Goal: Task Accomplishment & Management: Complete application form

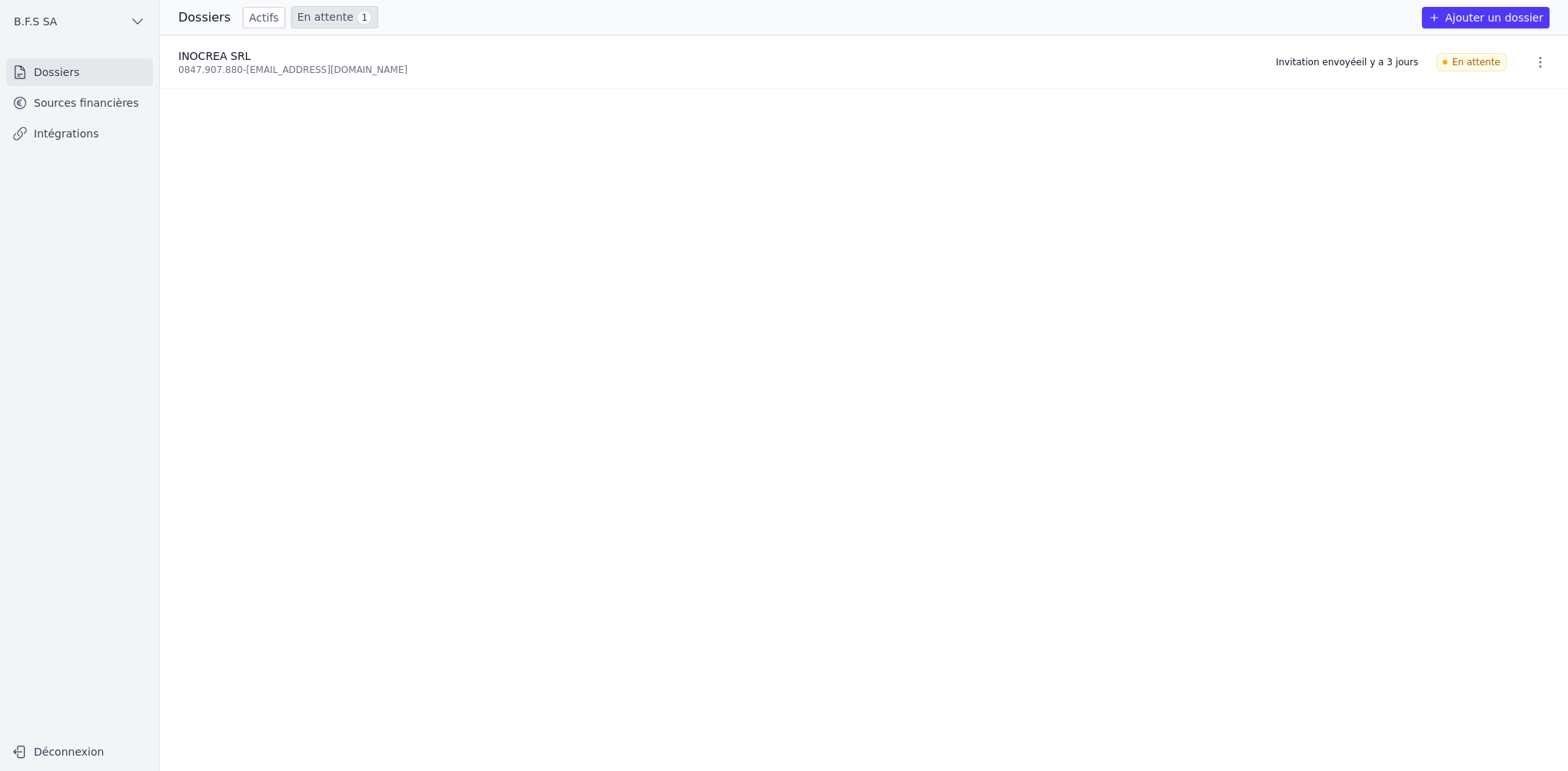
click at [315, 21] on link "En attente 1" at bounding box center [334, 18] width 87 height 22
click at [297, 65] on div "0847.907.880 - [EMAIL_ADDRESS][DOMAIN_NAME]" at bounding box center [717, 69] width 1079 height 12
click at [1533, 64] on icon "button" at bounding box center [1540, 62] width 15 height 15
click at [1520, 127] on button "Supprimer" at bounding box center [1510, 126] width 96 height 31
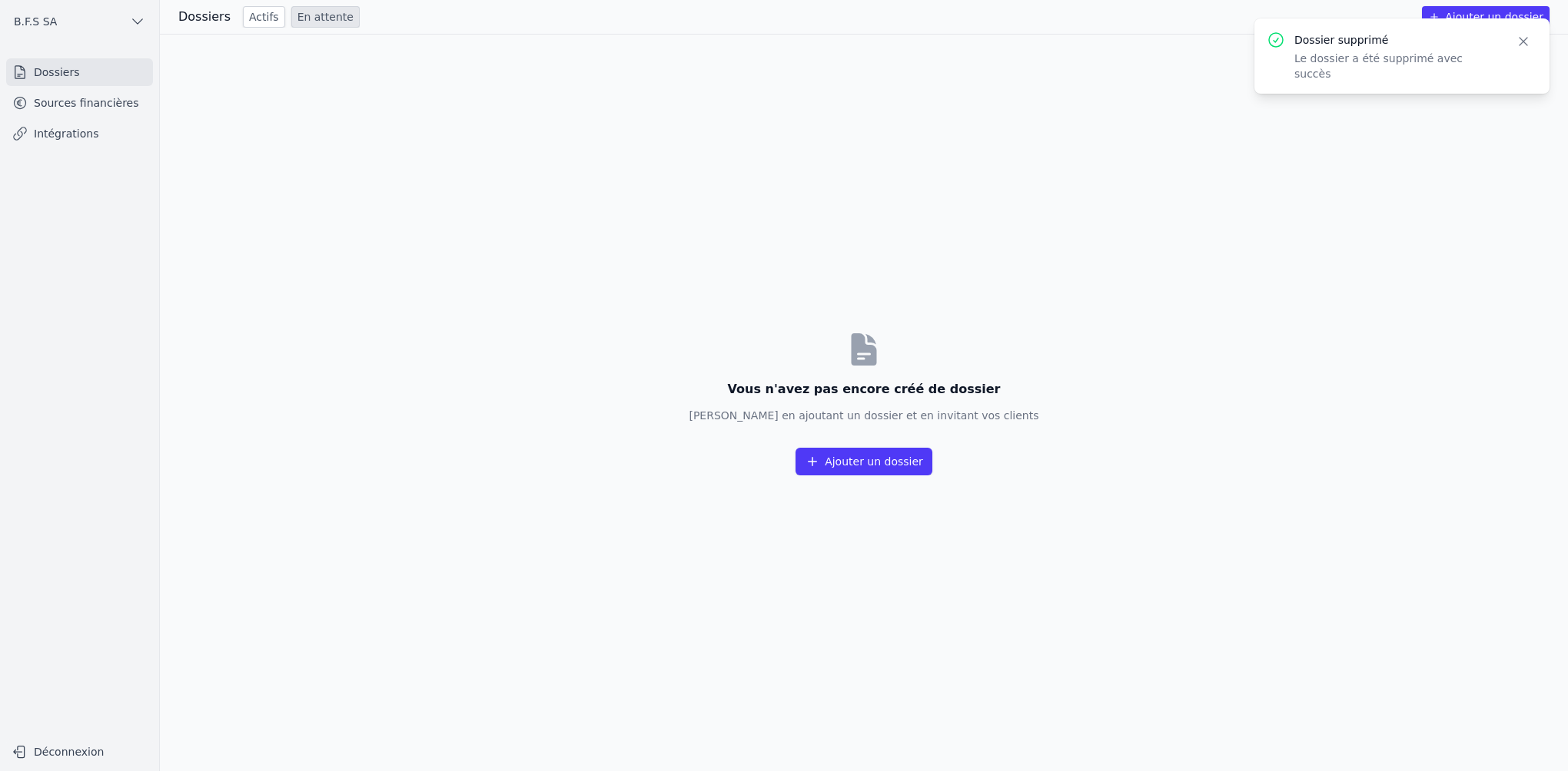
click at [880, 457] on button "Ajouter un dossier" at bounding box center [864, 461] width 137 height 28
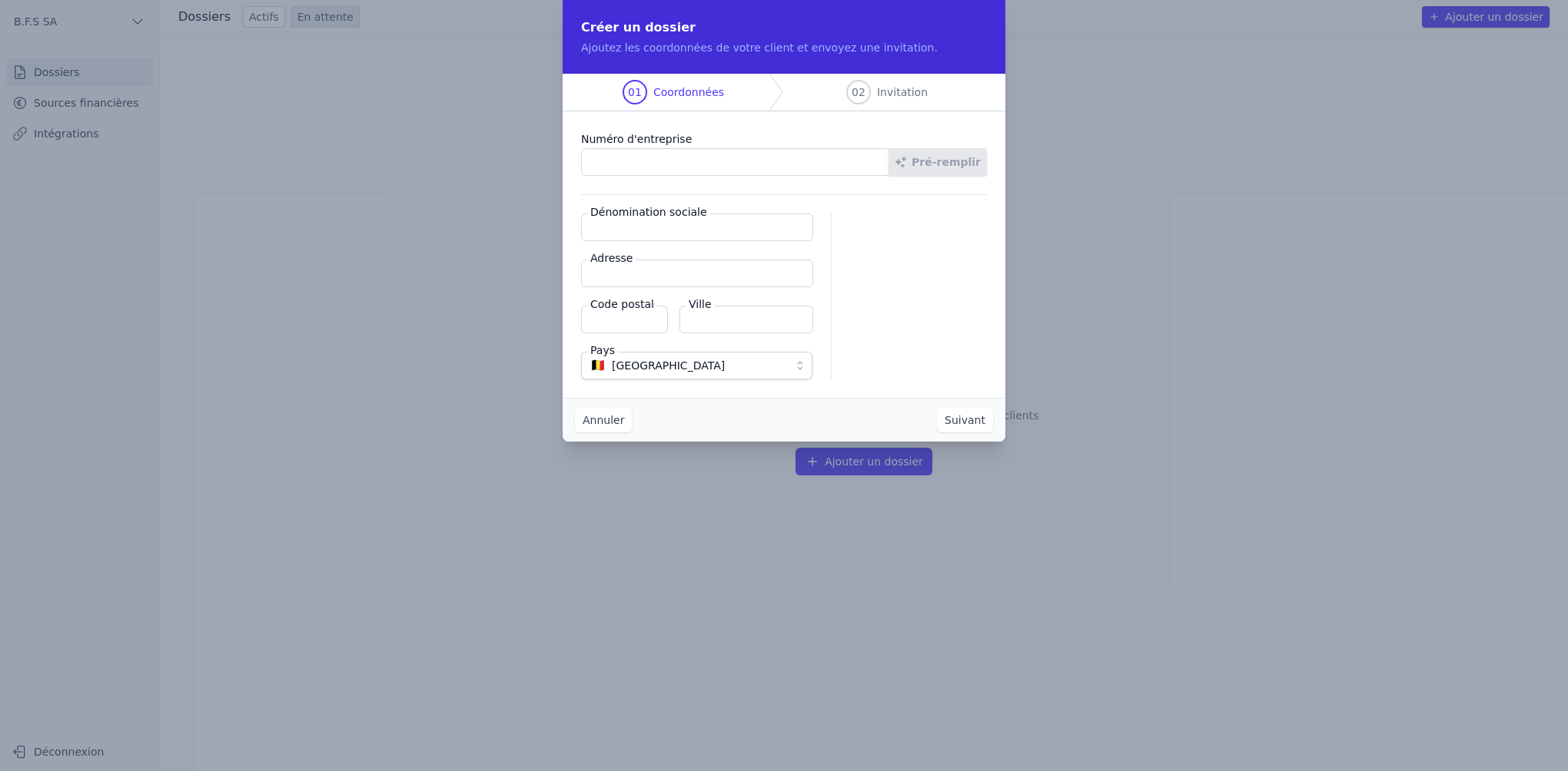
paste input "0847.907.880"
type input "0847.907.880"
click at [923, 157] on button "Pré-remplir" at bounding box center [937, 162] width 98 height 28
type input "INOCREA SRL"
type input "Boulevard Industriel 9"
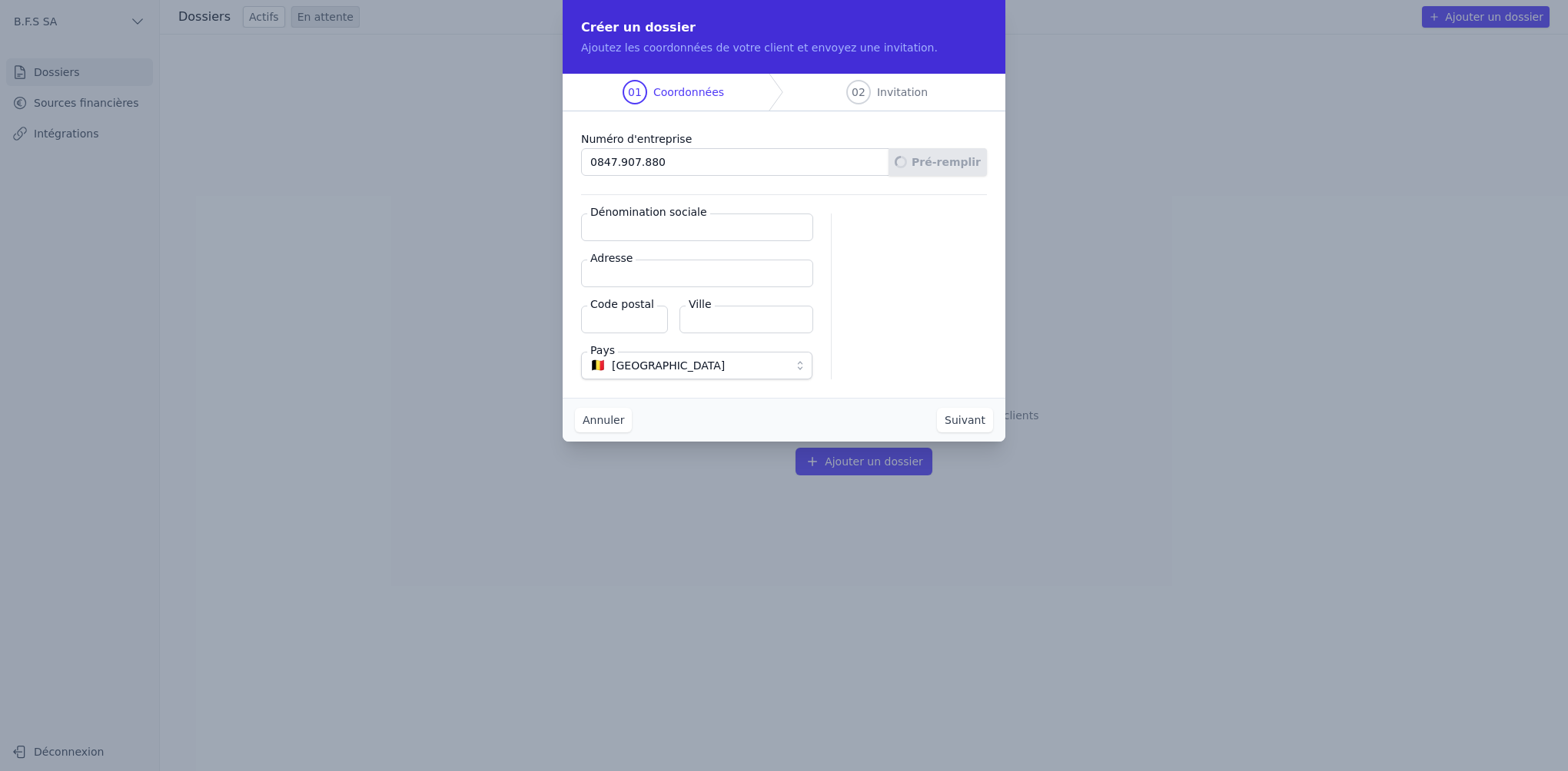
type input "1070"
type input "Anderlecht"
click at [955, 412] on button "Suivant" at bounding box center [964, 420] width 56 height 24
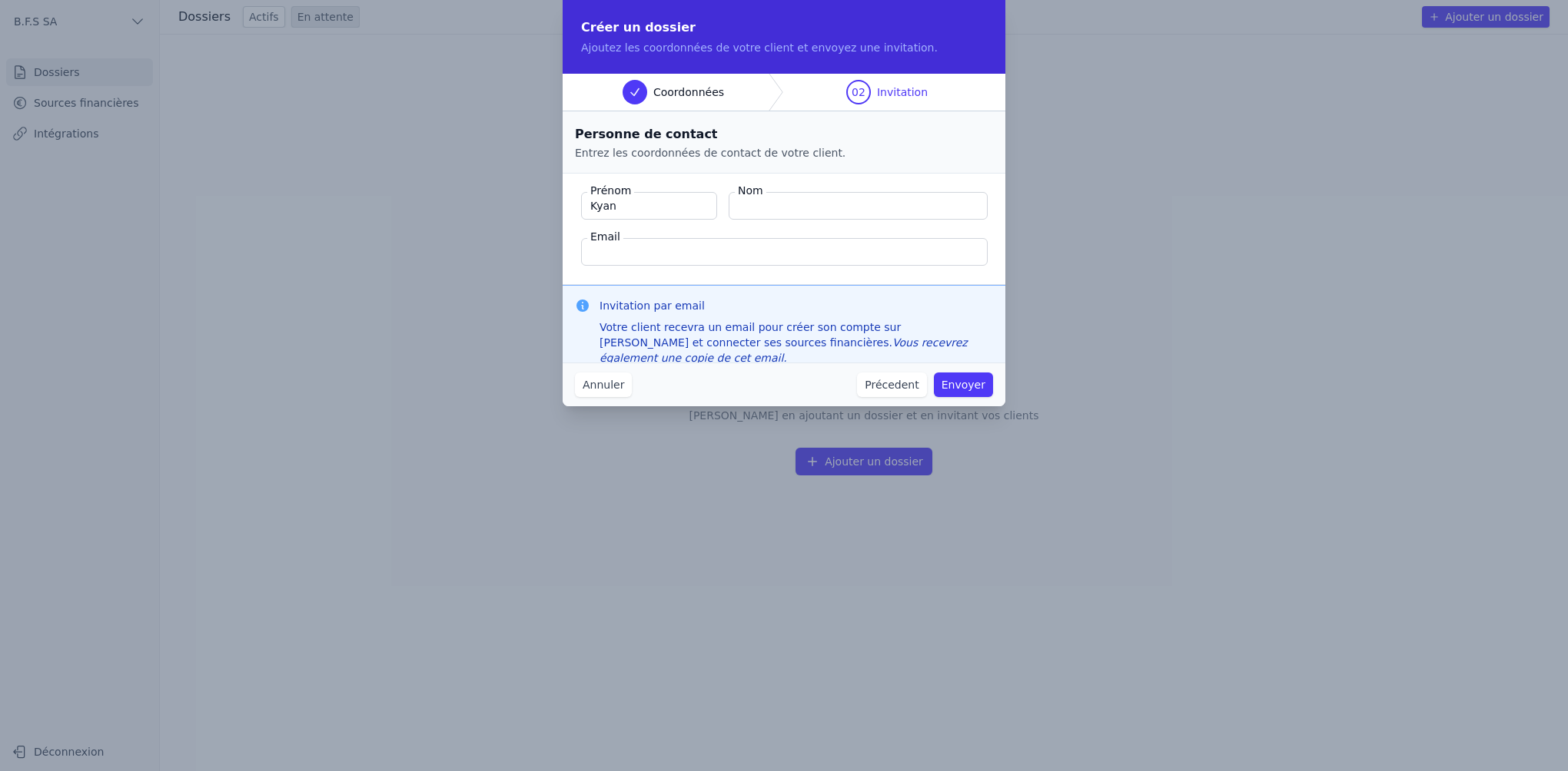
type input "Kyan"
type input "Kabendji"
click at [739, 258] on input "Email" at bounding box center [784, 252] width 407 height 28
paste input "0847.907.880"
drag, startPoint x: 737, startPoint y: 255, endPoint x: 521, endPoint y: 253, distance: 216.0
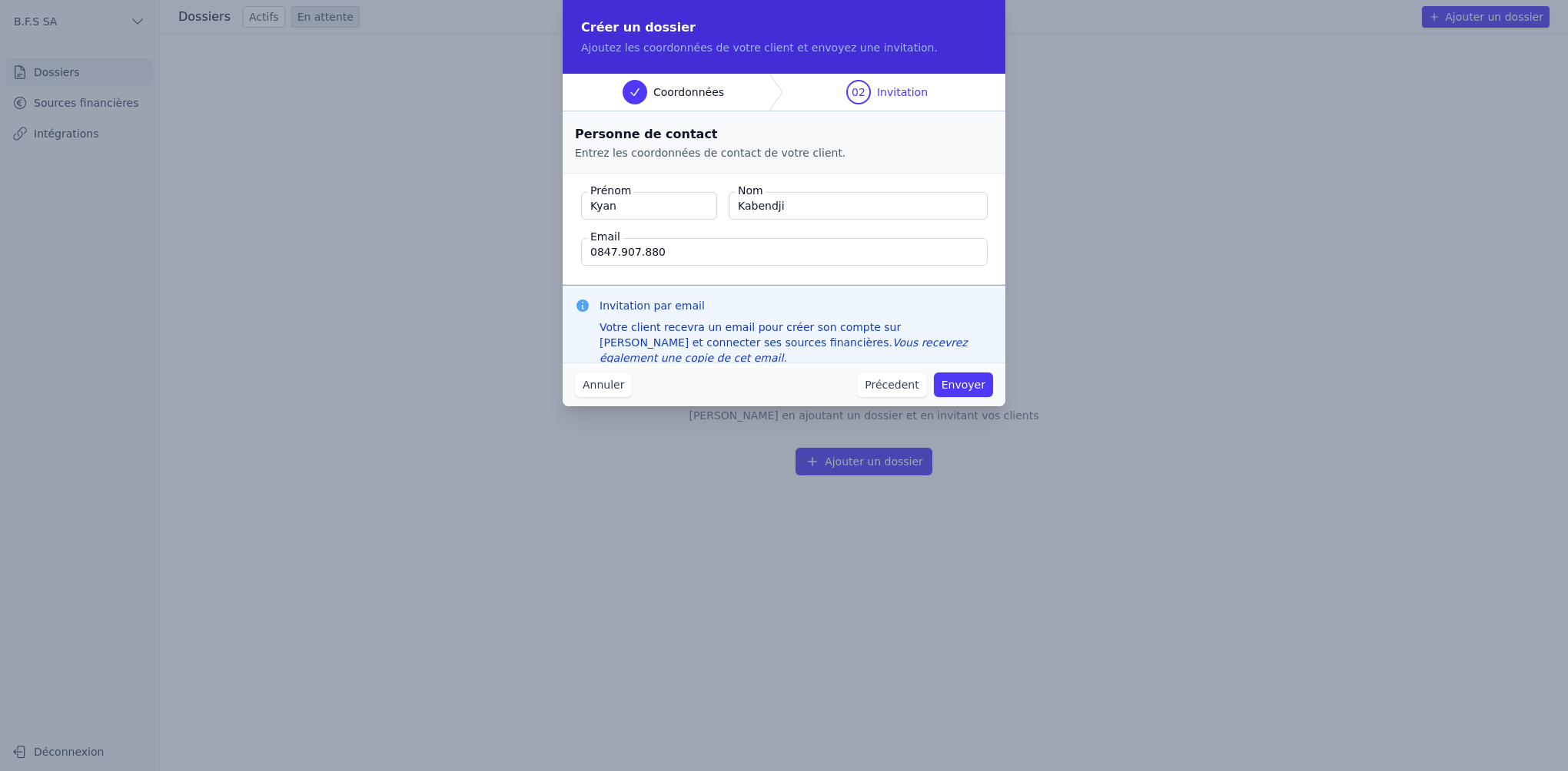
click at [521, 253] on div "Créer un dossier Ajoutez les coordonnées de votre client et envoyez une invitat…" at bounding box center [784, 385] width 1568 height 771
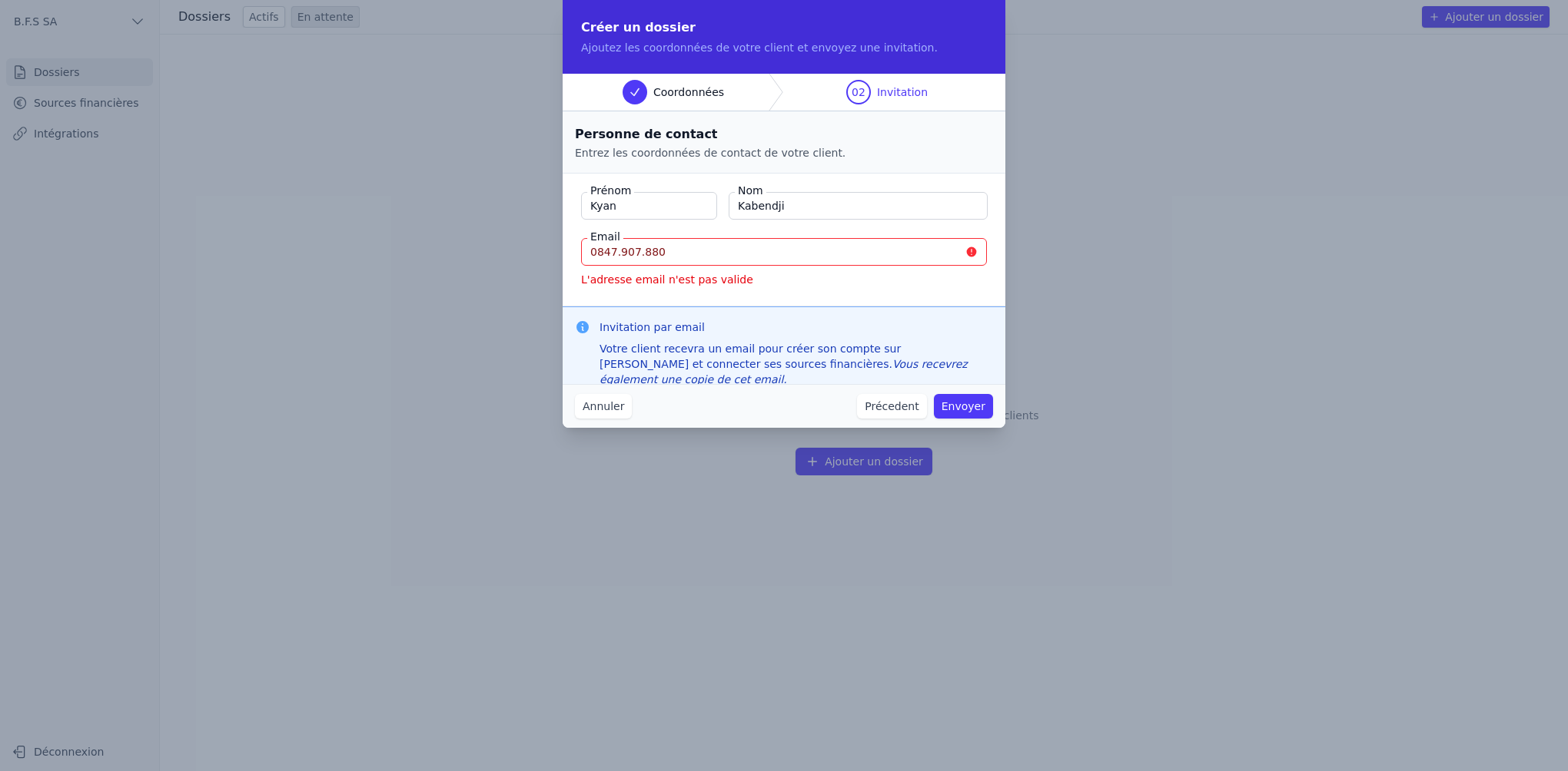
click at [737, 255] on input "0847.907.880" at bounding box center [784, 252] width 406 height 28
drag, startPoint x: 739, startPoint y: 254, endPoint x: 295, endPoint y: 252, distance: 444.0
click at [295, 252] on div "Créer un dossier Ajoutez les coordonnées de votre client et envoyez une invitat…" at bounding box center [784, 385] width 1568 height 771
paste input "[EMAIL_ADDRESS][DOMAIN_NAME]"
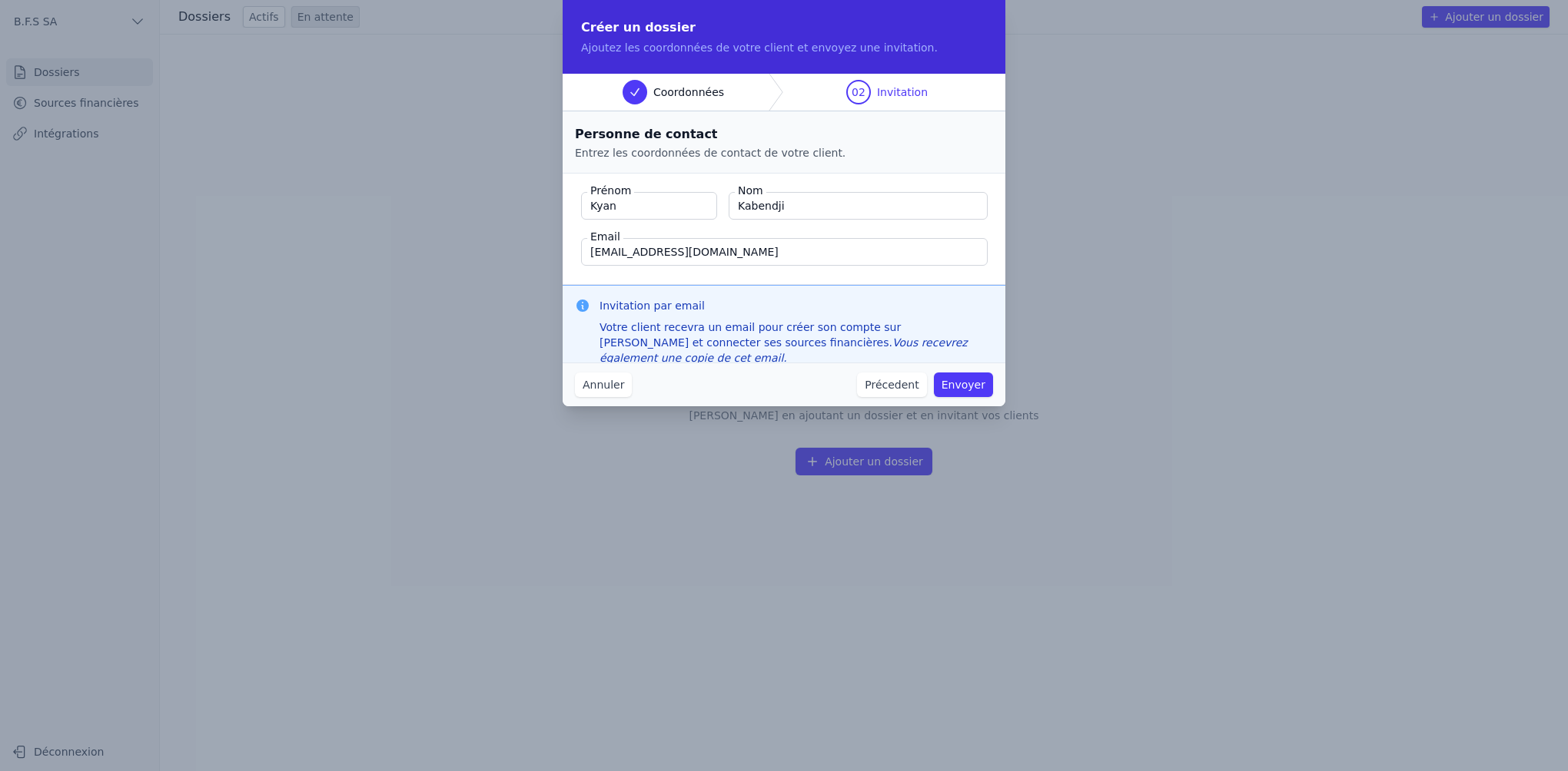
type input "[EMAIL_ADDRESS][DOMAIN_NAME]"
click at [978, 382] on button "Envoyer" at bounding box center [963, 385] width 59 height 24
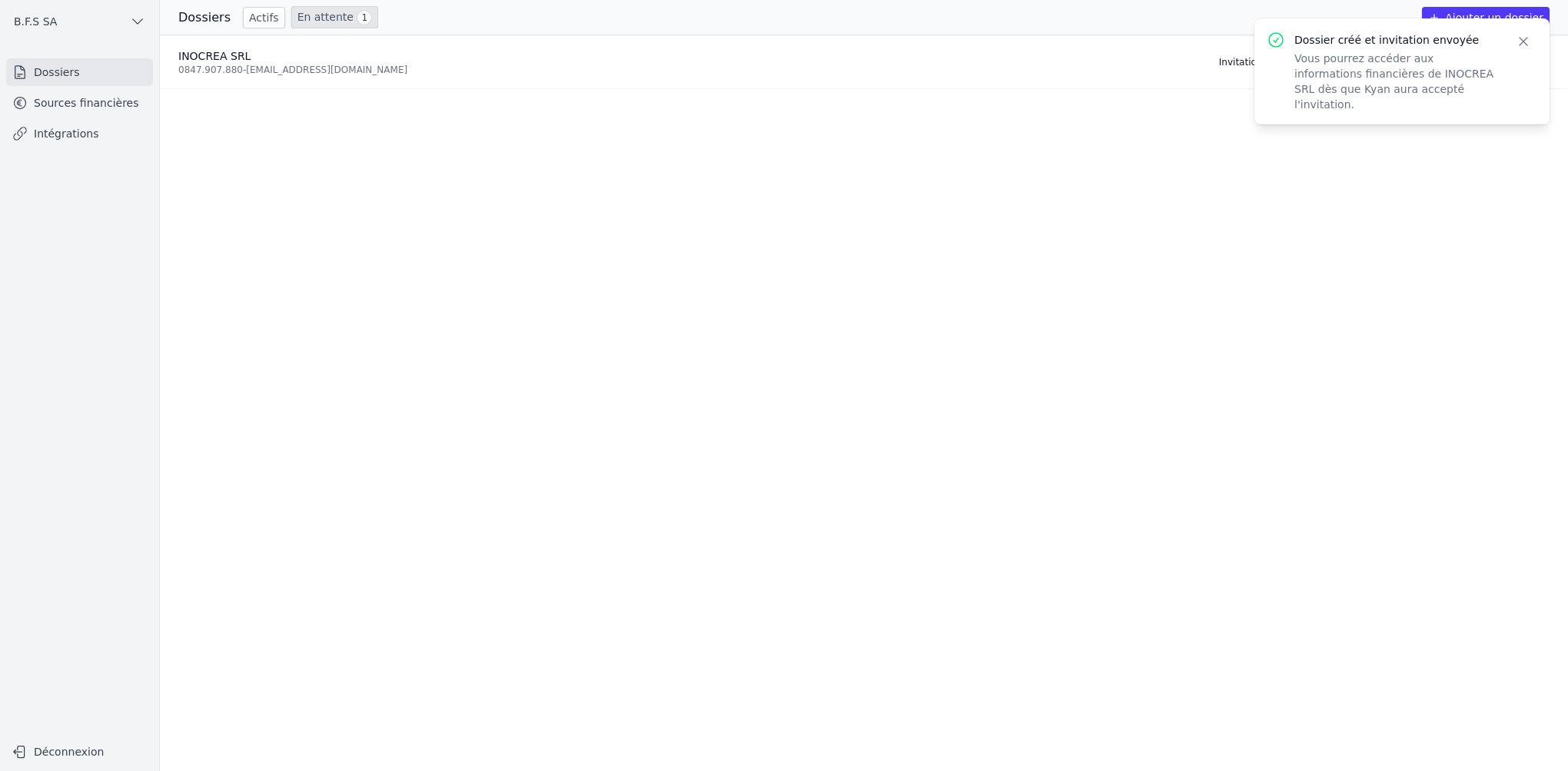
click at [1354, 251] on ul "INOCREA SRL 0847.907.880 - [EMAIL_ADDRESS][DOMAIN_NAME] Invitation envoyée il y…" at bounding box center [863, 403] width 1408 height 736
click at [1210, 136] on ul "INOCREA SRL 0847.907.880 - [EMAIL_ADDRESS][DOMAIN_NAME] Invitation envoyée il y…" at bounding box center [863, 403] width 1408 height 736
click at [1519, 37] on icon "button" at bounding box center [1523, 41] width 7 height 7
click at [317, 15] on link "En attente 1" at bounding box center [334, 18] width 87 height 22
click at [271, 71] on div "0847.907.880 - [EMAIL_ADDRESS][DOMAIN_NAME]" at bounding box center [689, 69] width 1022 height 12
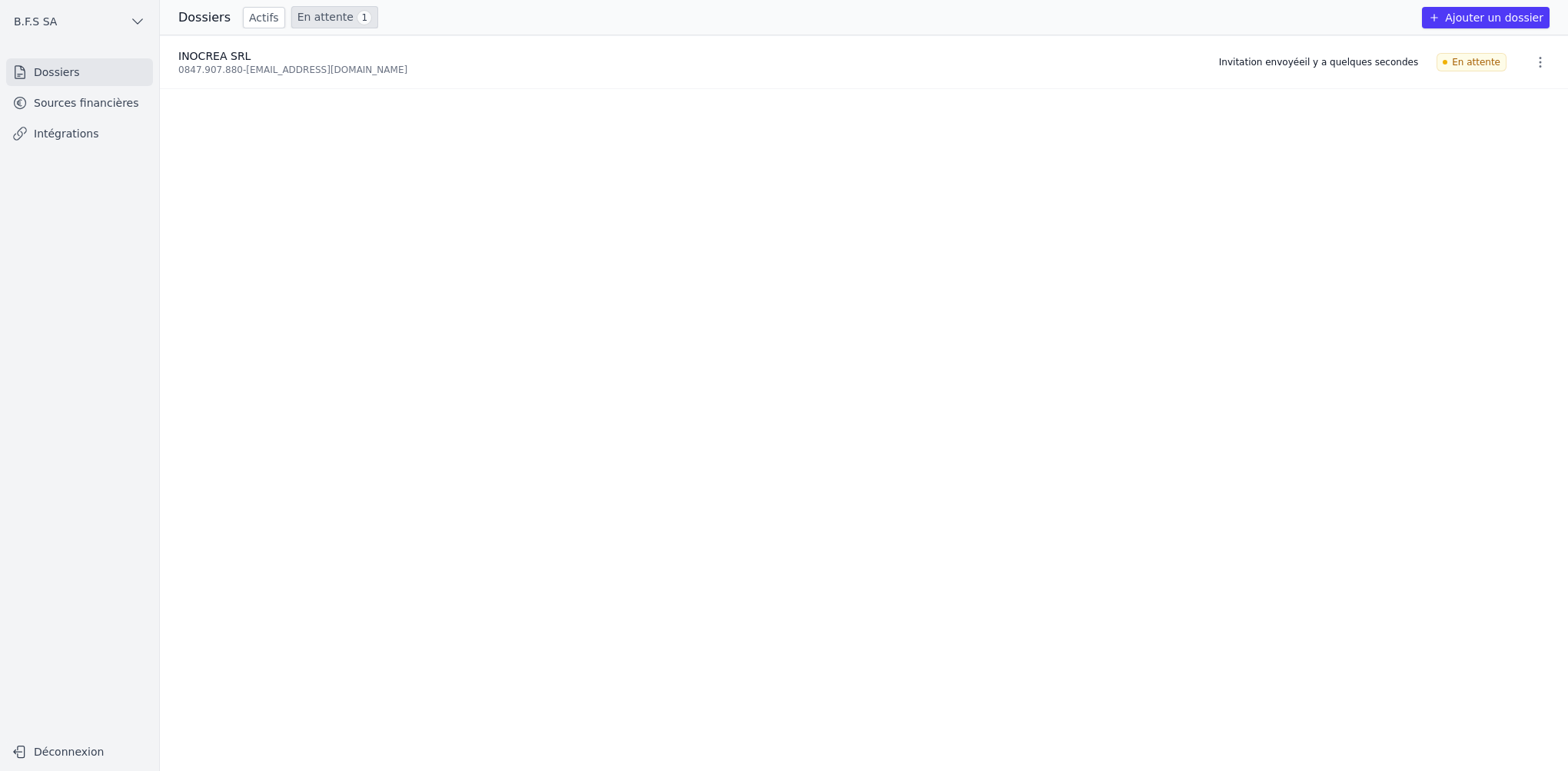
click at [111, 99] on link "Sources financières" at bounding box center [79, 103] width 146 height 28
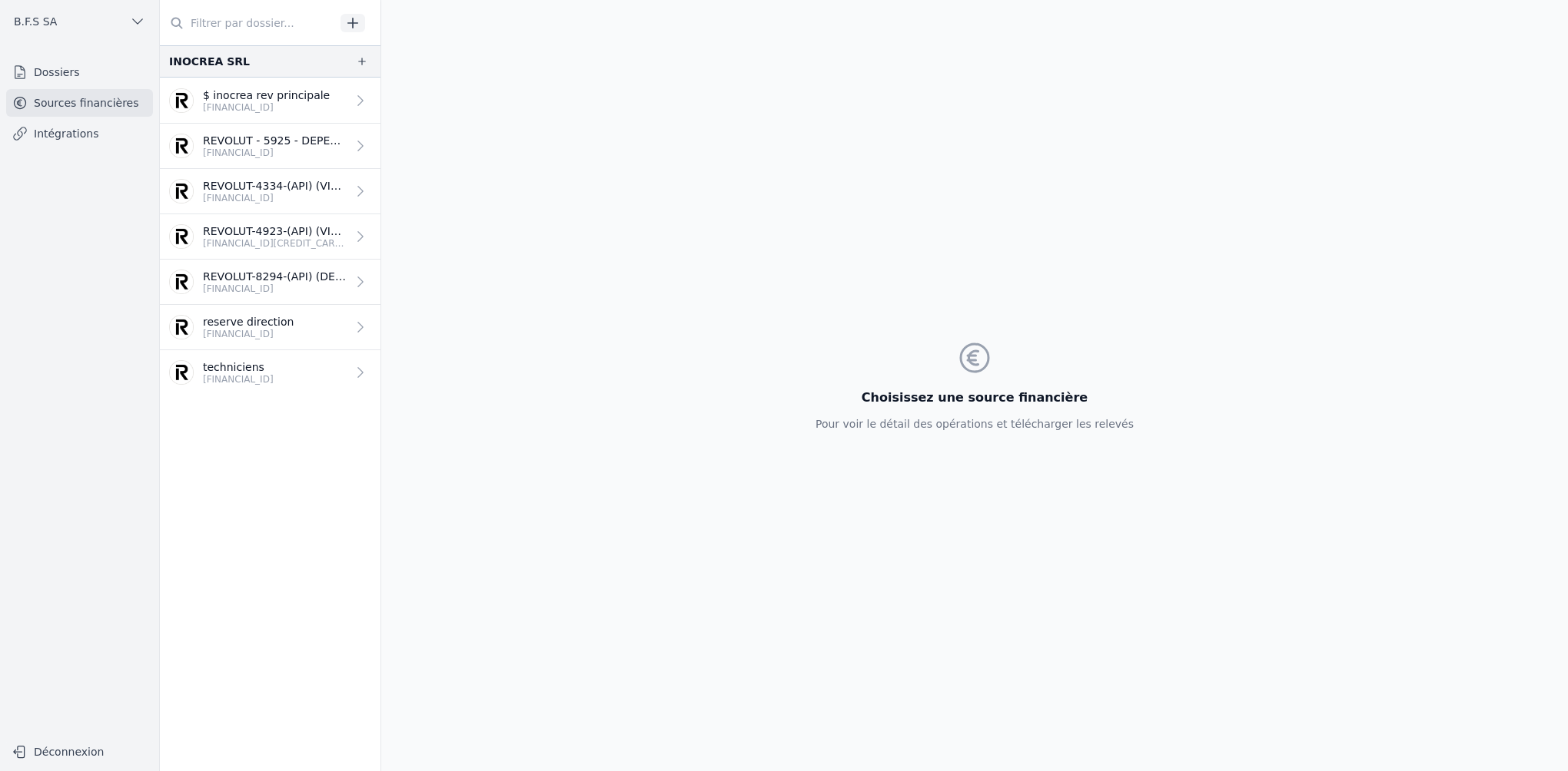
click at [353, 98] on icon at bounding box center [360, 101] width 15 height 15
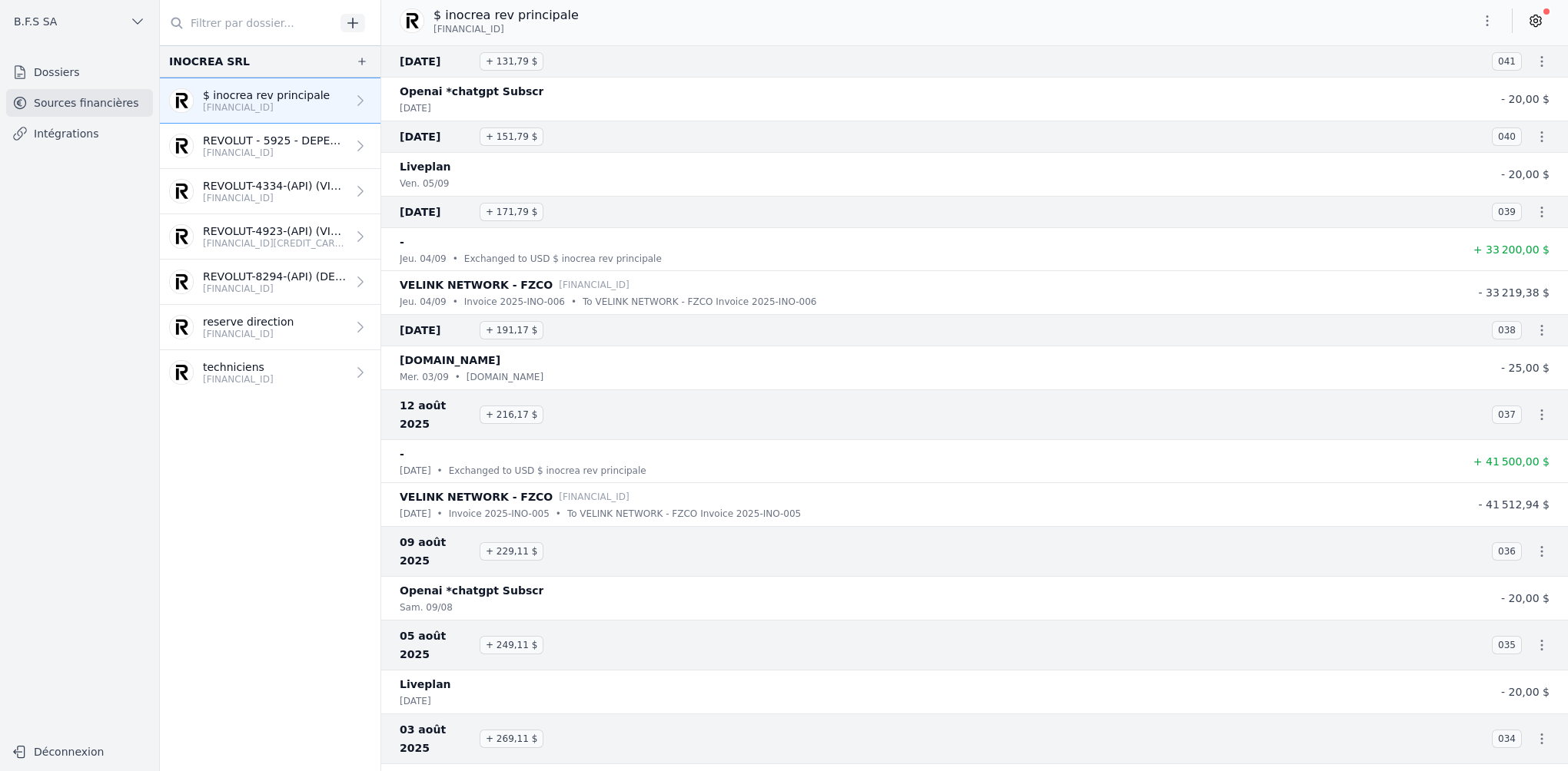
click at [353, 145] on icon at bounding box center [360, 145] width 15 height 15
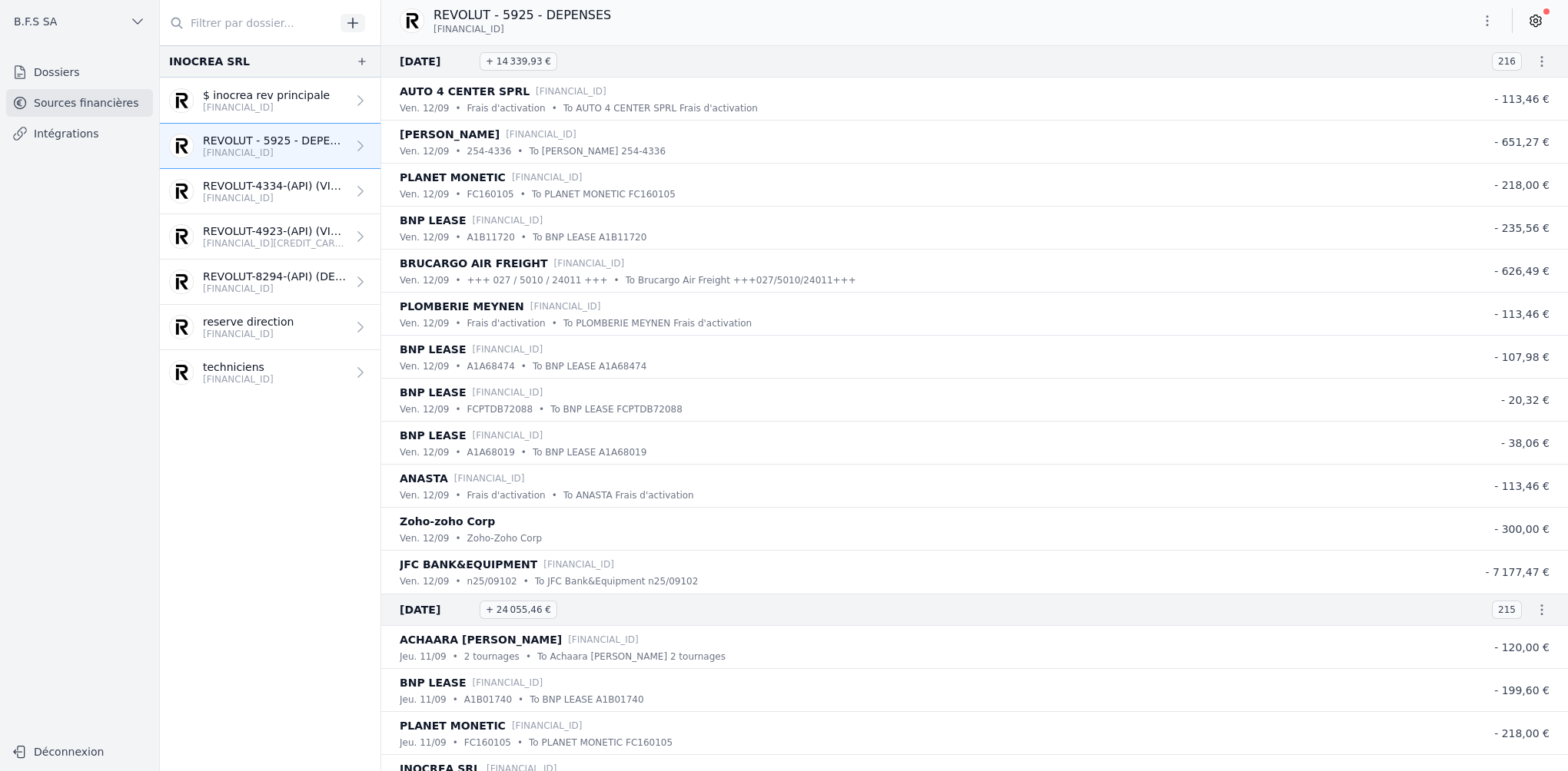
click at [347, 187] on div at bounding box center [357, 191] width 21 height 15
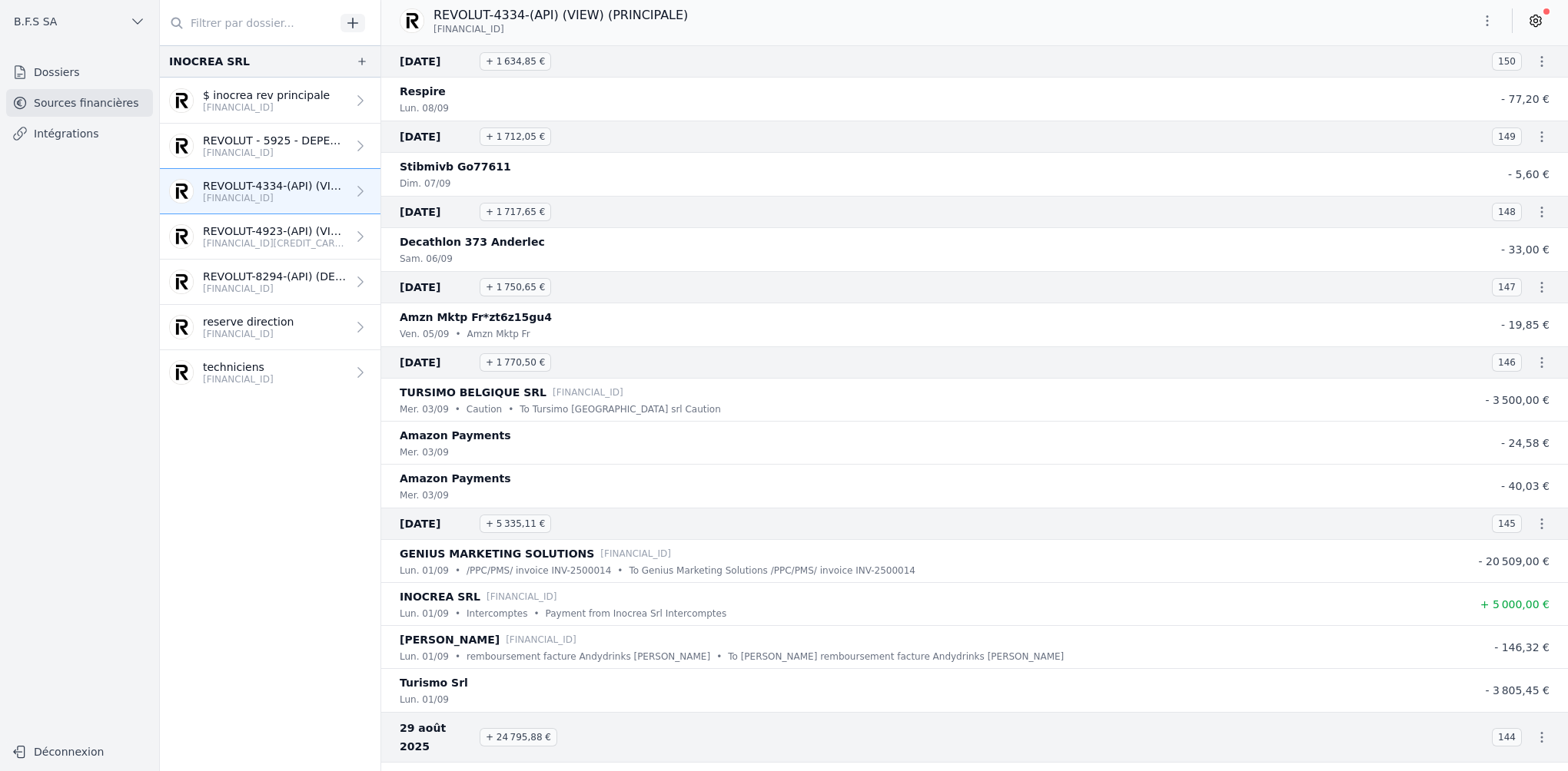
click at [1537, 63] on icon "button" at bounding box center [1541, 62] width 15 height 15
click at [1483, 20] on div at bounding box center [784, 385] width 1568 height 771
click at [1483, 20] on icon "button" at bounding box center [1487, 21] width 15 height 15
click at [1541, 20] on div at bounding box center [784, 385] width 1568 height 771
click at [1538, 20] on icon at bounding box center [1535, 21] width 15 height 15
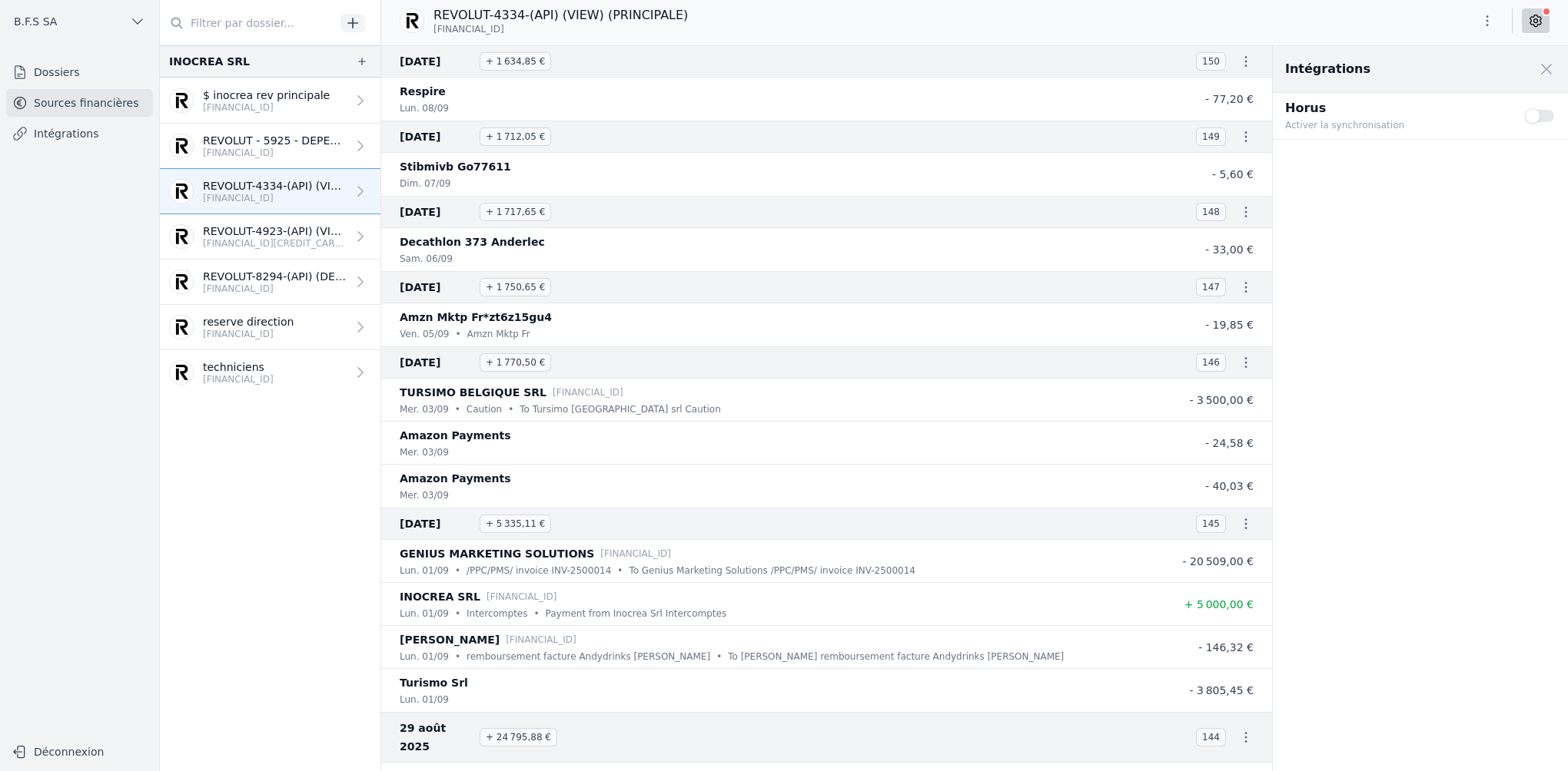
click at [1533, 117] on button "Use setting" at bounding box center [1539, 116] width 31 height 15
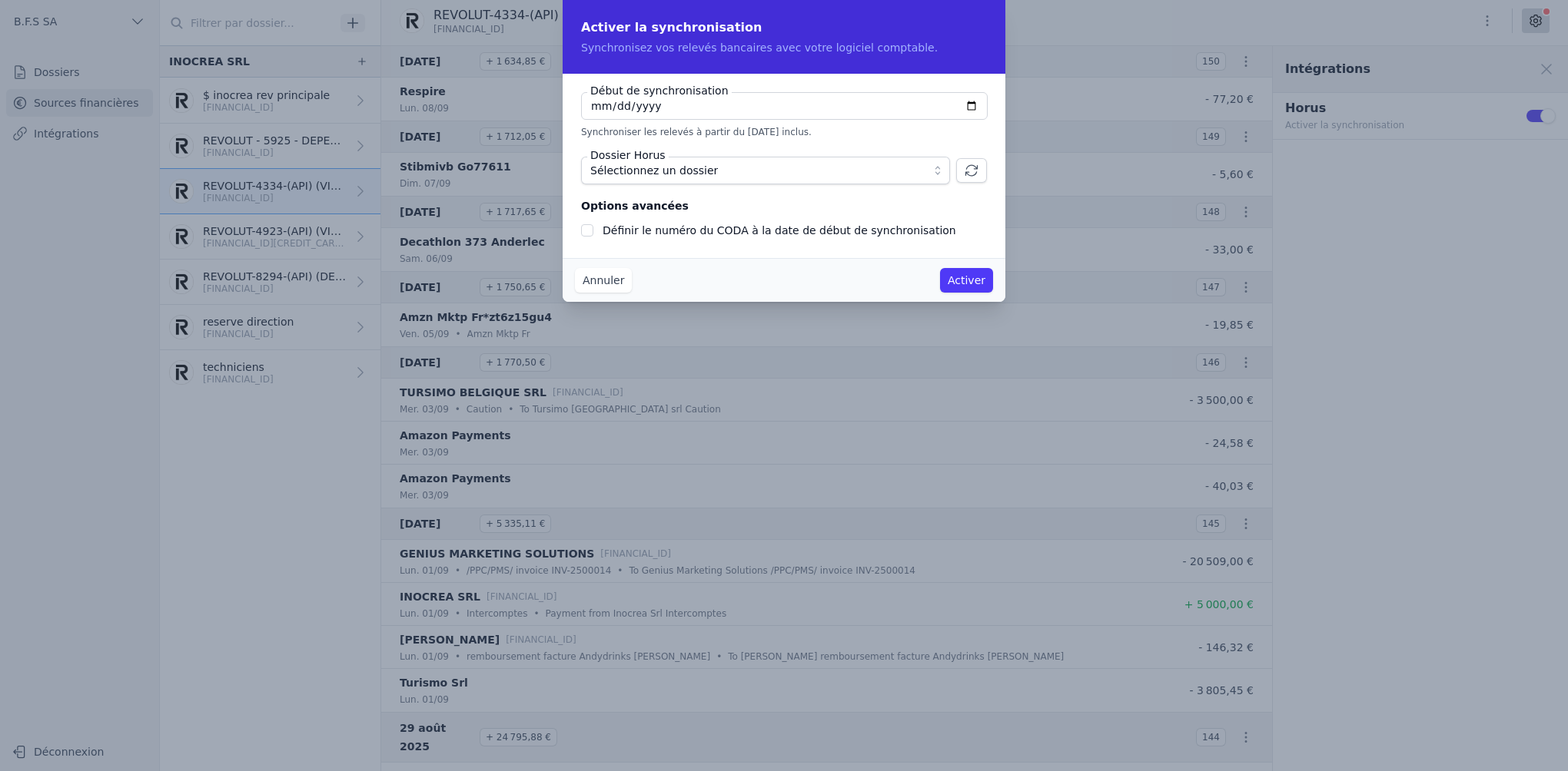
checkbox input "false"
type input "[DATE]"
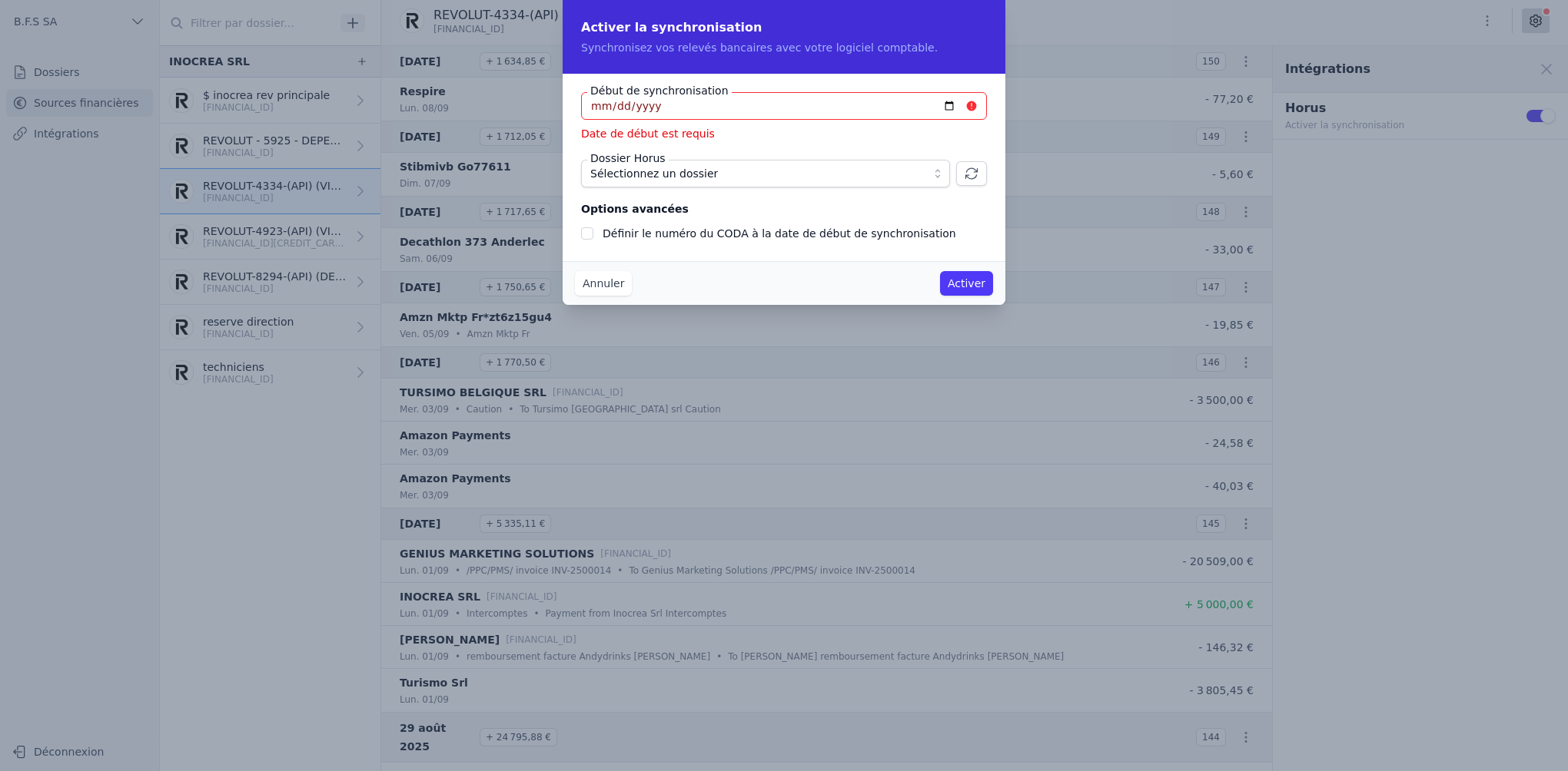
type input "[DATE]"
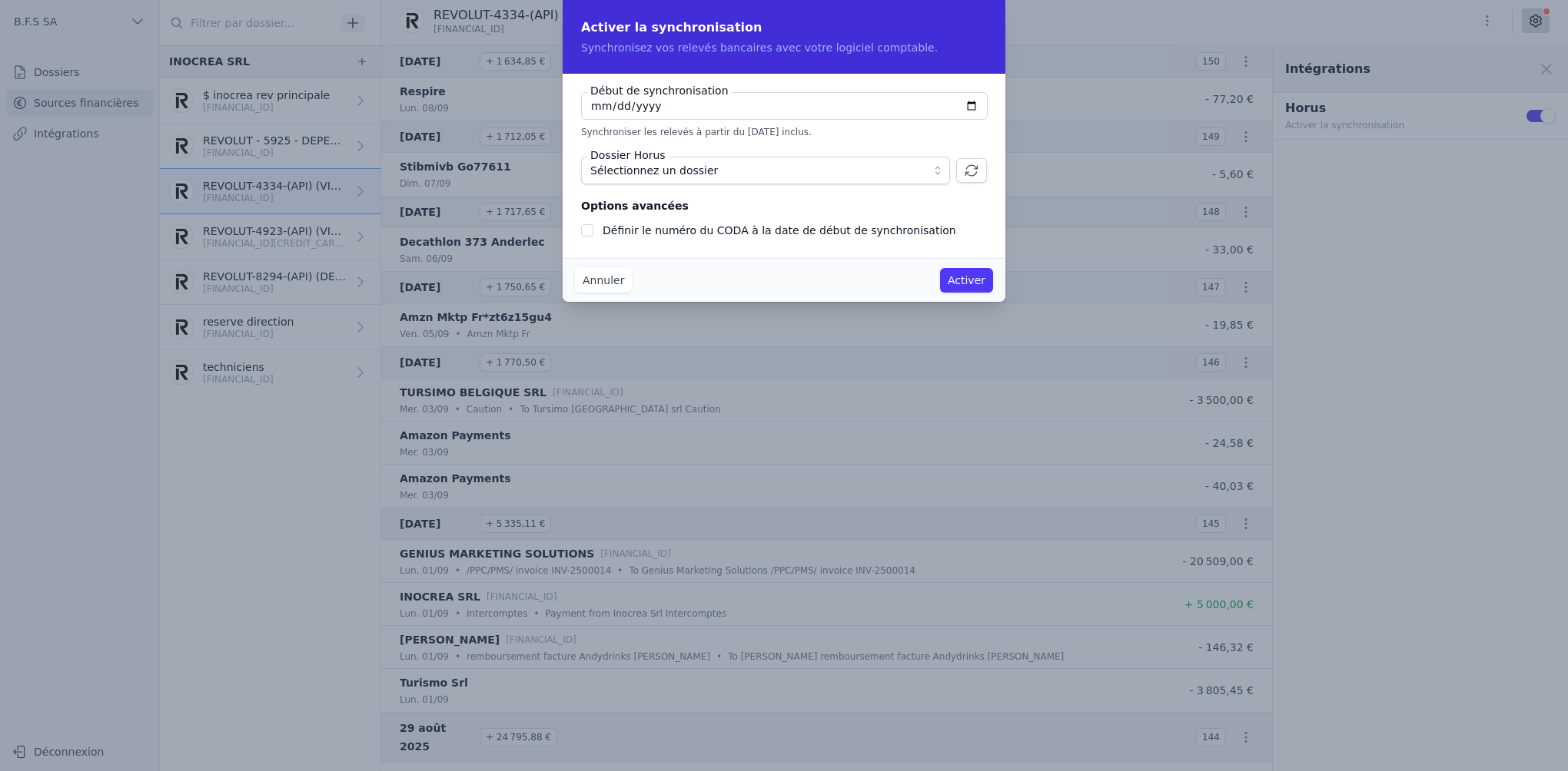
click at [848, 172] on span "Sélectionnez un dossier" at bounding box center [755, 171] width 329 height 19
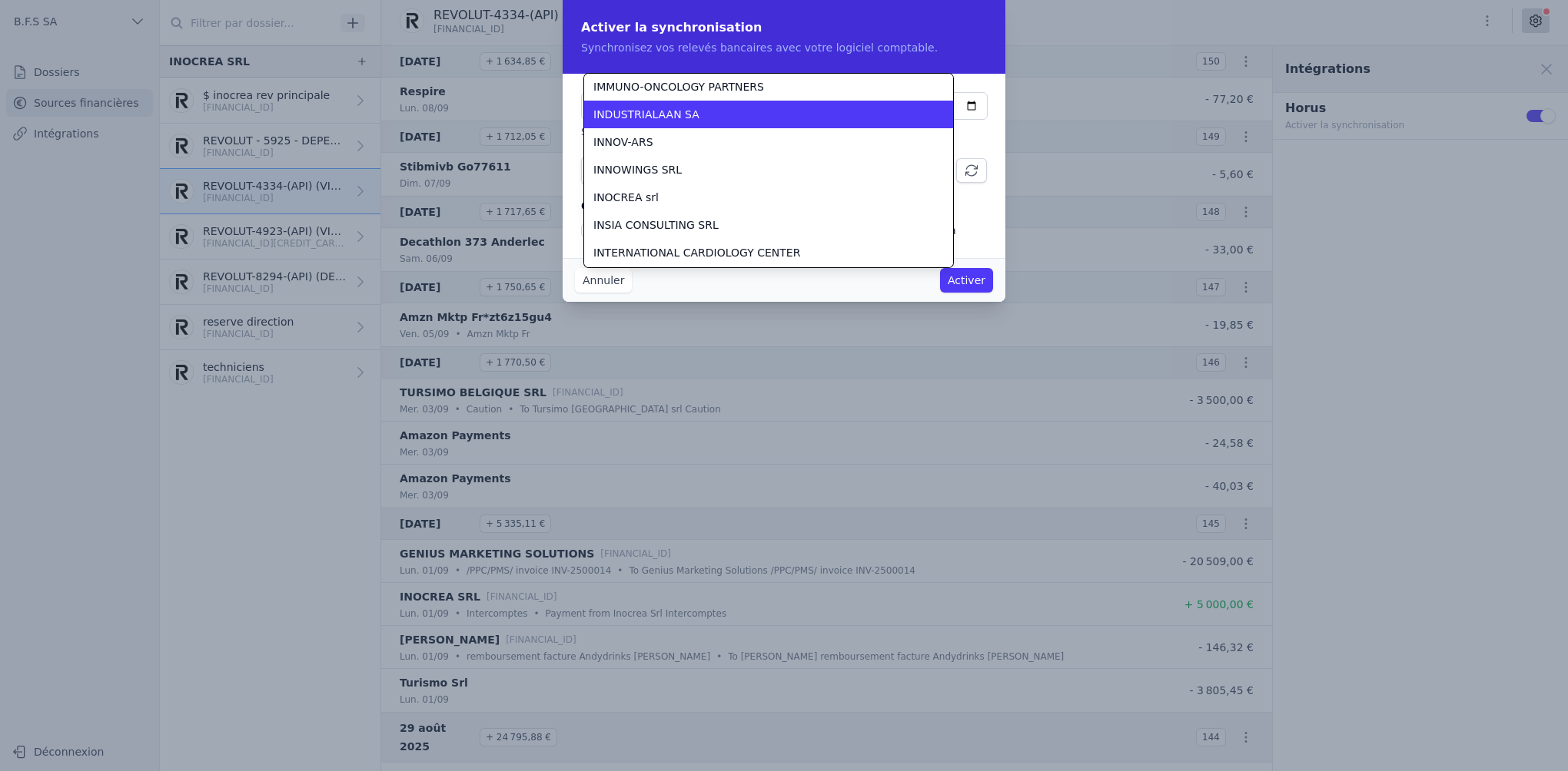
scroll to position [13747, 0]
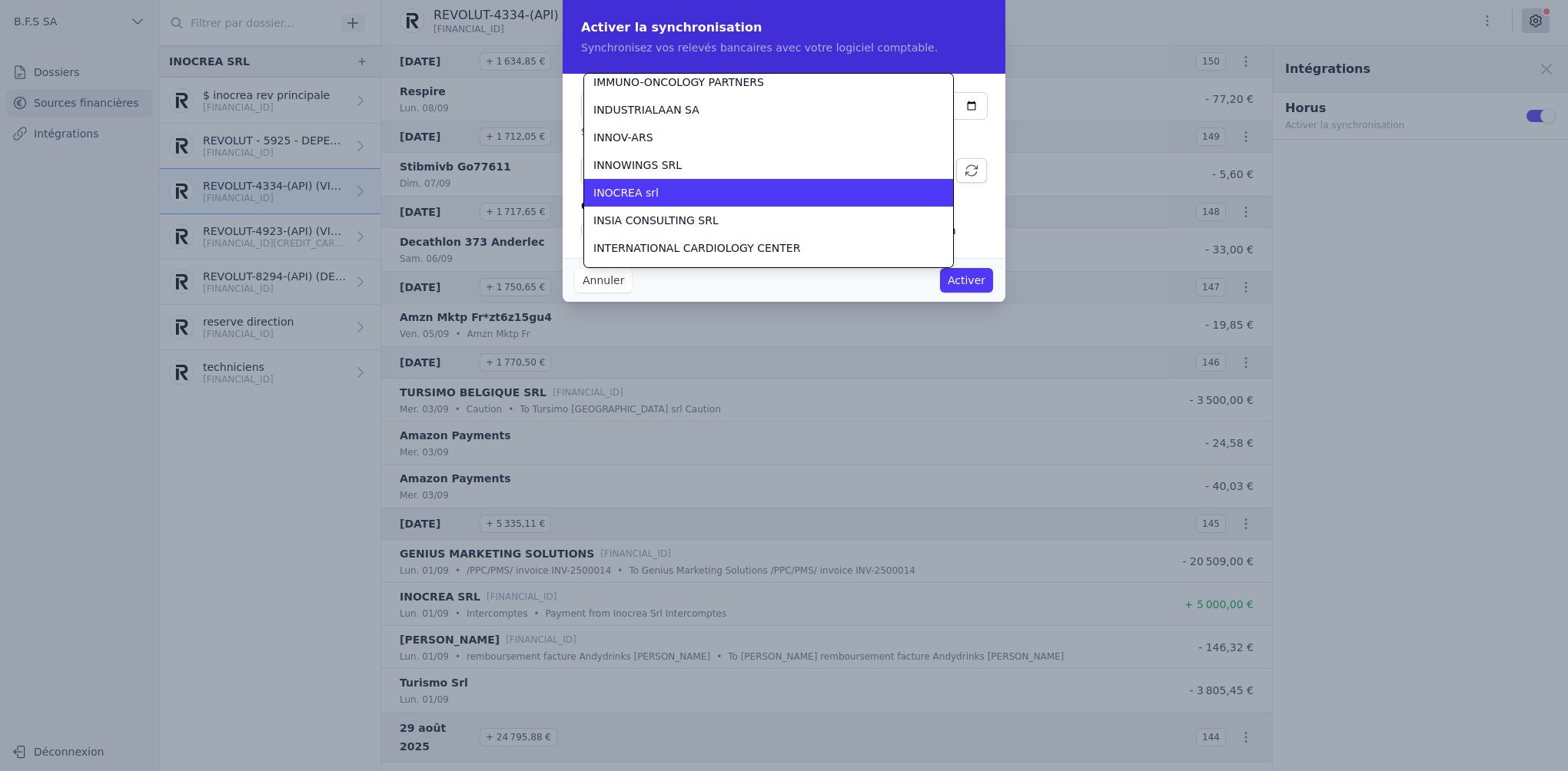
click at [660, 190] on div "INOCREA srl" at bounding box center [759, 193] width 332 height 15
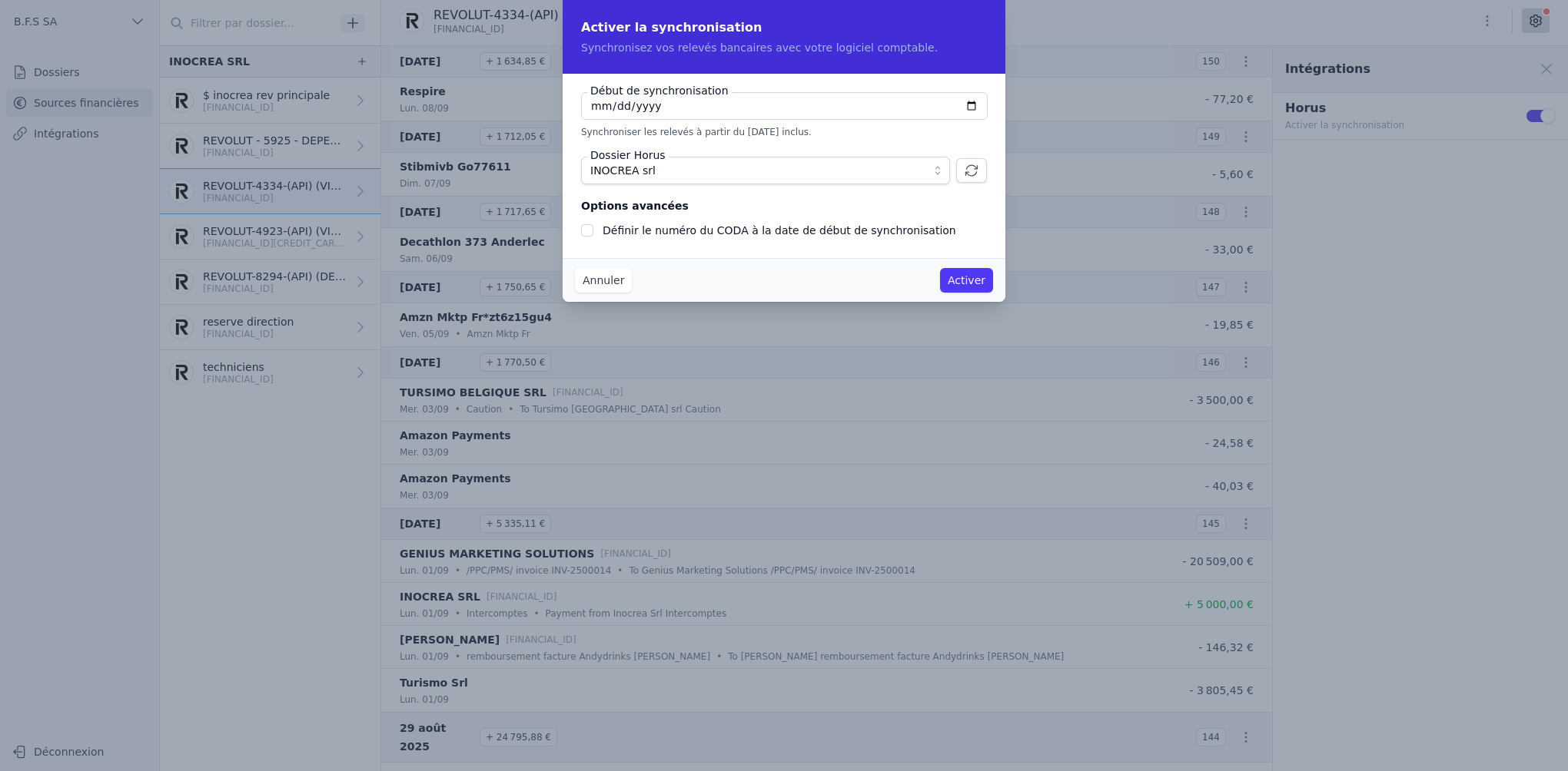
click at [958, 277] on button "Activer" at bounding box center [965, 281] width 53 height 24
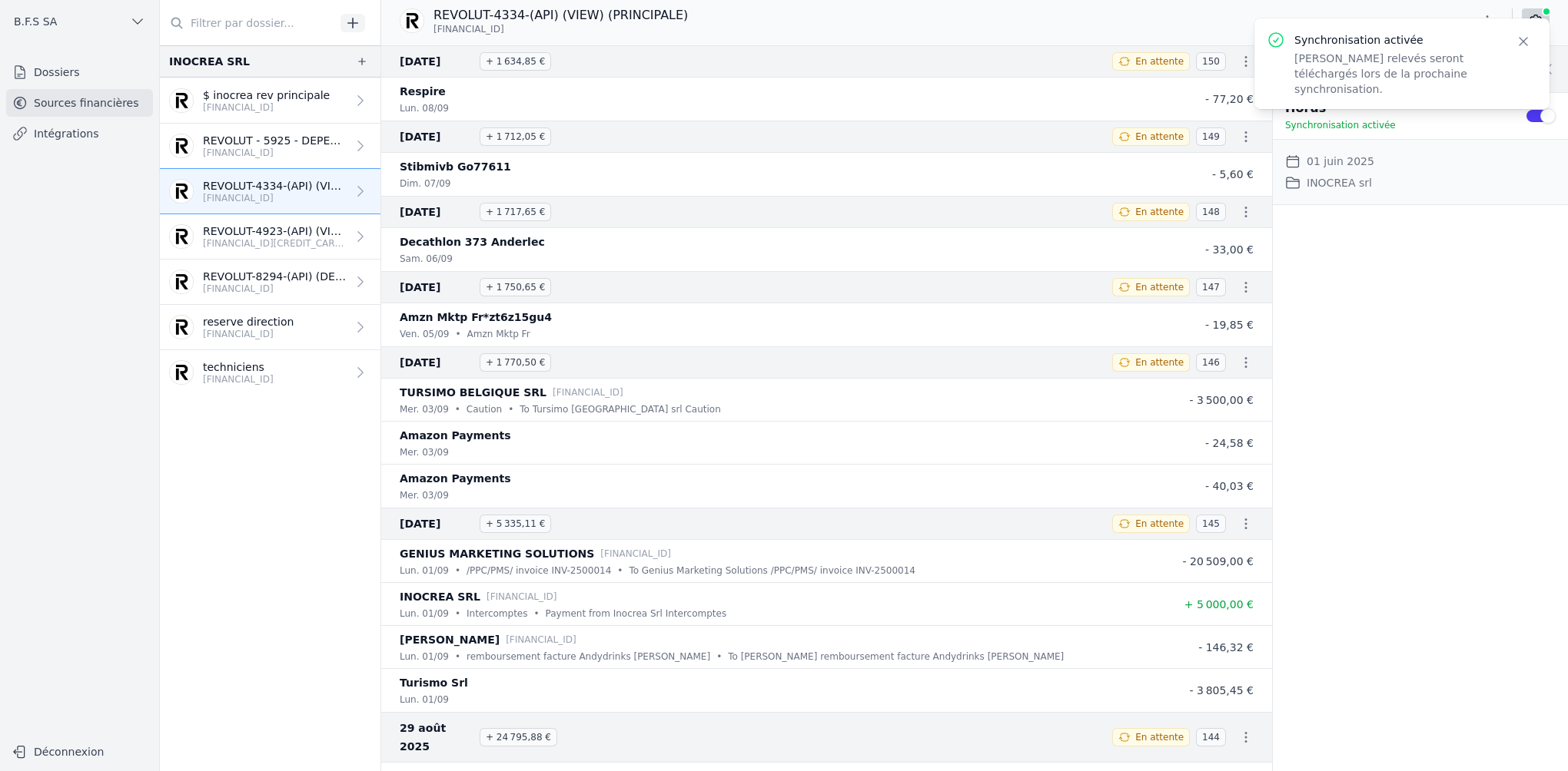
click at [267, 102] on p "[FINANCIAL_ID]" at bounding box center [266, 107] width 127 height 12
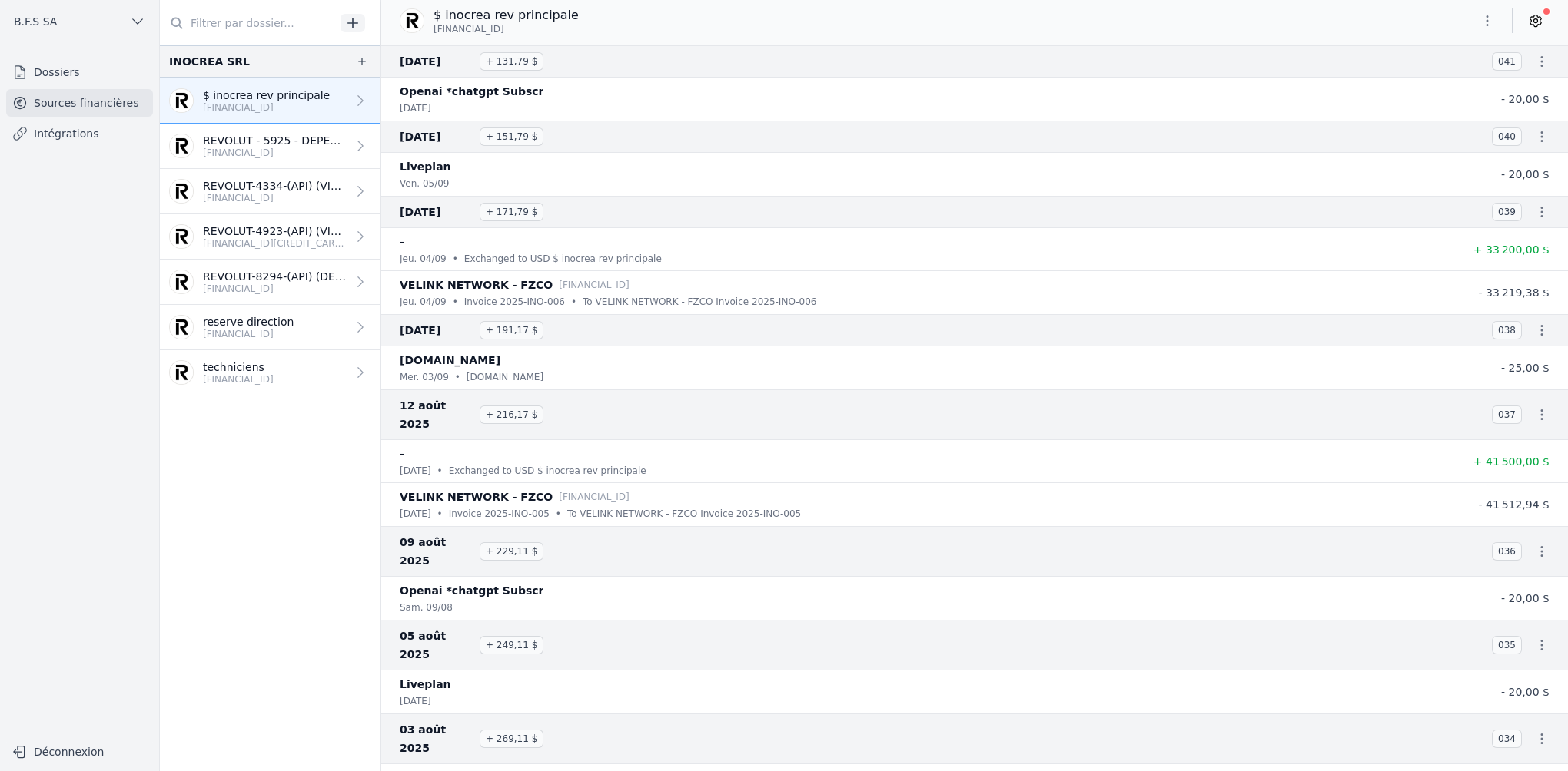
click at [1530, 19] on icon at bounding box center [1535, 21] width 11 height 11
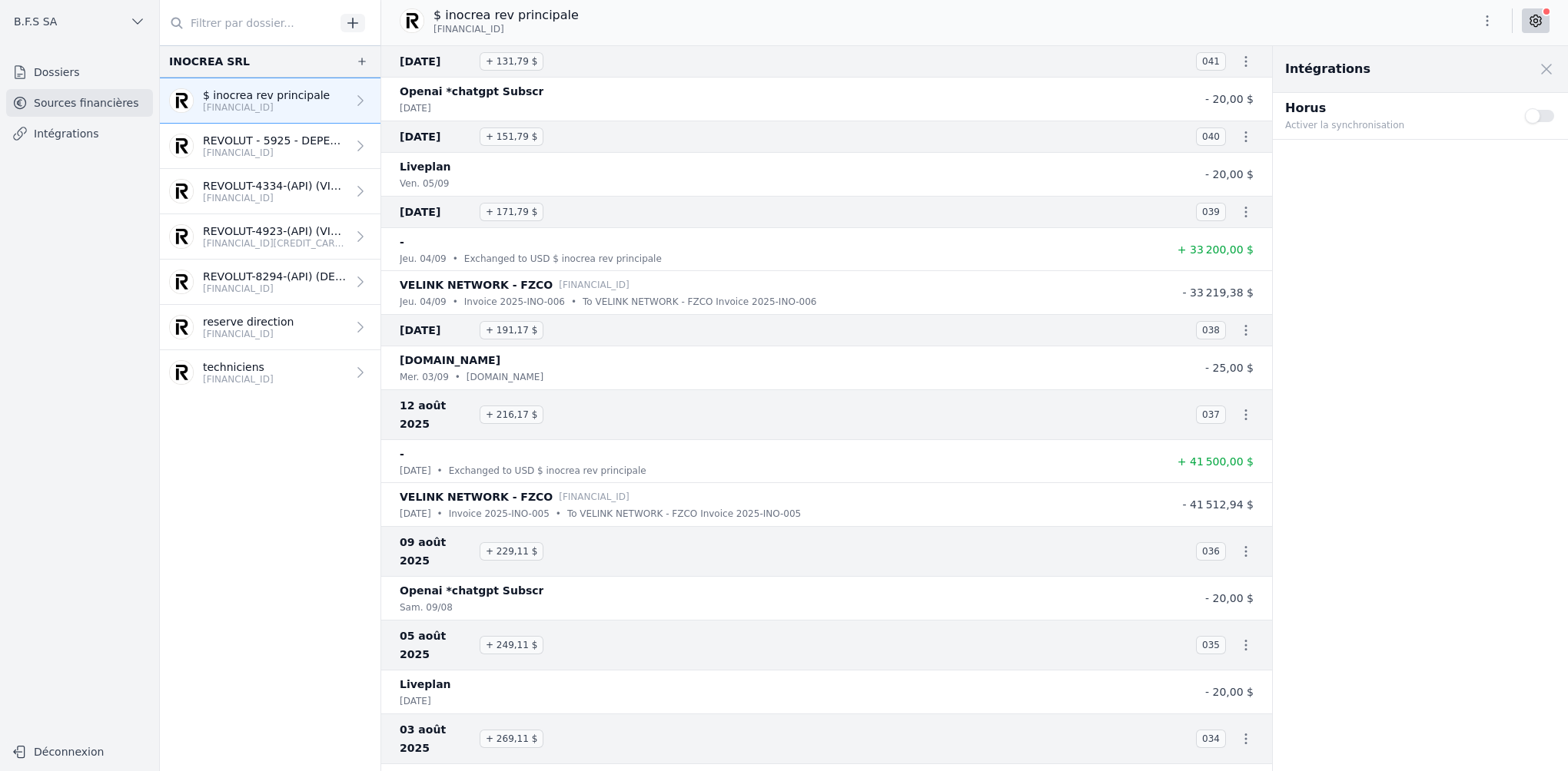
click at [1542, 117] on button "Use setting" at bounding box center [1539, 116] width 31 height 15
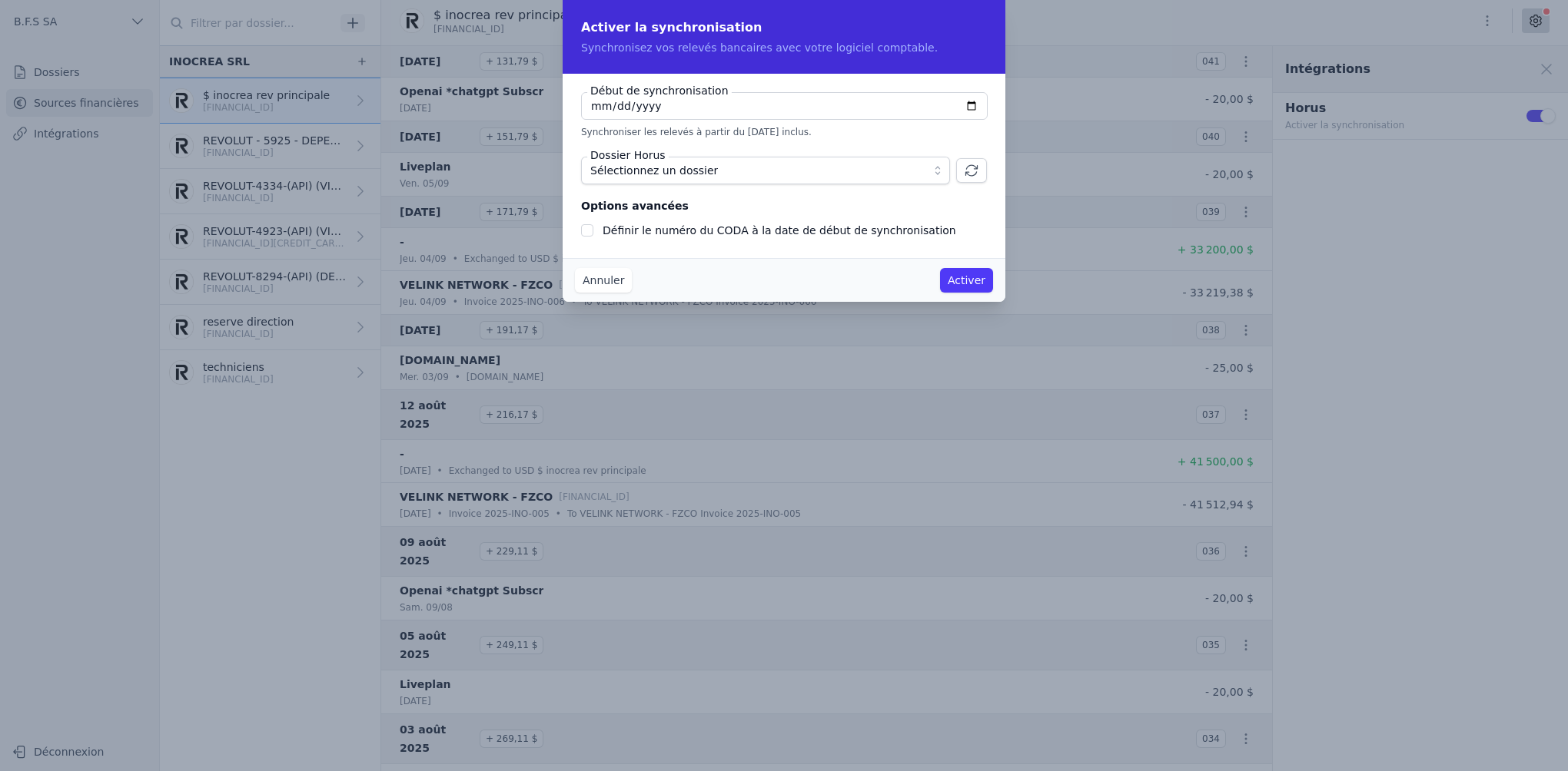
checkbox input "false"
type input "[DATE]"
click at [770, 163] on span "Sélectionnez un dossier" at bounding box center [755, 171] width 329 height 19
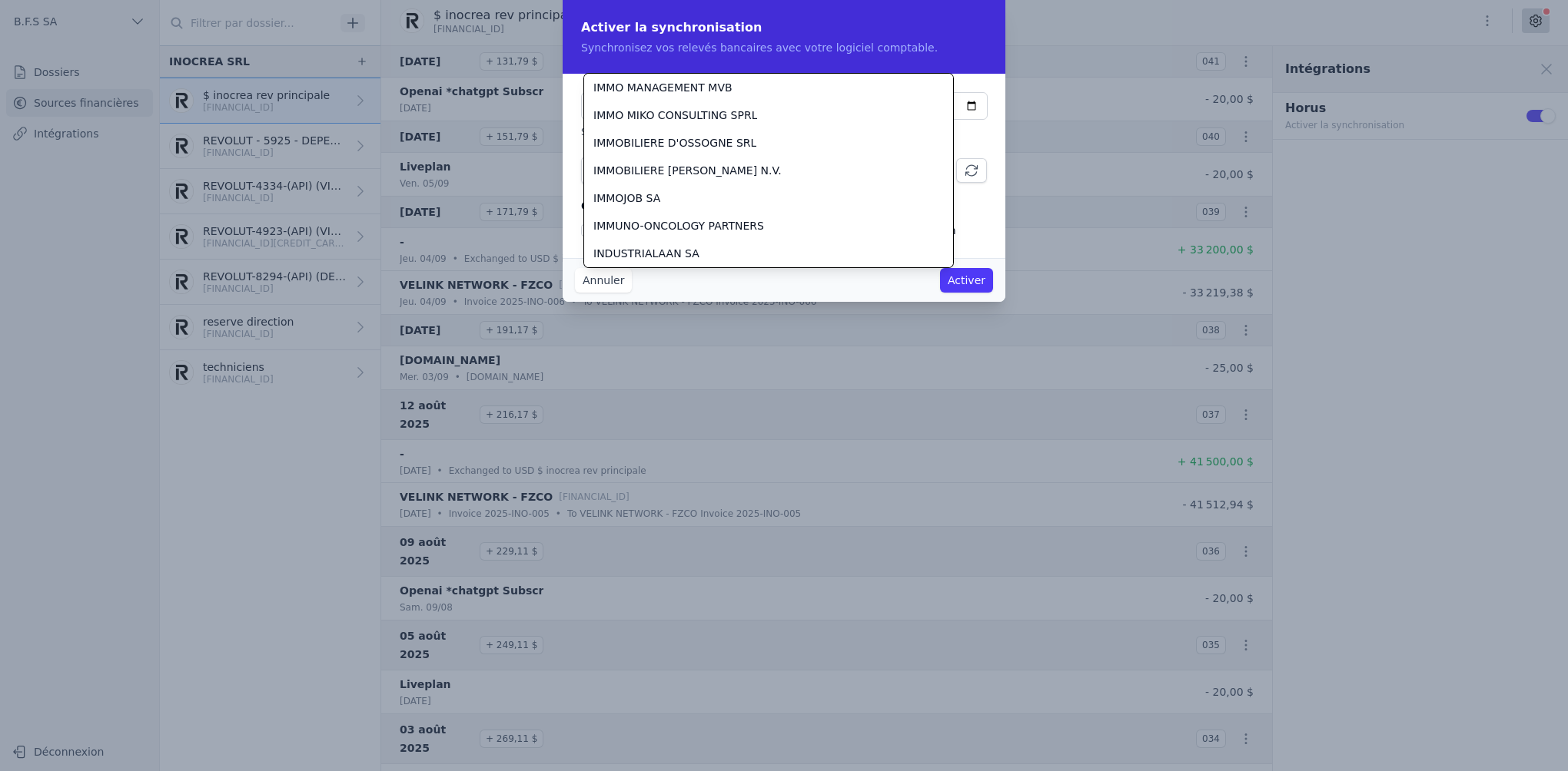
scroll to position [13686, 0]
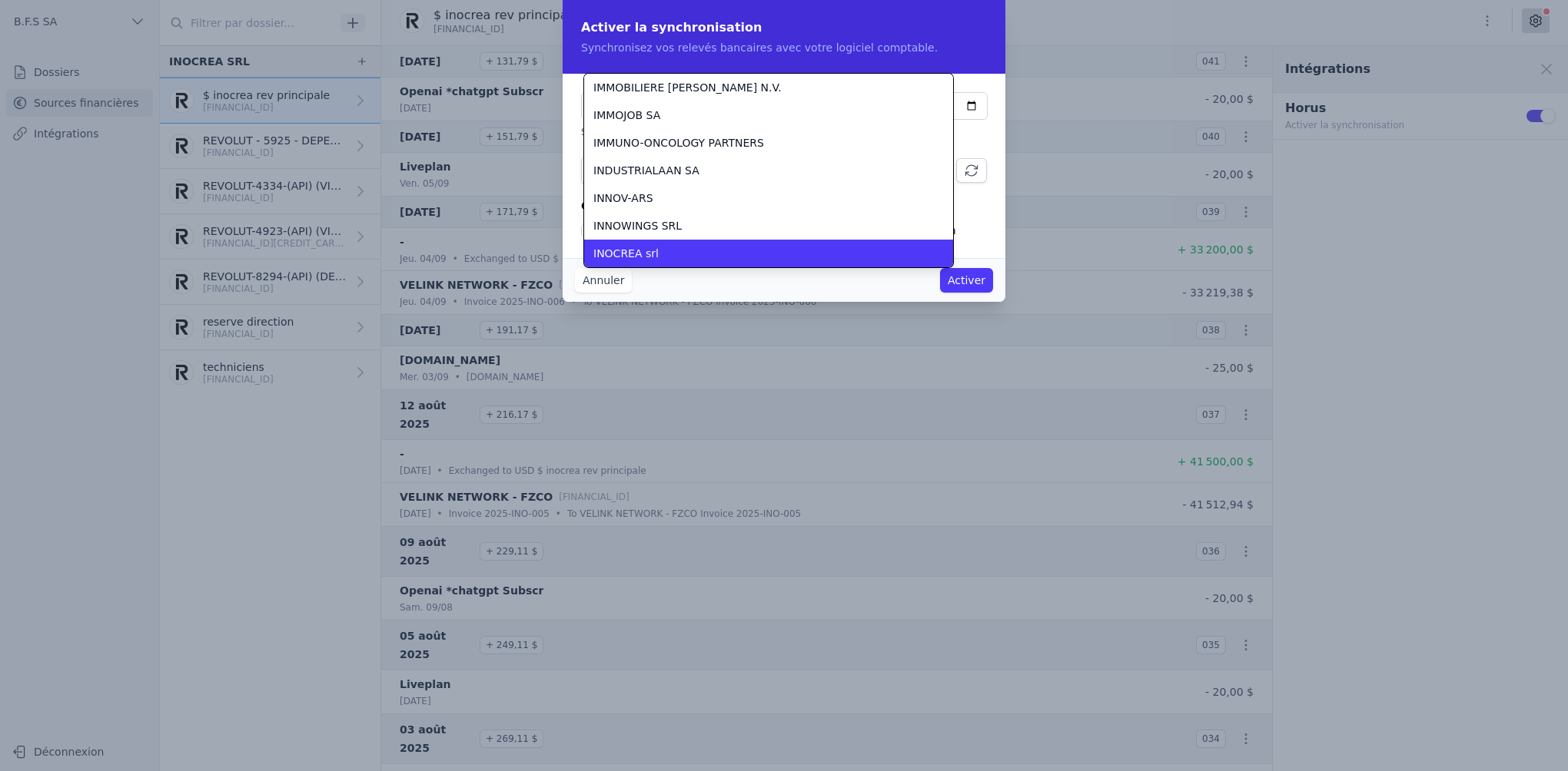
click at [718, 252] on div "INOCREA srl" at bounding box center [759, 254] width 332 height 15
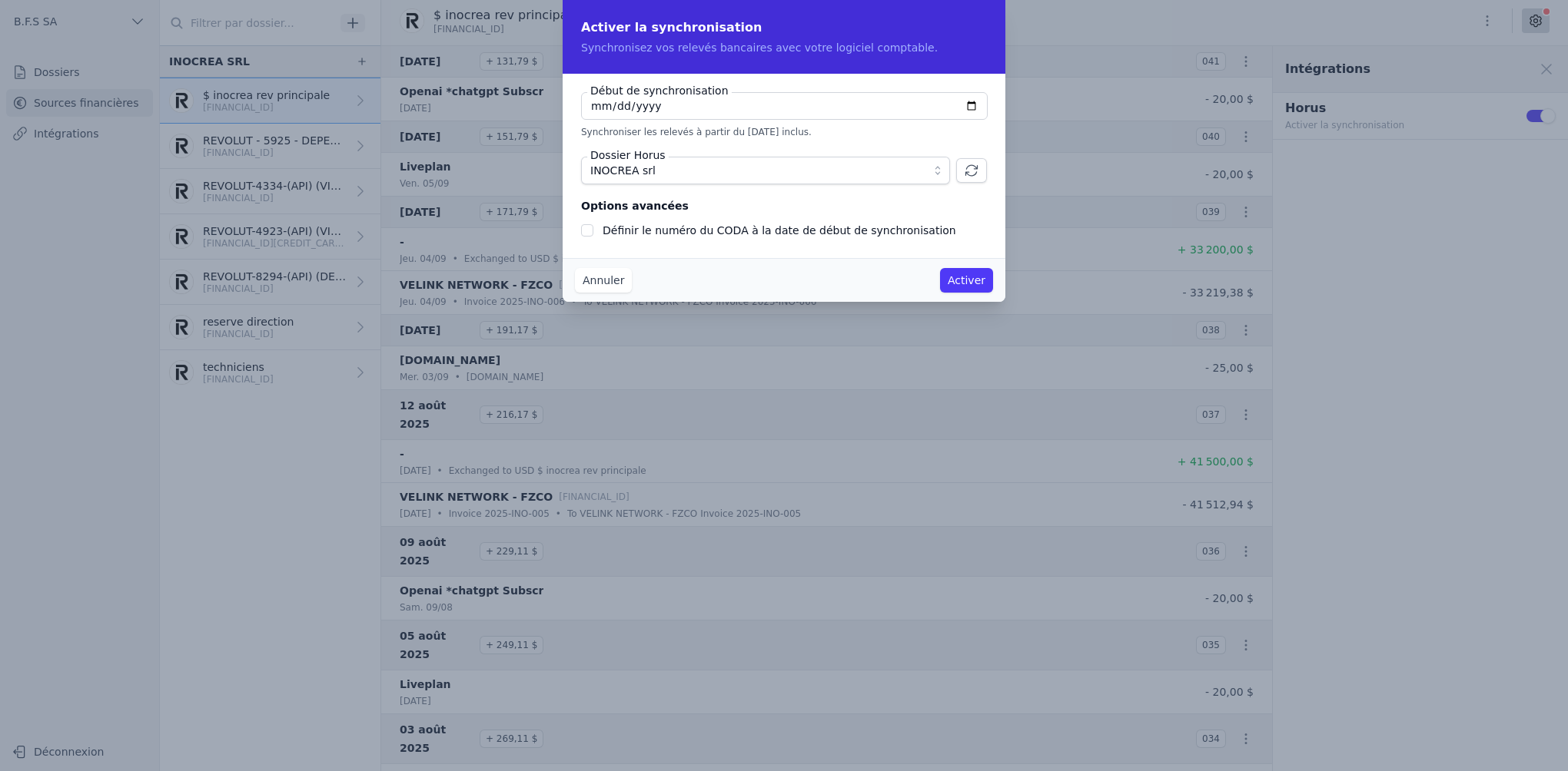
click at [965, 277] on button "Activer" at bounding box center [965, 281] width 53 height 24
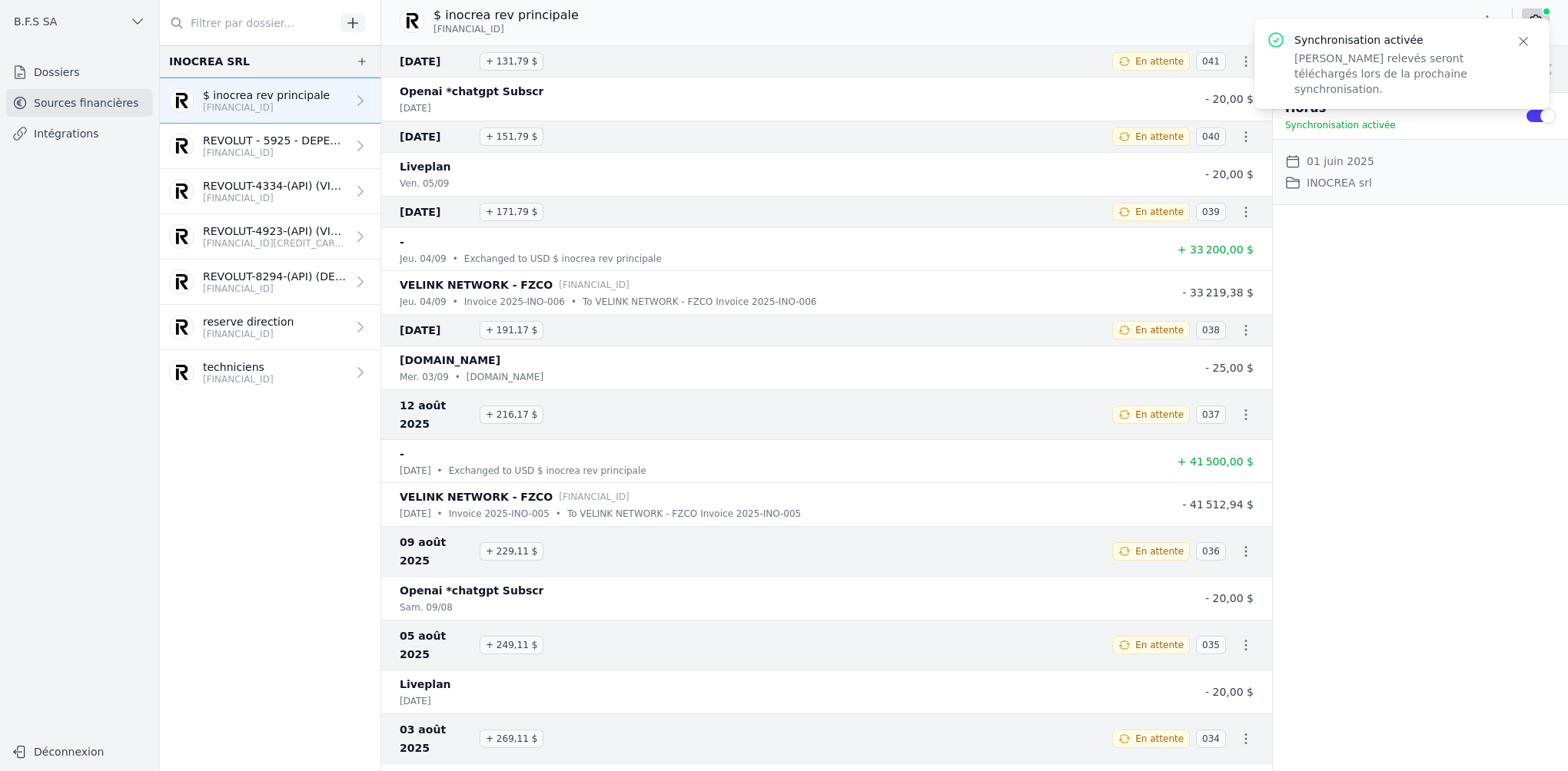
click at [243, 140] on p "REVOLUT - 5925 - DEPENSES" at bounding box center [274, 141] width 144 height 15
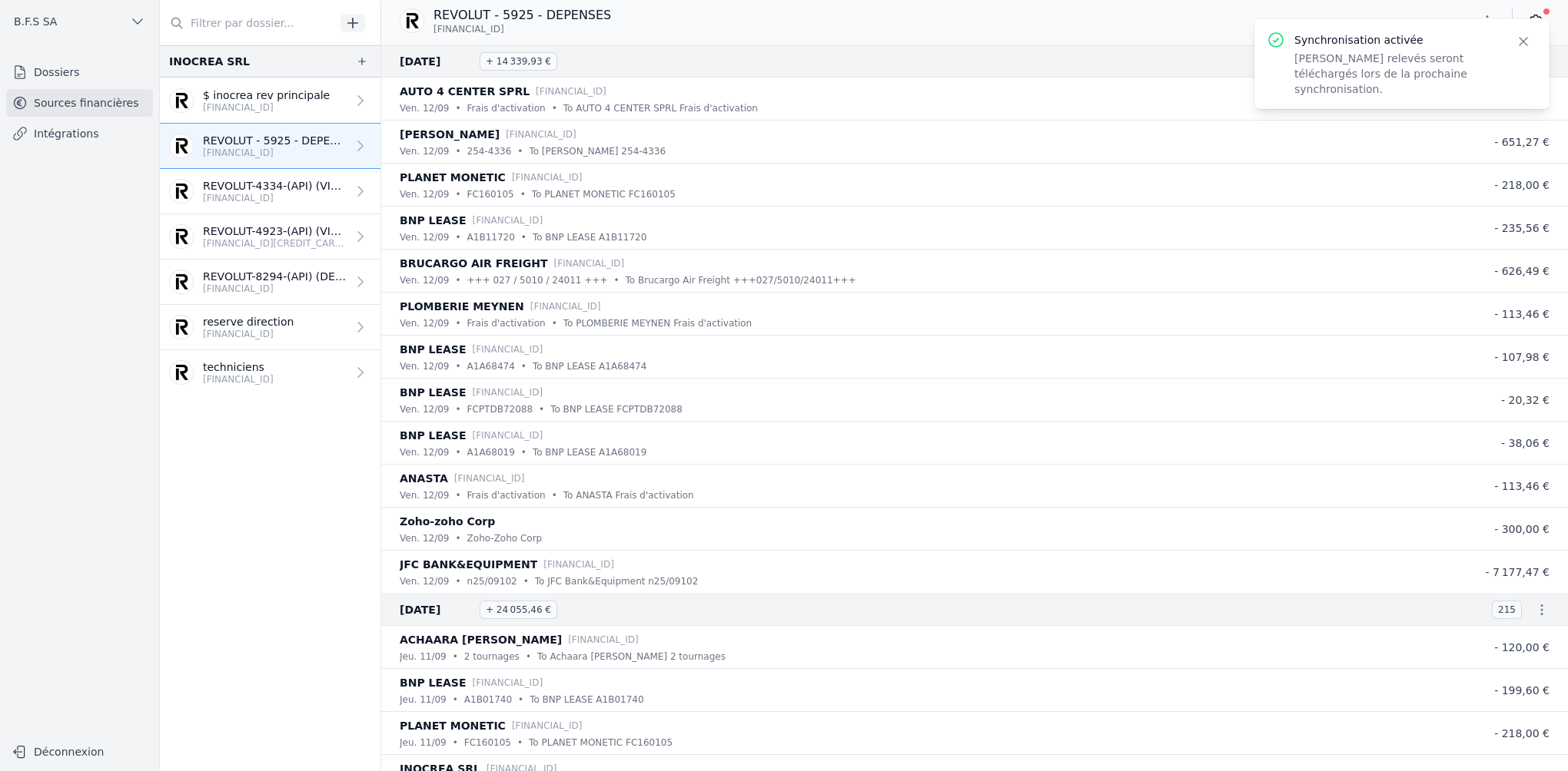
click at [1521, 38] on icon "button" at bounding box center [1523, 41] width 15 height 15
click at [1533, 24] on icon at bounding box center [1535, 21] width 15 height 15
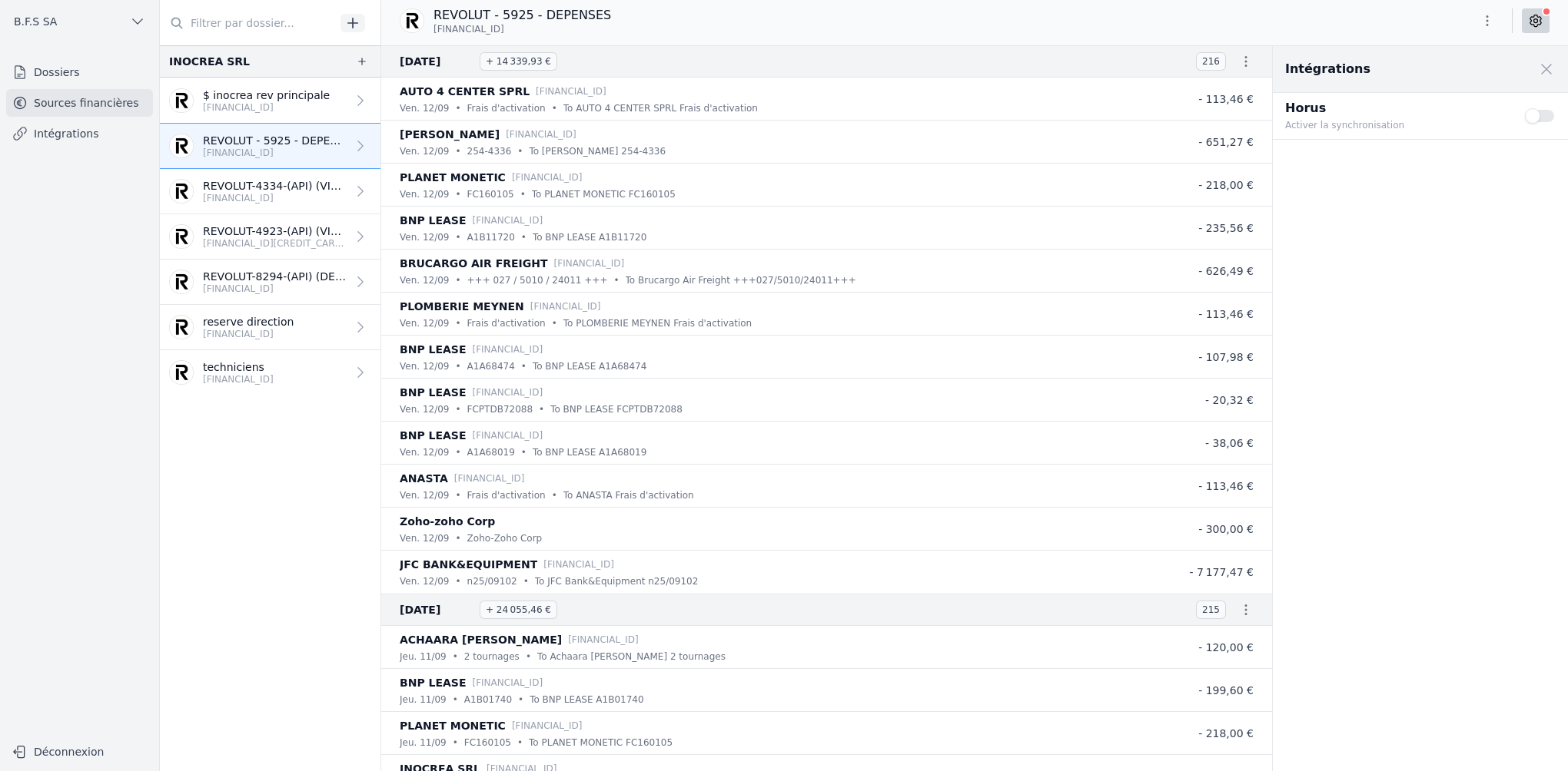
click at [1534, 118] on button "Use setting" at bounding box center [1539, 116] width 31 height 15
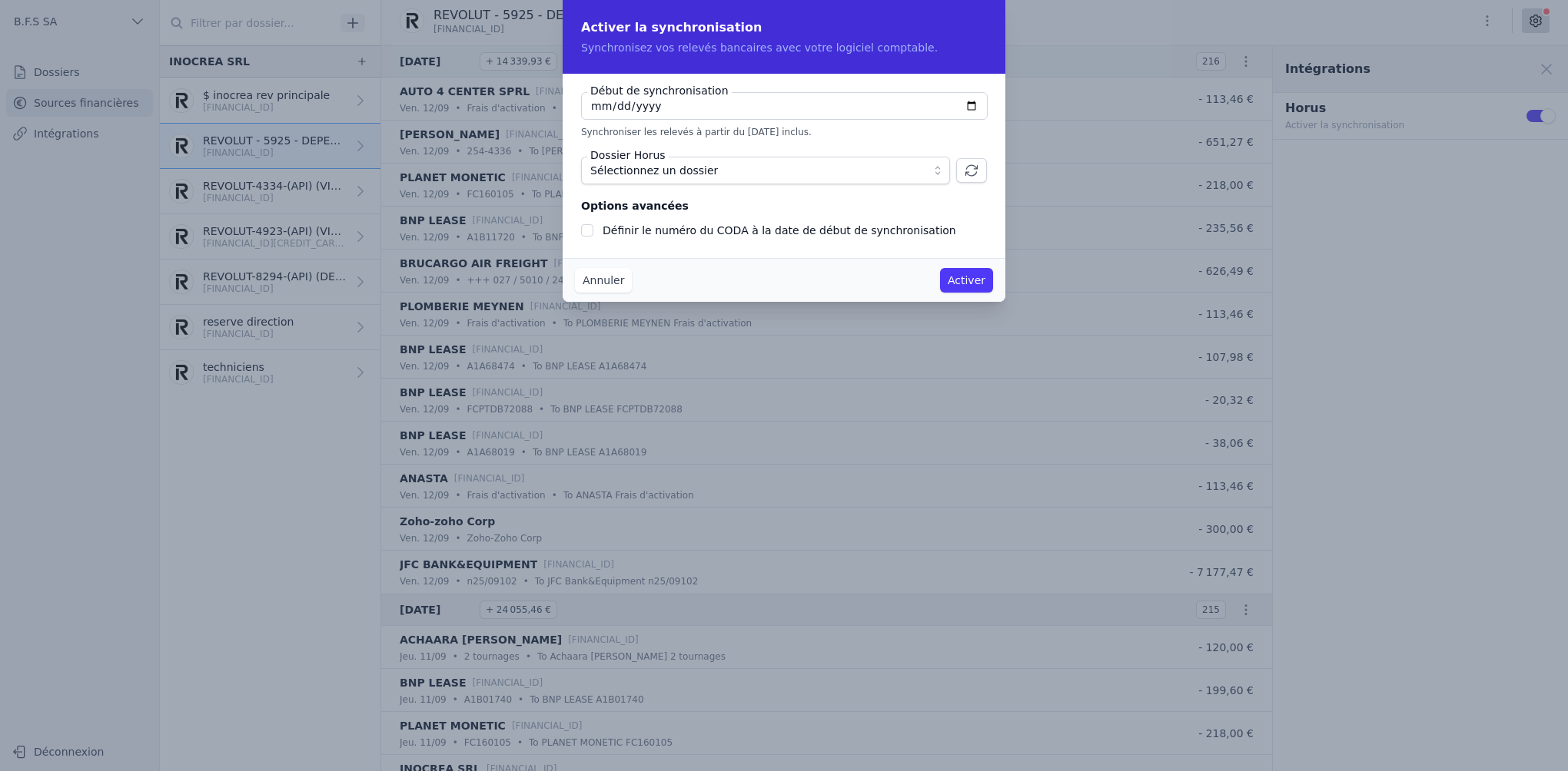
checkbox input "false"
type input "[DATE]"
click at [742, 168] on span "Sélectionnez un dossier" at bounding box center [755, 171] width 329 height 19
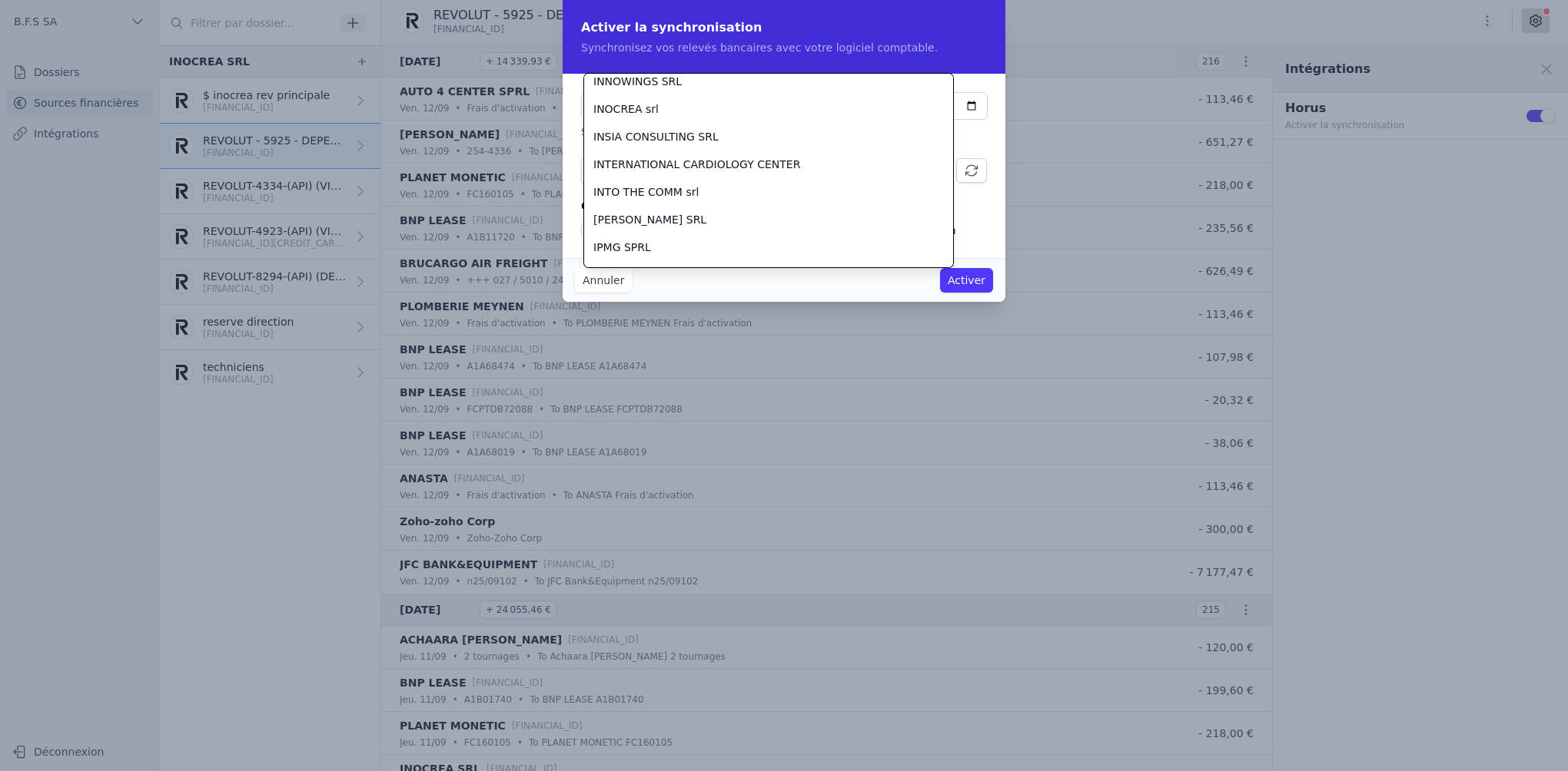
scroll to position [13826, 0]
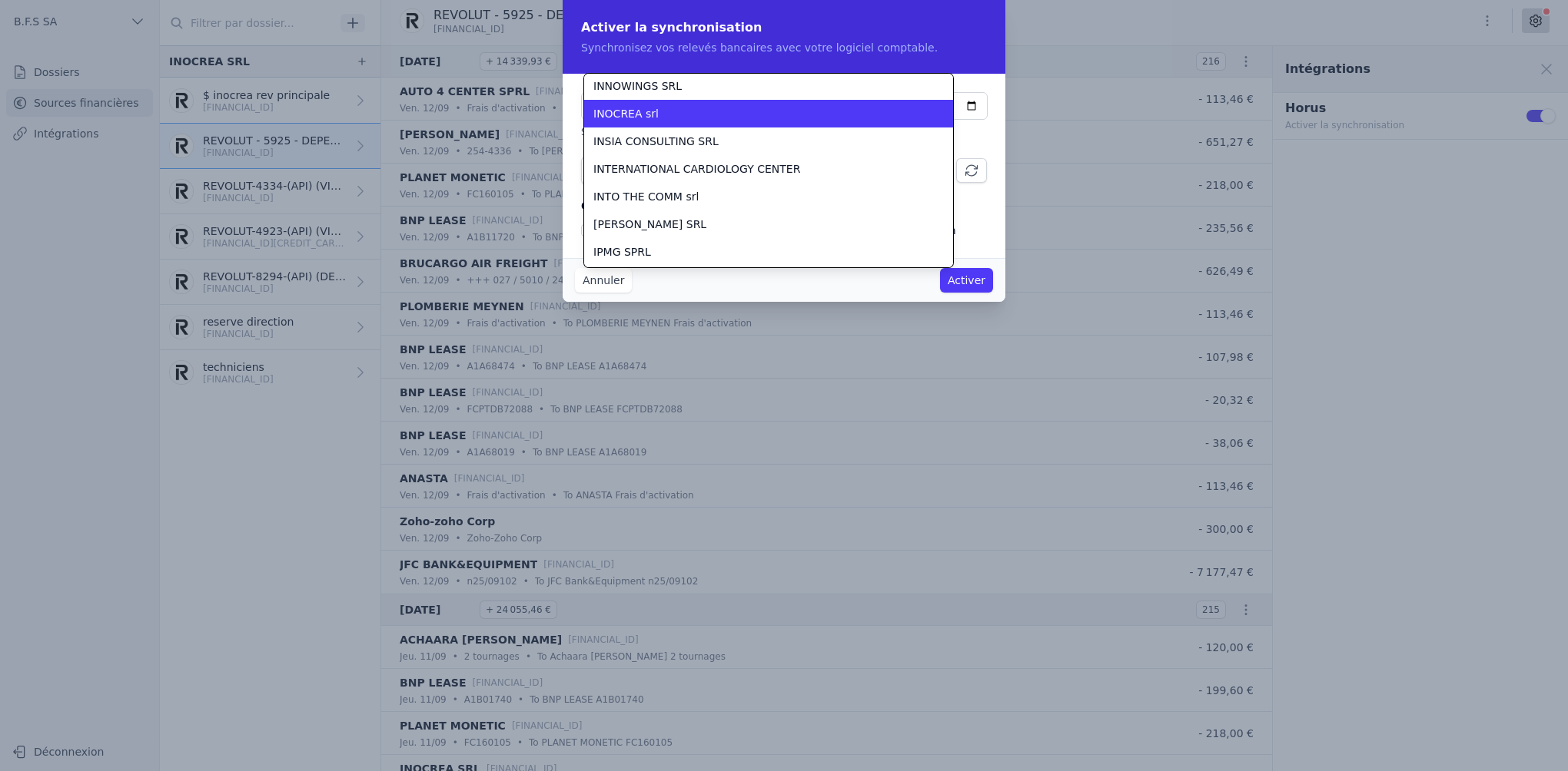
click at [693, 116] on div "INOCREA srl" at bounding box center [759, 114] width 332 height 15
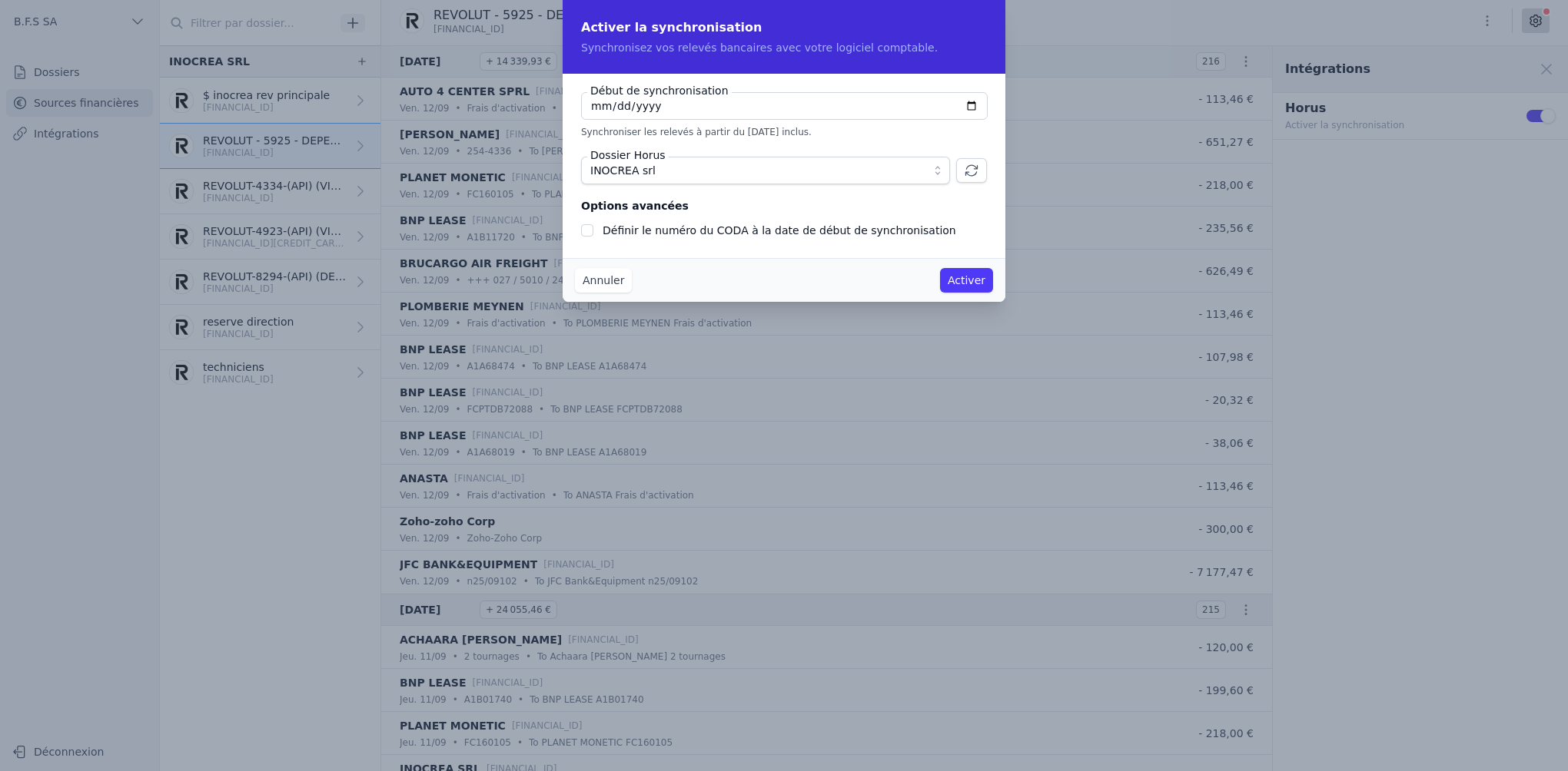
click at [964, 277] on button "Activer" at bounding box center [965, 281] width 53 height 24
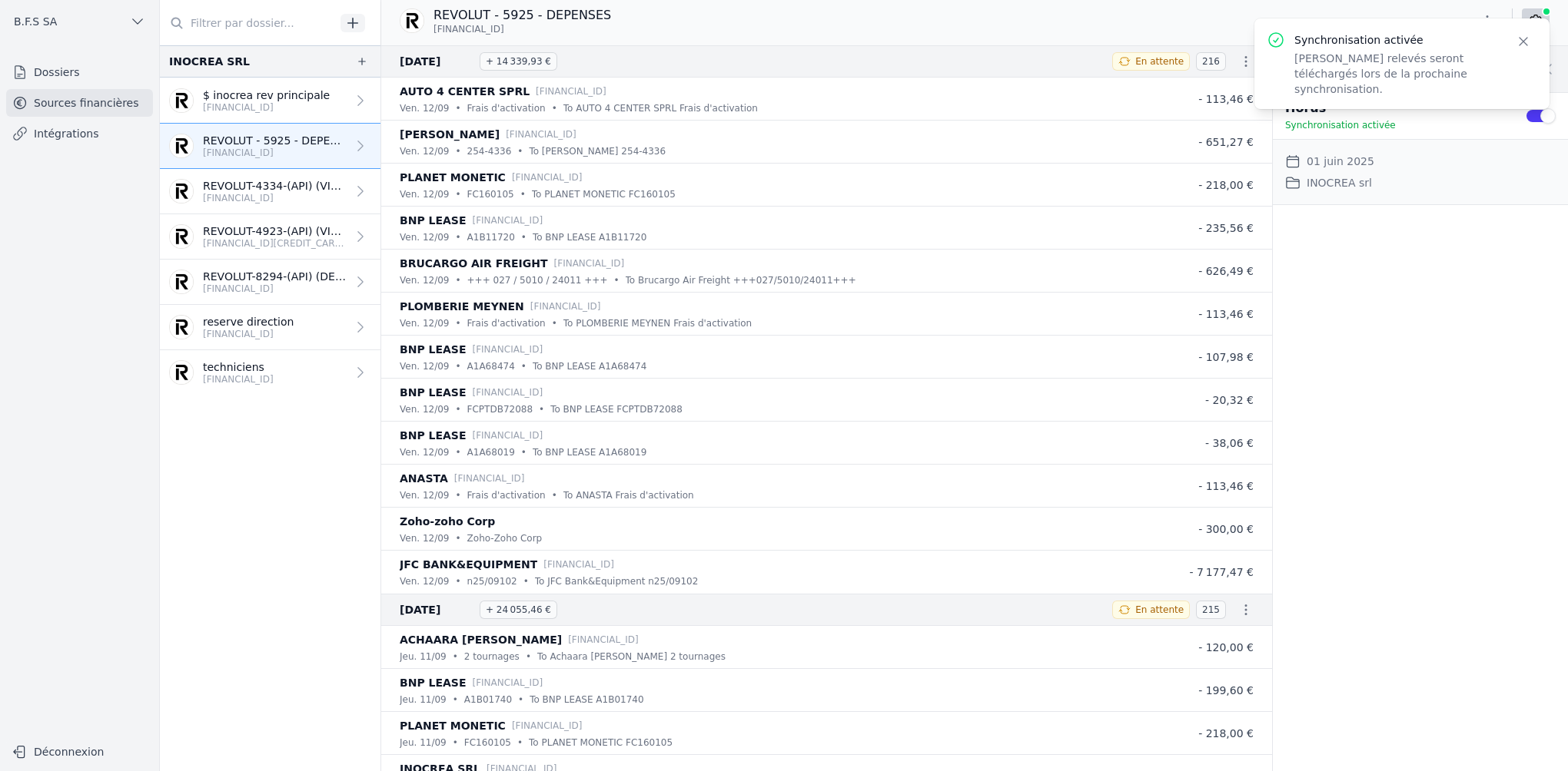
click at [290, 189] on p "REVOLUT-4334-(API) (VIEW) (PRINCIPALE)" at bounding box center [274, 186] width 144 height 15
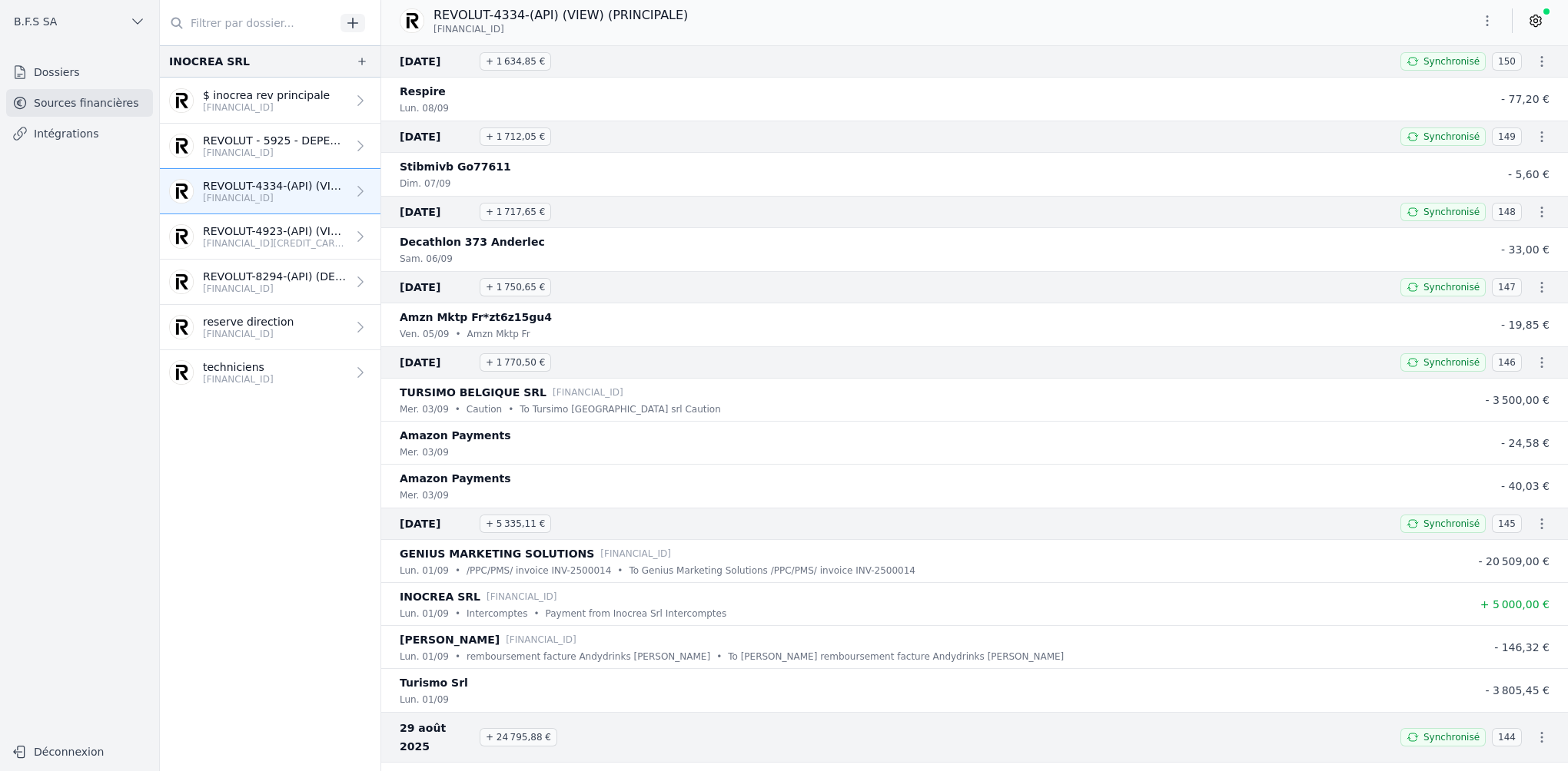
click at [272, 103] on p "[FINANCIAL_ID]" at bounding box center [266, 107] width 127 height 12
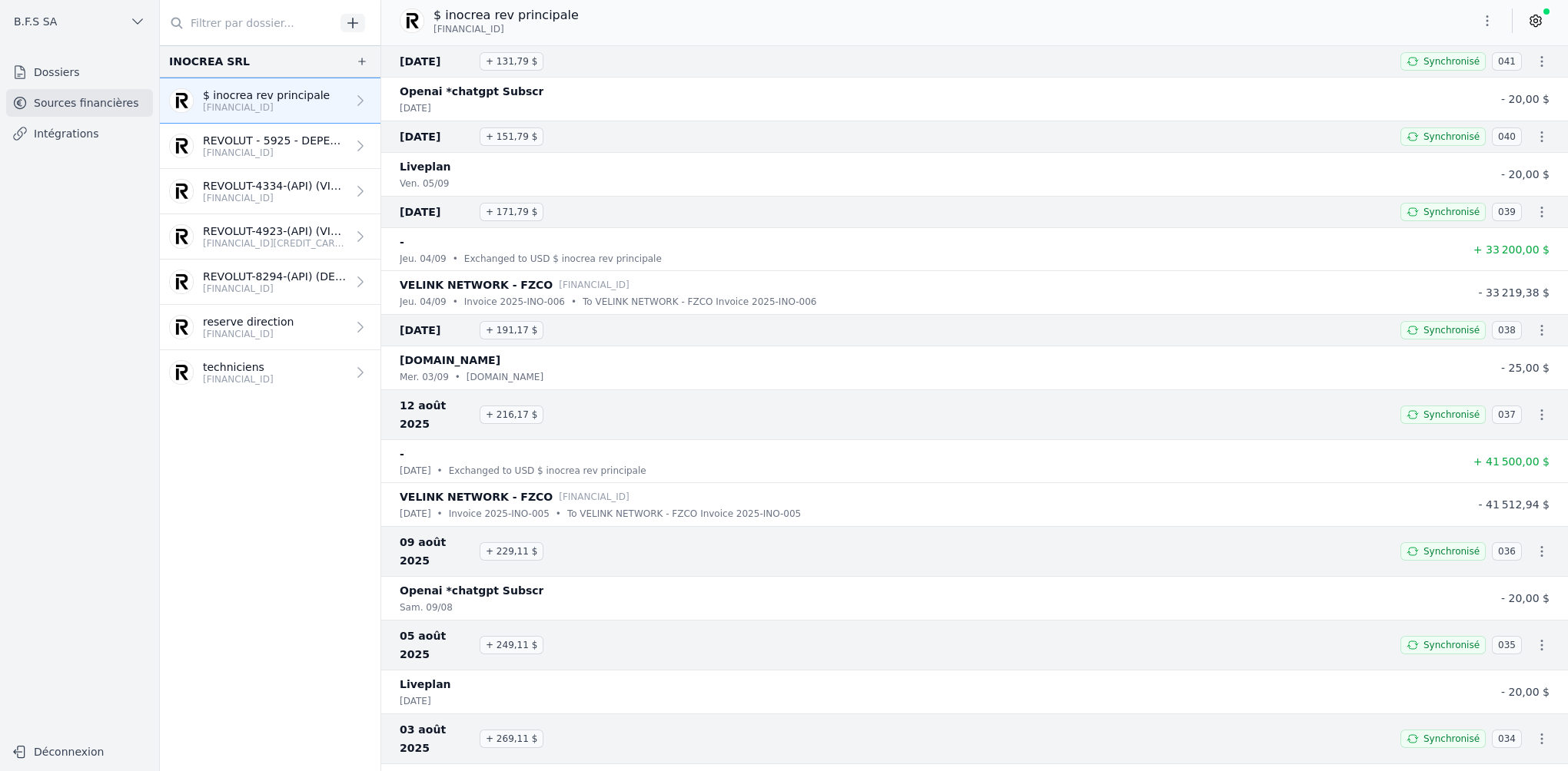
click at [270, 149] on p "[FINANCIAL_ID]" at bounding box center [274, 152] width 144 height 12
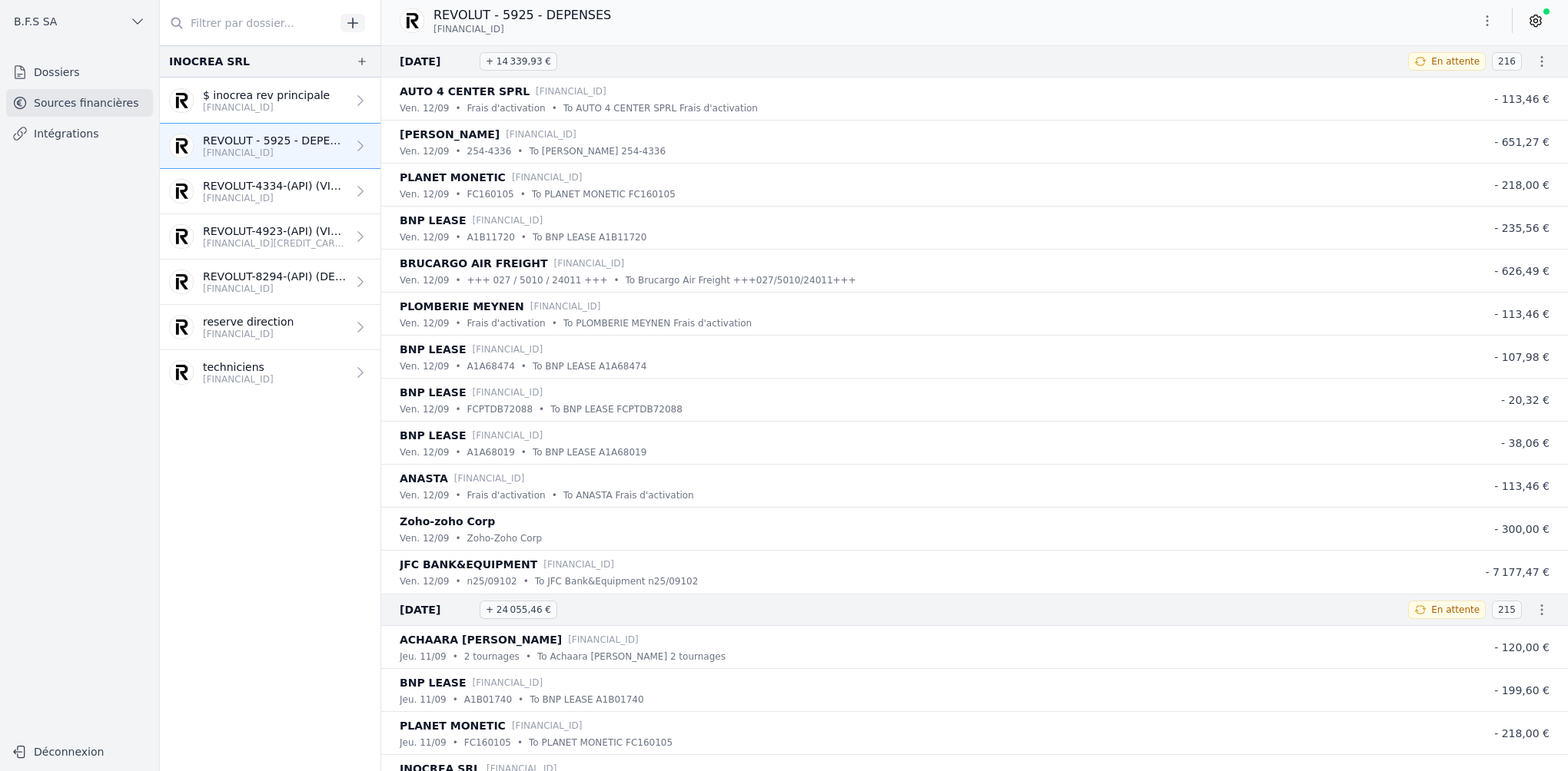
click at [268, 182] on p "REVOLUT-4334-(API) (VIEW) (PRINCIPALE)" at bounding box center [274, 186] width 144 height 15
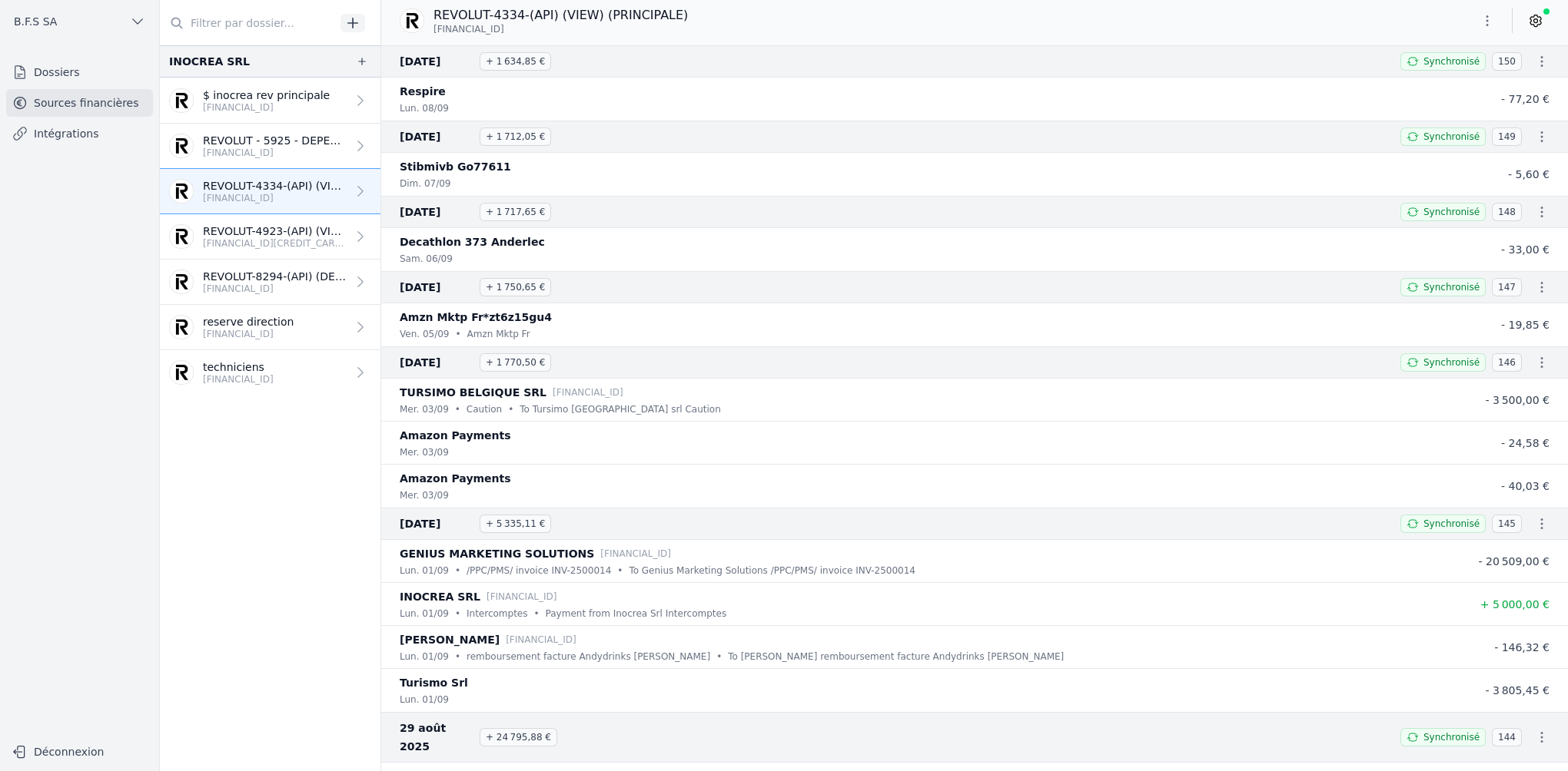
click at [269, 227] on p "REVOLUT-4923-(API) (VIEW) (DEPENSE WEB)" at bounding box center [274, 231] width 144 height 15
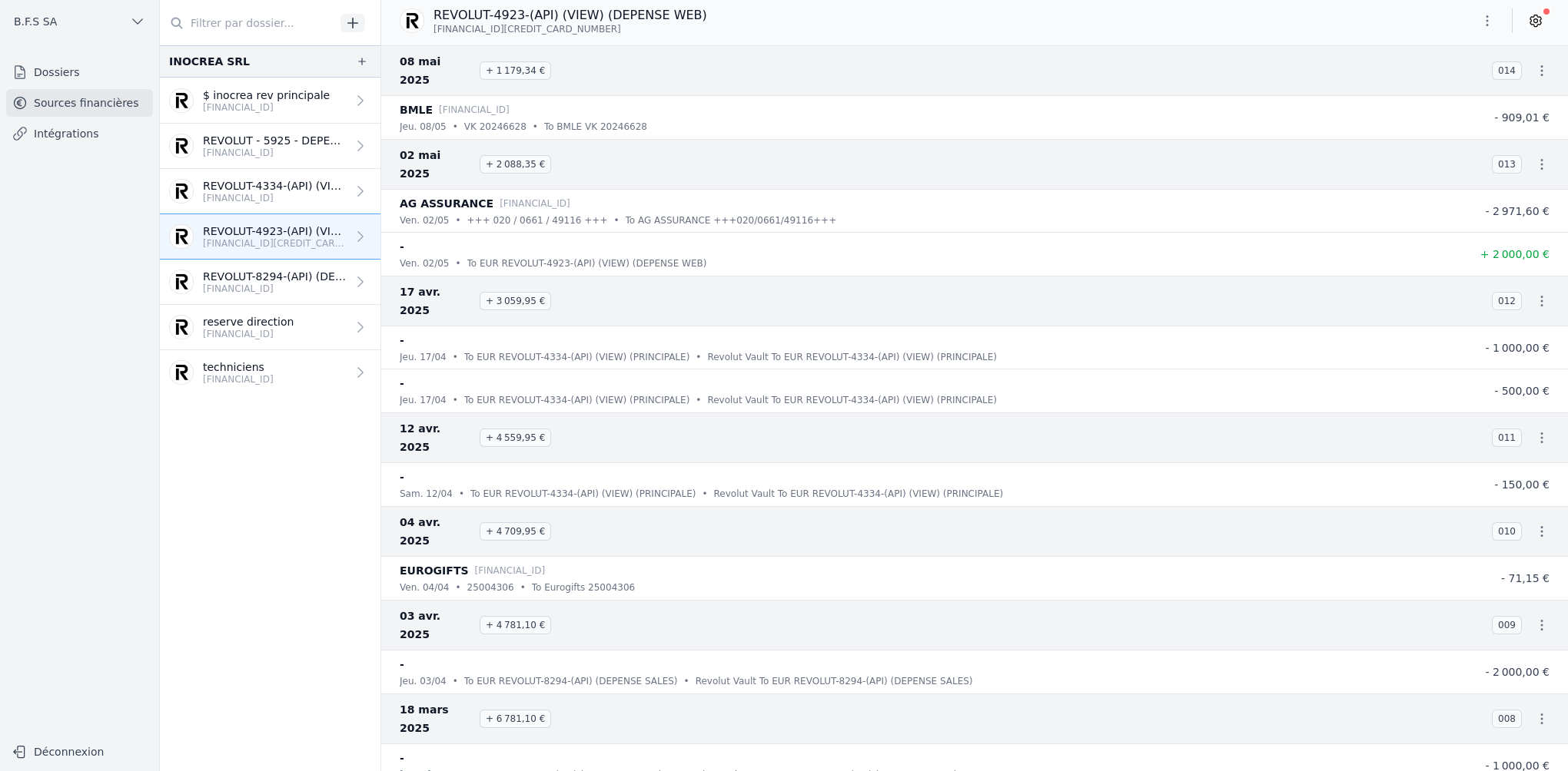
click at [1537, 17] on icon at bounding box center [1535, 21] width 11 height 11
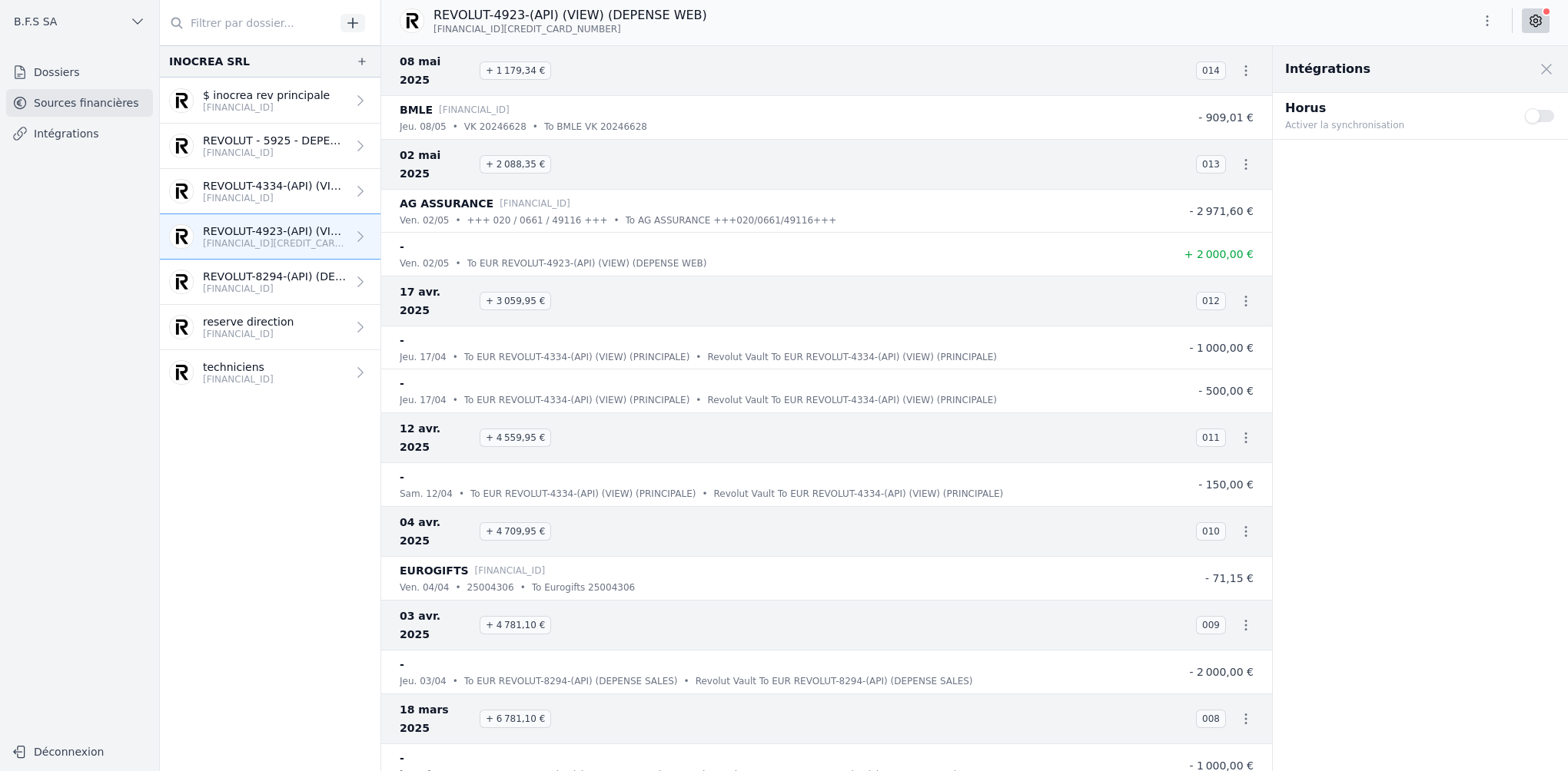
click at [1529, 113] on button "Use setting" at bounding box center [1539, 116] width 31 height 15
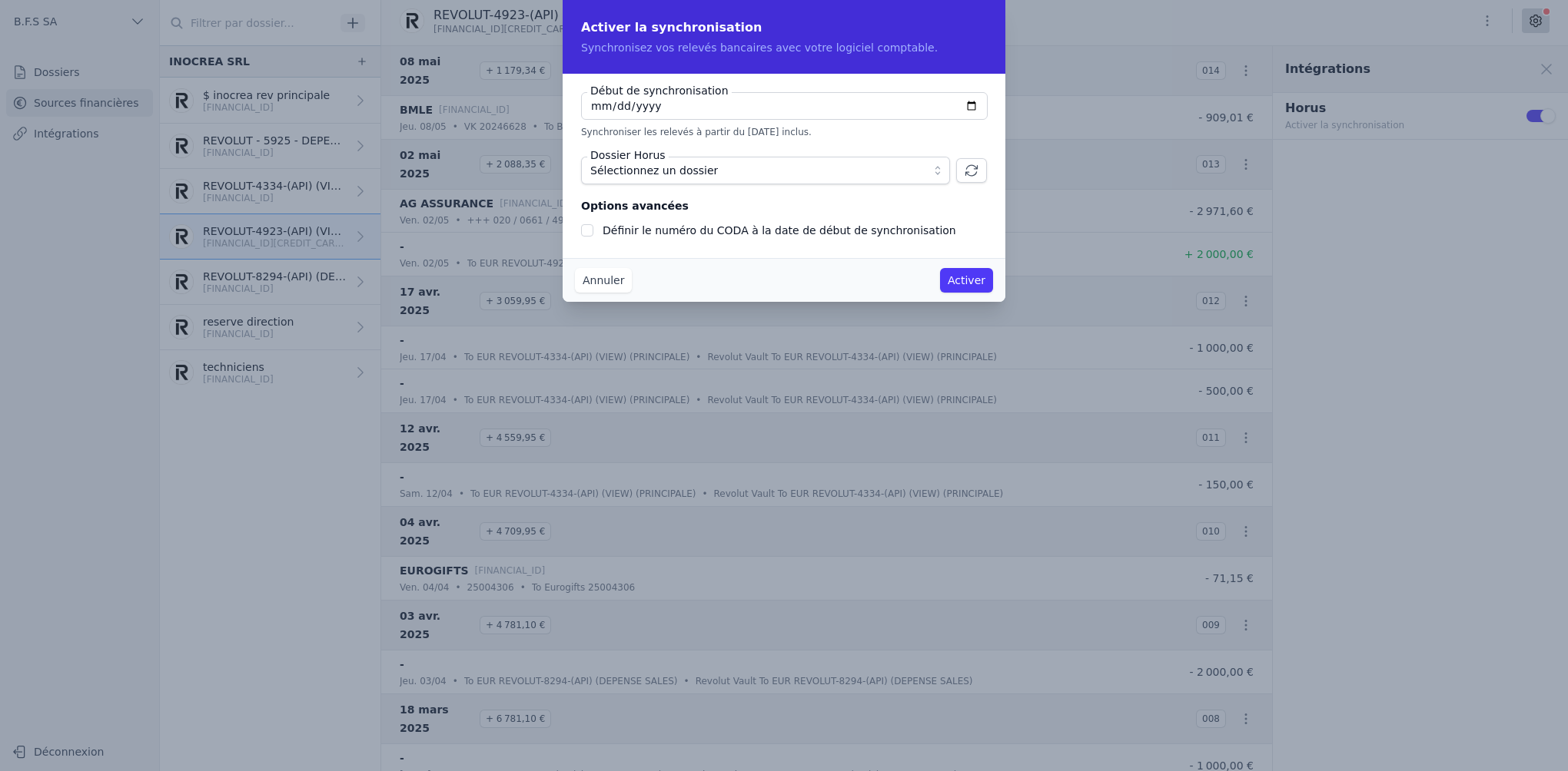
checkbox input "false"
type input "[DATE]"
click at [773, 165] on span "Sélectionnez un dossier" at bounding box center [755, 171] width 329 height 19
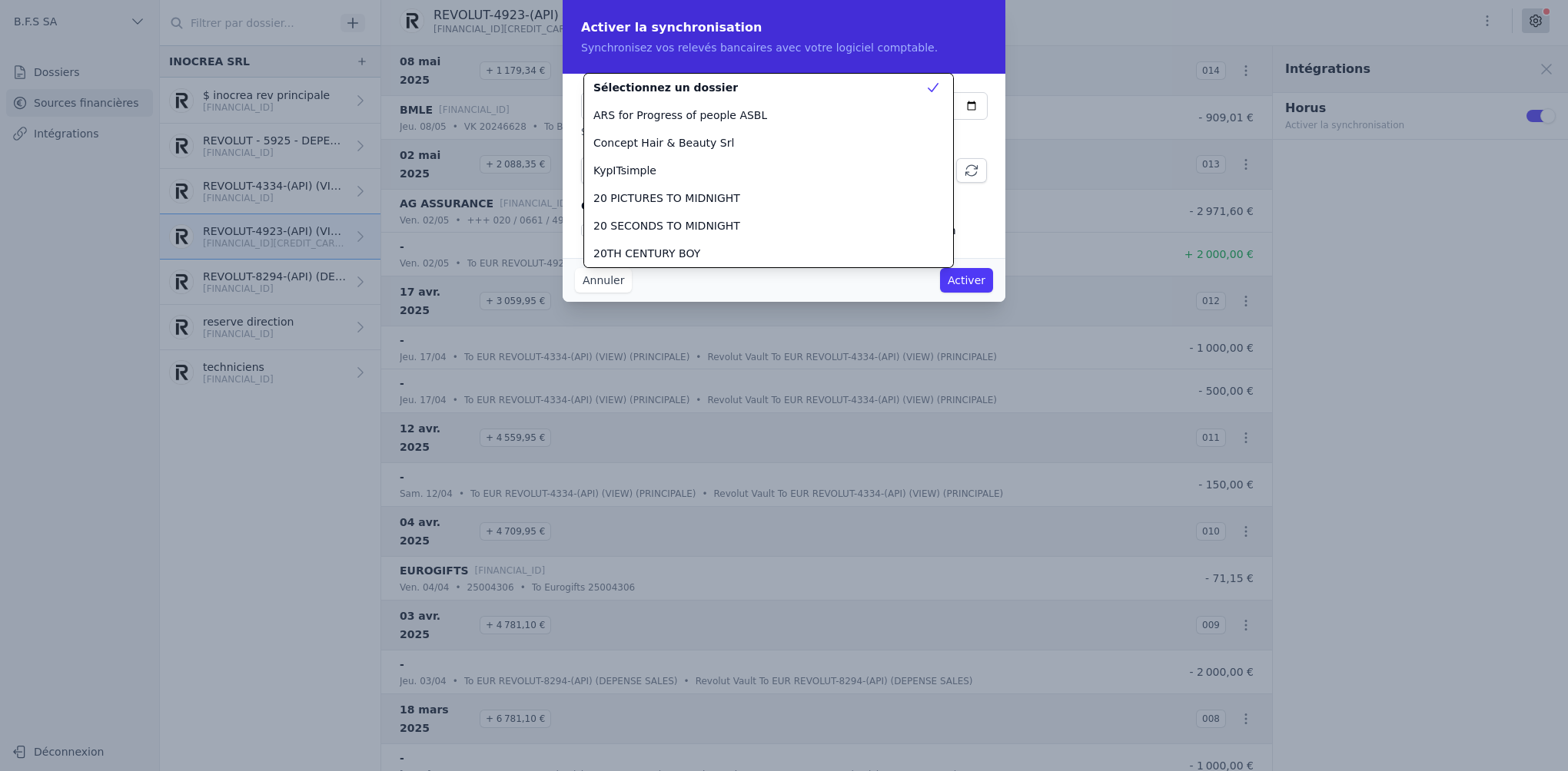
scroll to position [13686, 0]
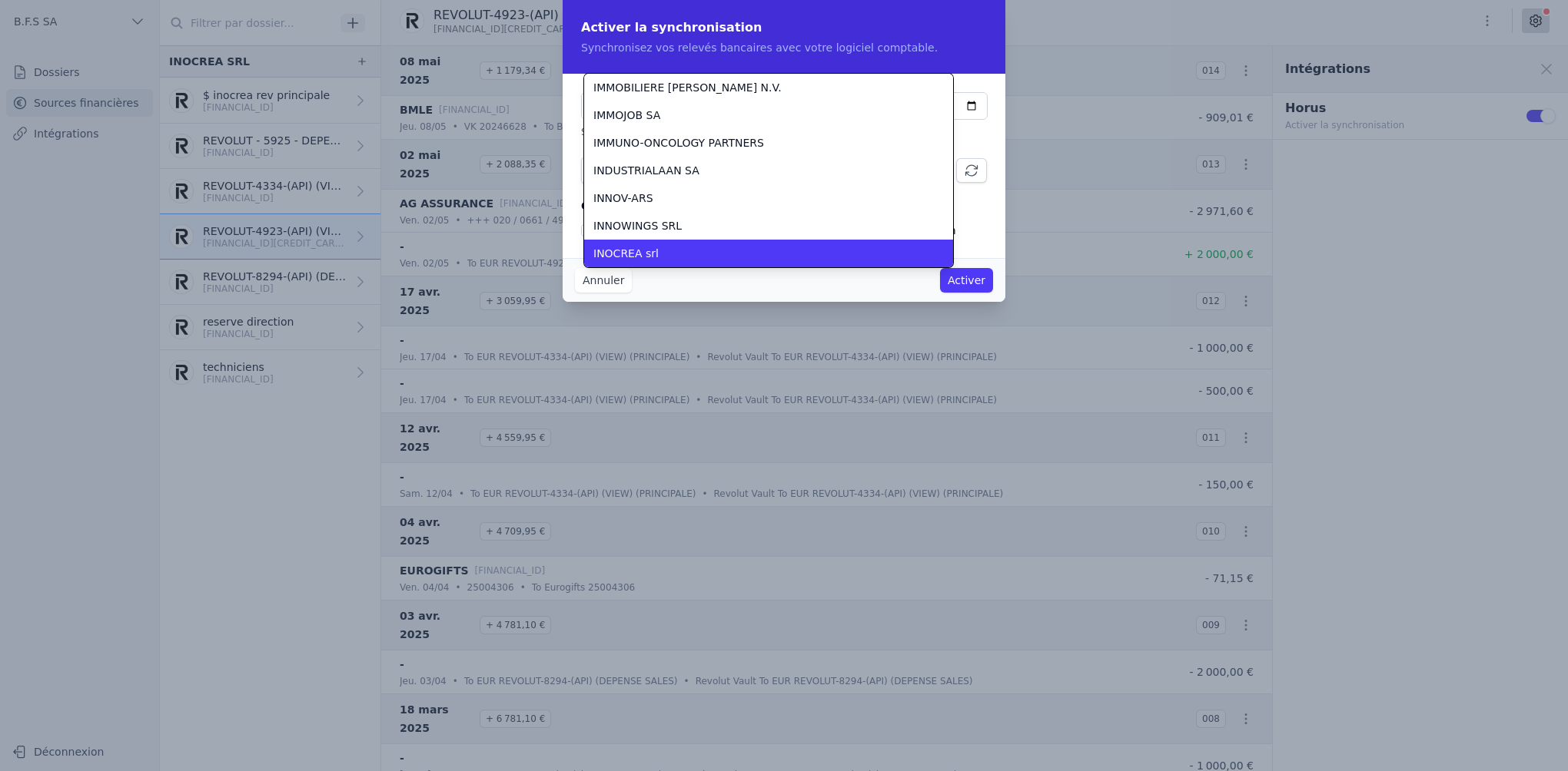
click at [674, 252] on div "INOCREA srl" at bounding box center [759, 254] width 332 height 15
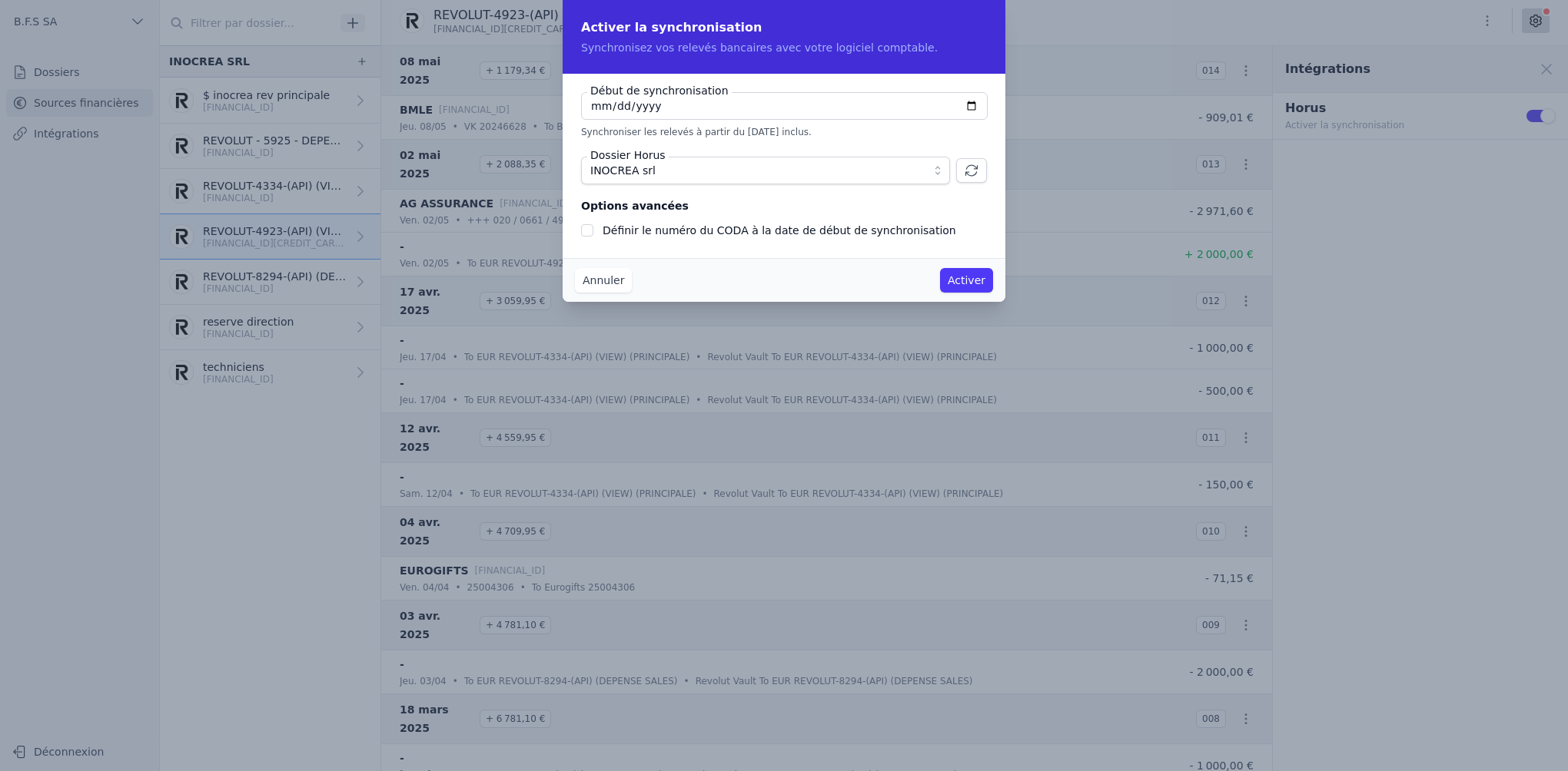
click at [968, 277] on button "Activer" at bounding box center [965, 281] width 53 height 24
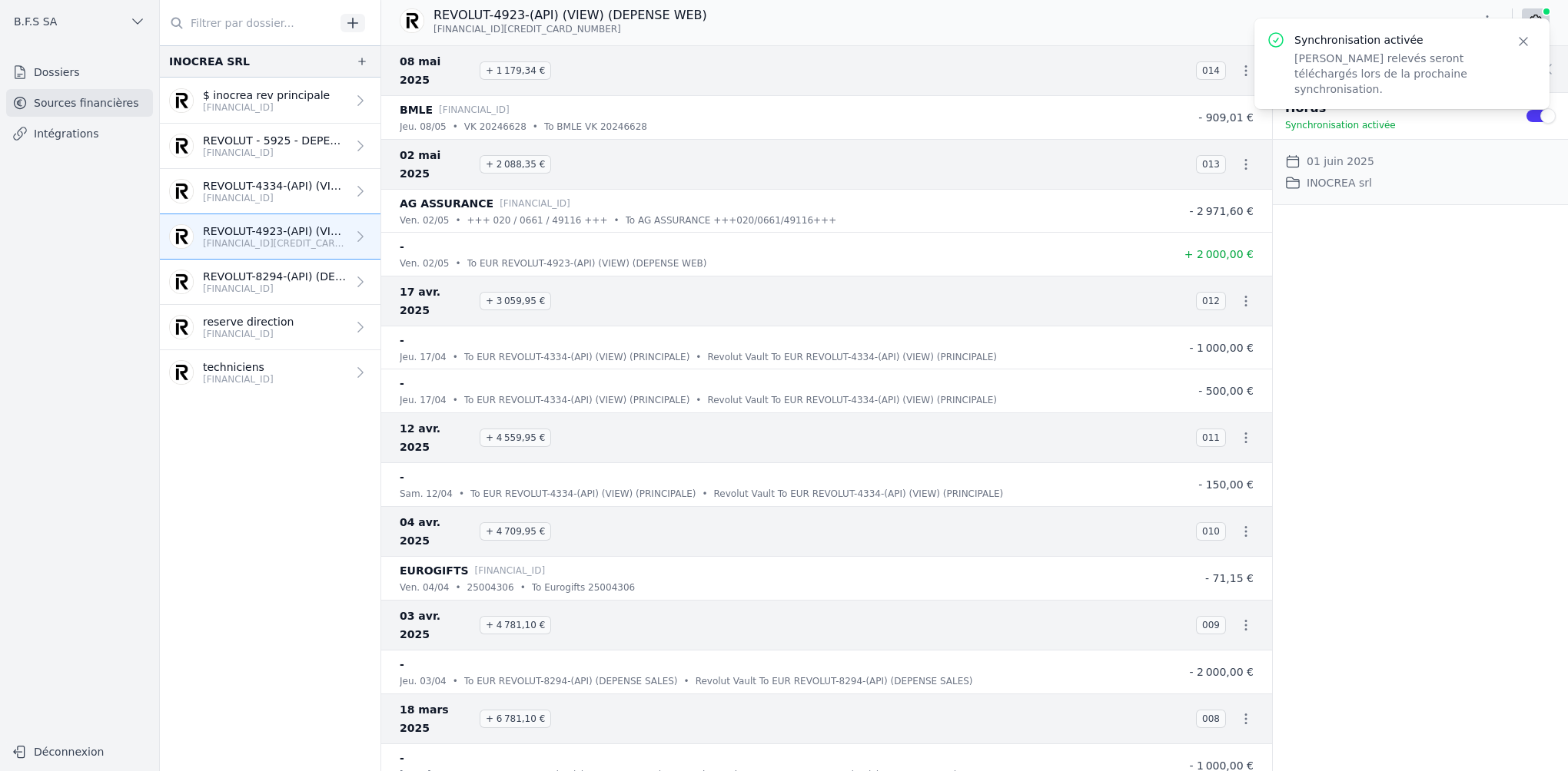
click at [280, 285] on p "[FINANCIAL_ID]" at bounding box center [274, 288] width 144 height 12
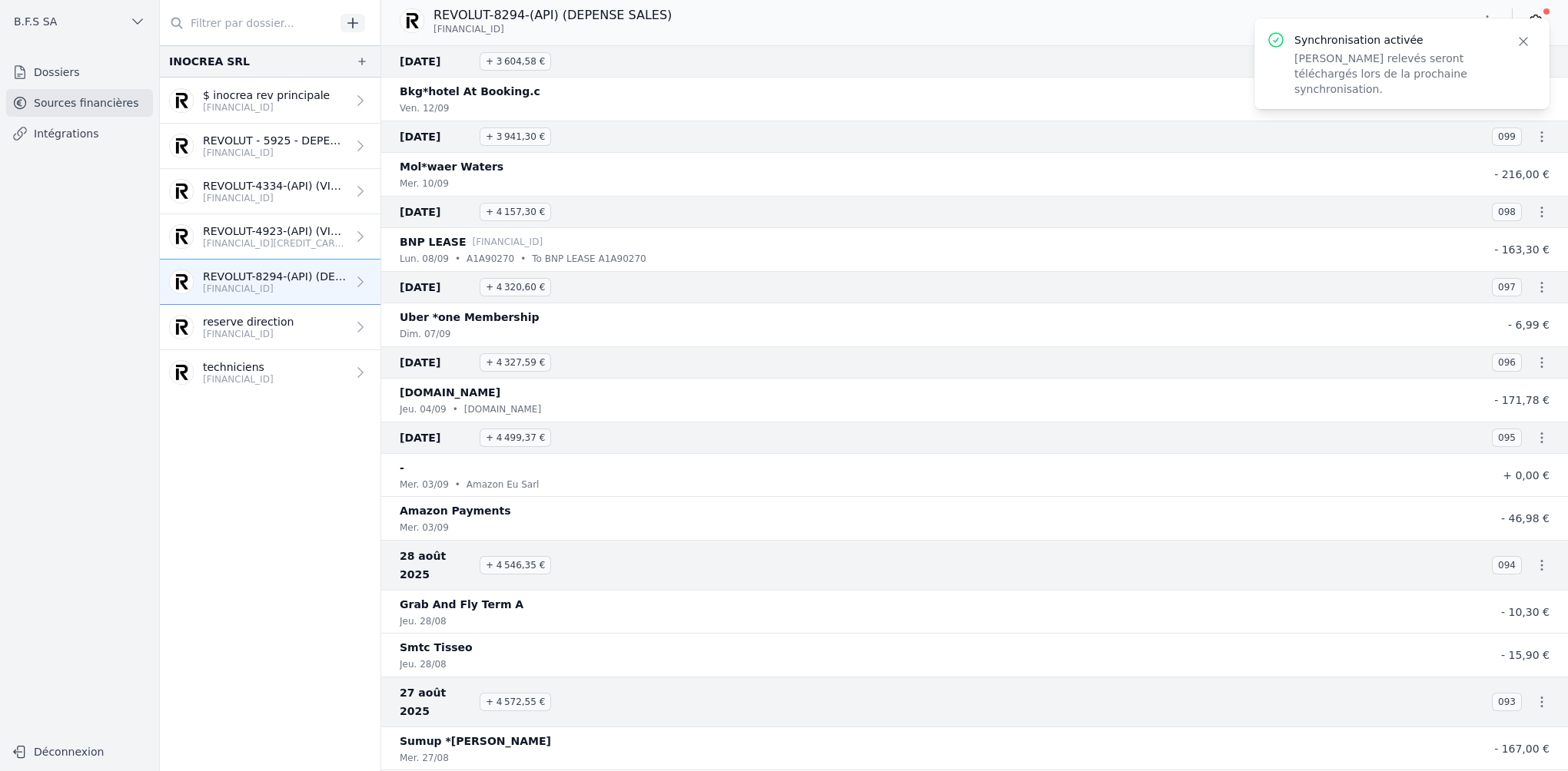
click at [1522, 44] on icon "button" at bounding box center [1523, 41] width 15 height 15
click at [1534, 26] on icon at bounding box center [1535, 21] width 11 height 11
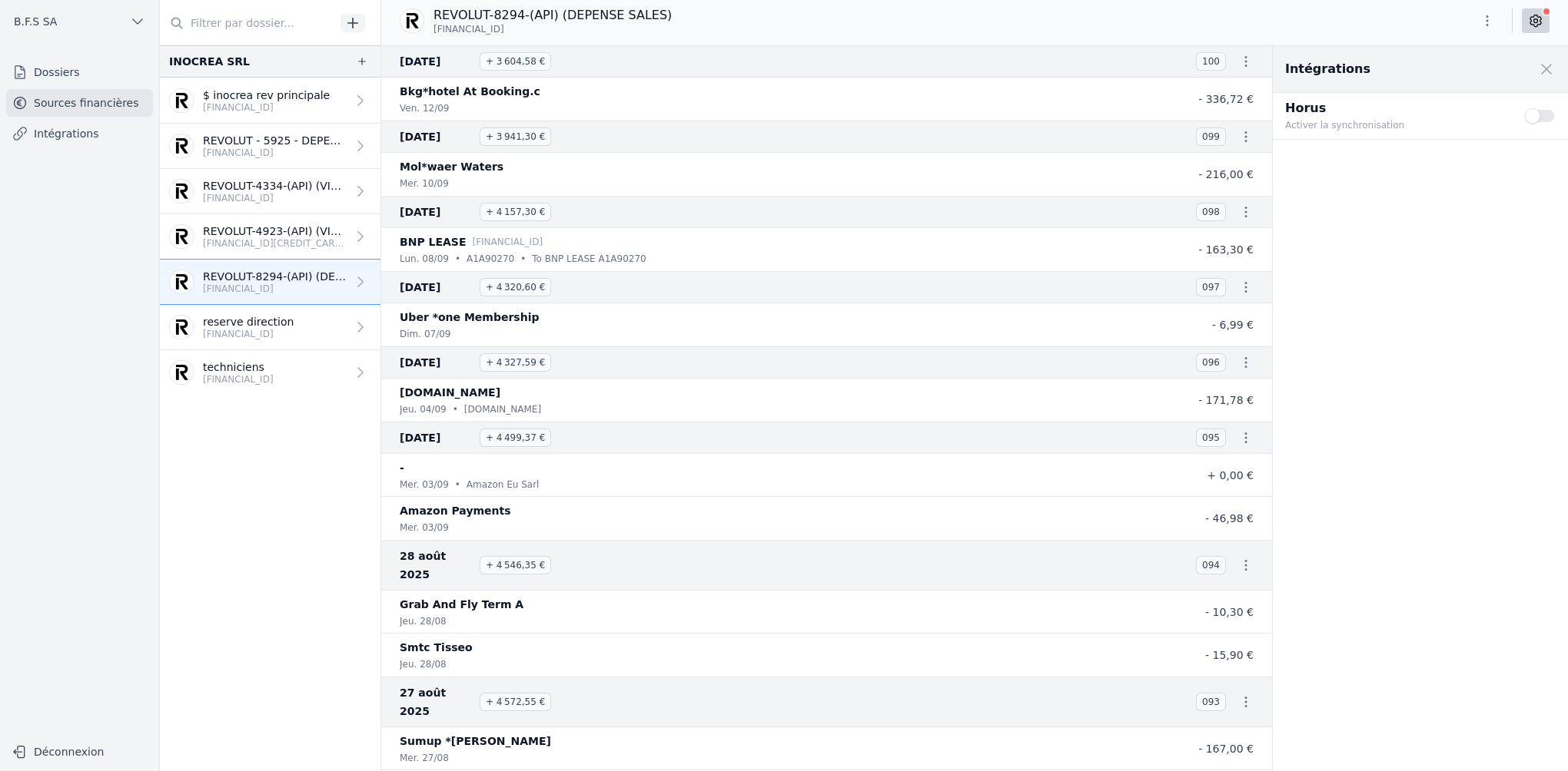
click at [1532, 116] on button "Use setting" at bounding box center [1539, 116] width 31 height 15
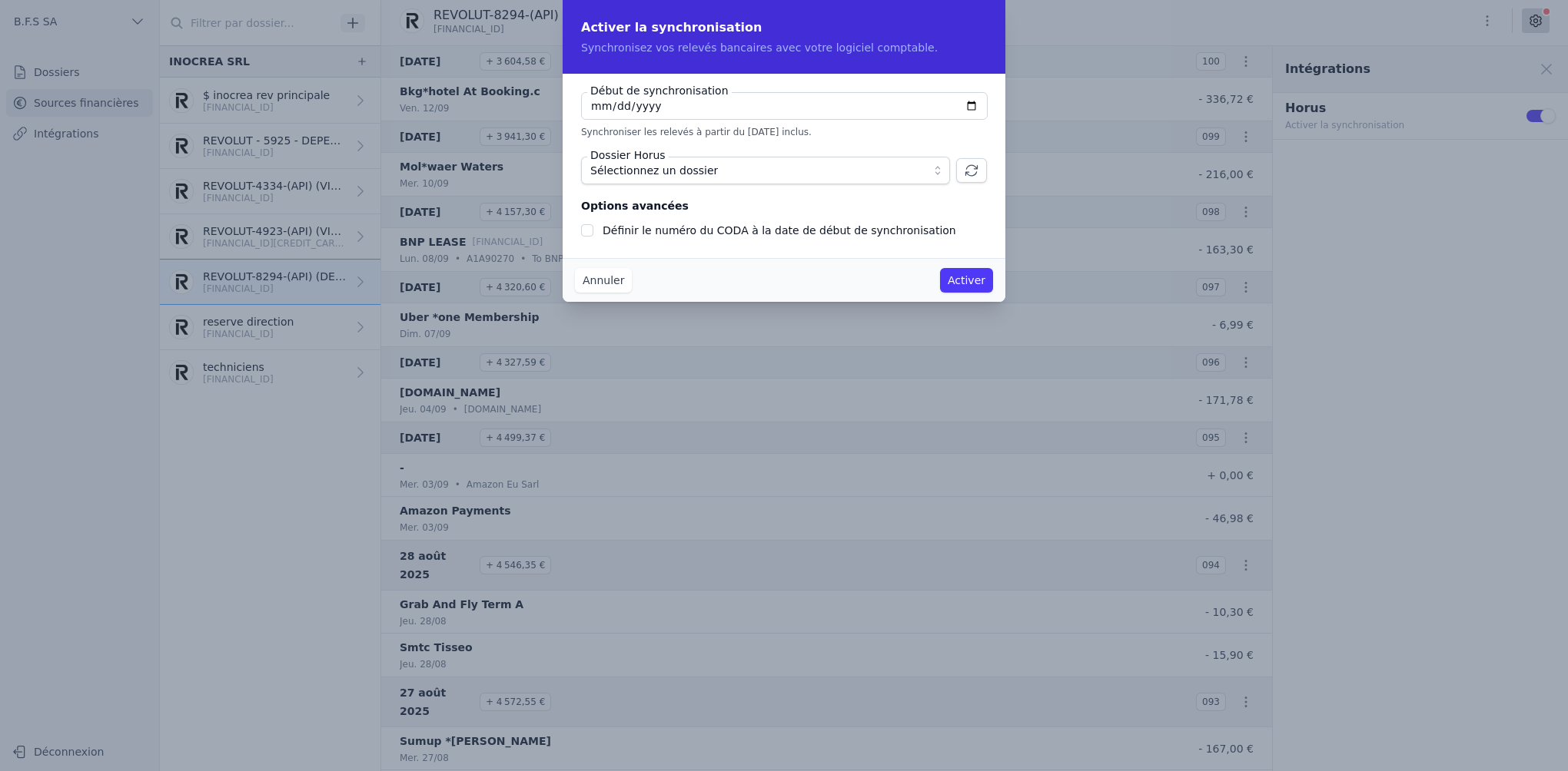
checkbox input "false"
type input "[DATE]"
click at [753, 168] on span "Sélectionnez un dossier" at bounding box center [755, 171] width 329 height 19
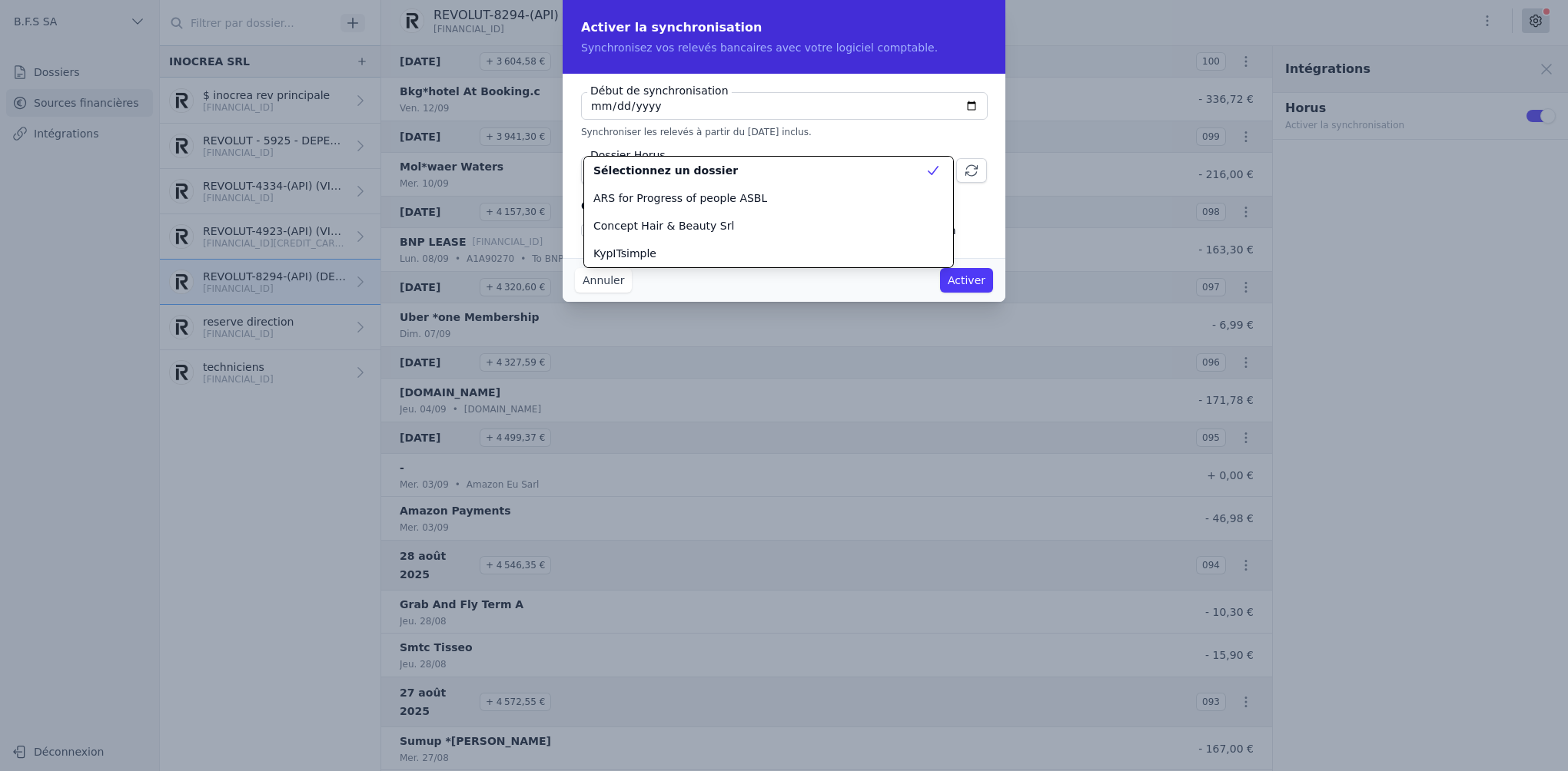
scroll to position [13686, 0]
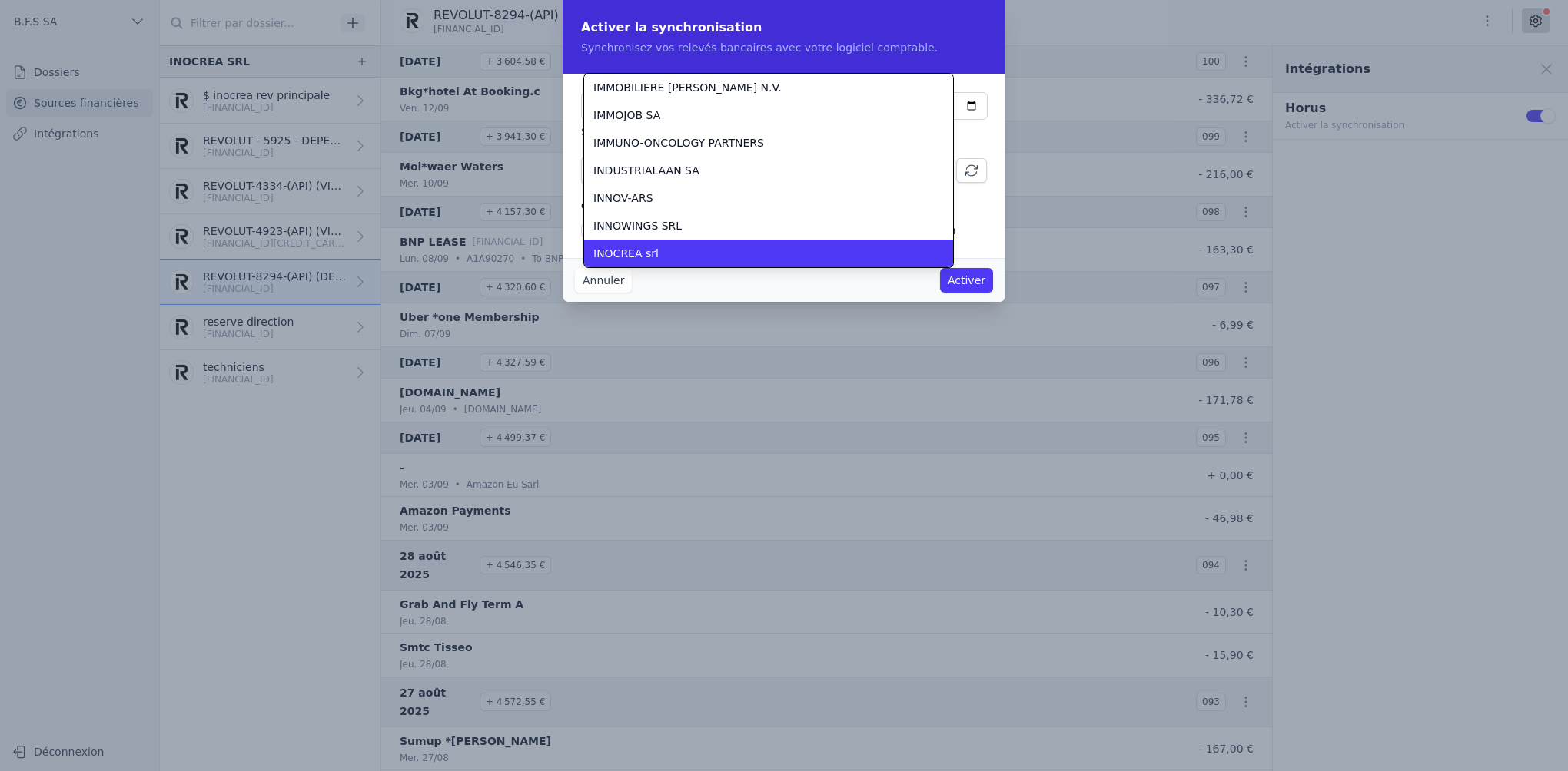
click at [724, 247] on div "INOCREA srl" at bounding box center [759, 254] width 332 height 15
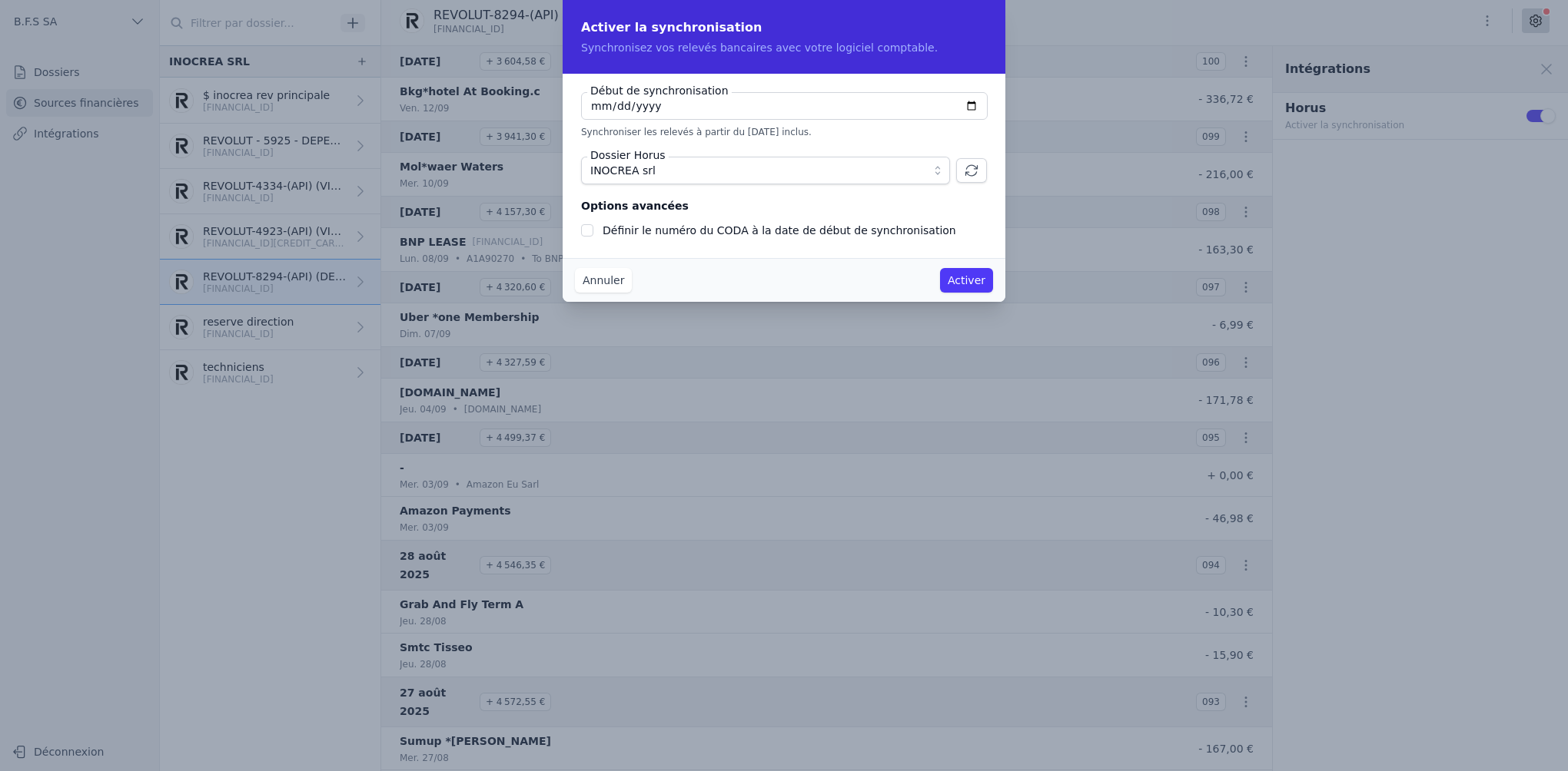
click at [971, 280] on button "Activer" at bounding box center [965, 281] width 53 height 24
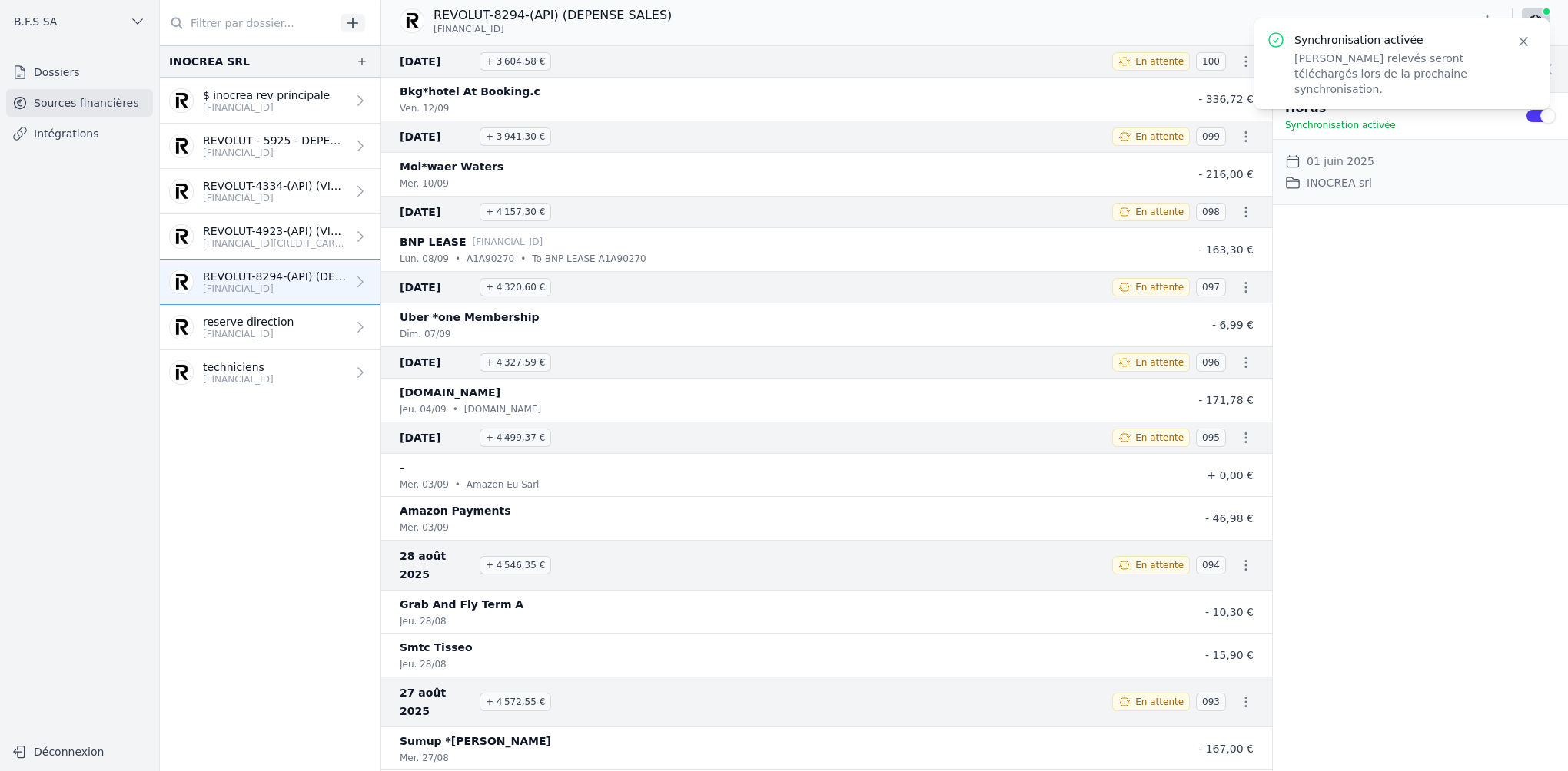
click at [265, 321] on p "reserve direction" at bounding box center [247, 322] width 90 height 15
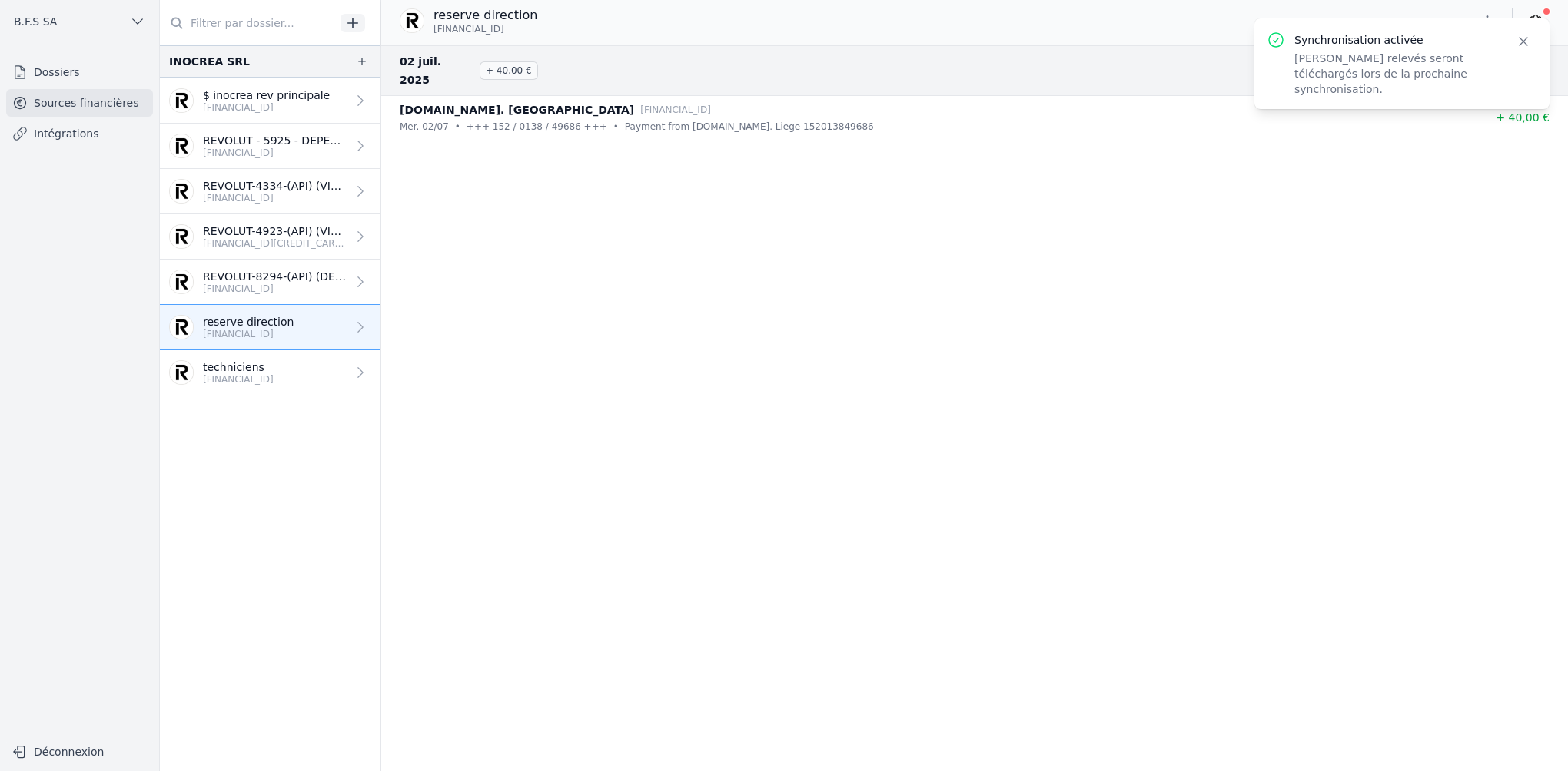
click at [1524, 43] on icon "button" at bounding box center [1523, 41] width 15 height 15
click at [1536, 21] on icon at bounding box center [1535, 21] width 15 height 15
click at [1534, 118] on button "Use setting" at bounding box center [1539, 116] width 31 height 15
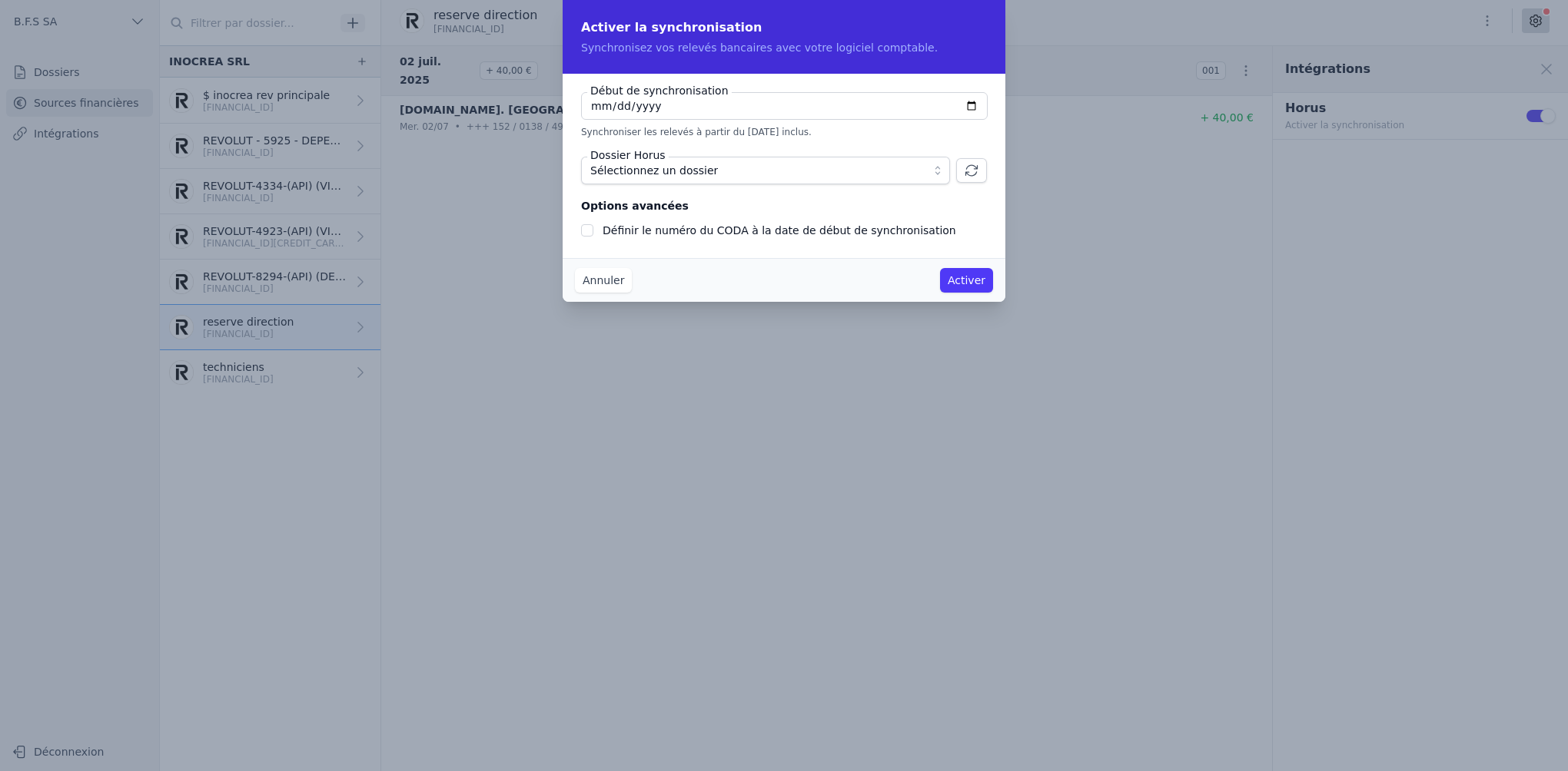
checkbox input "false"
type input "[DATE]"
click at [645, 166] on span "Sélectionnez un dossier" at bounding box center [654, 171] width 128 height 19
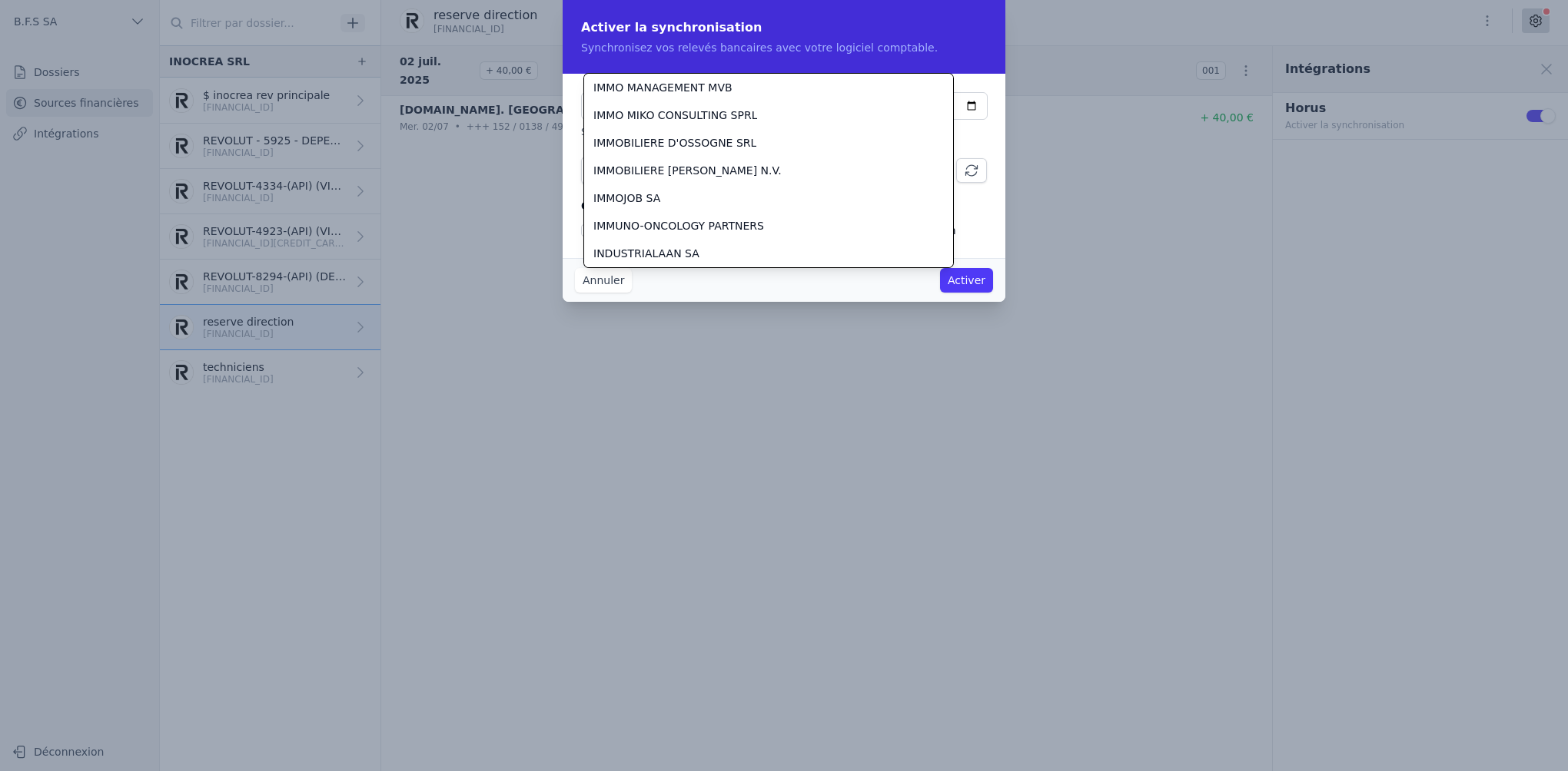
scroll to position [13686, 0]
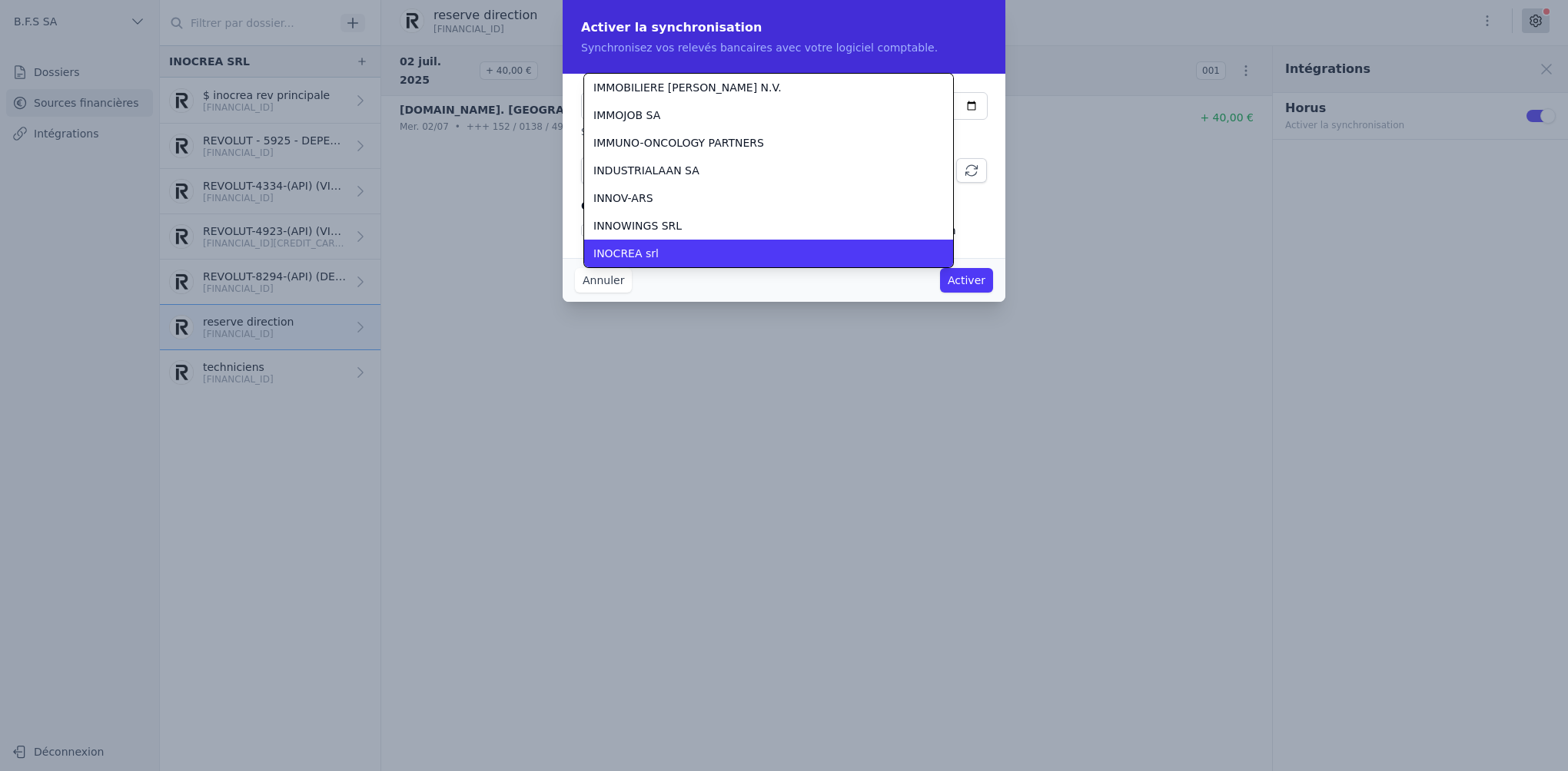
click at [662, 247] on div "INOCREA srl" at bounding box center [759, 254] width 332 height 15
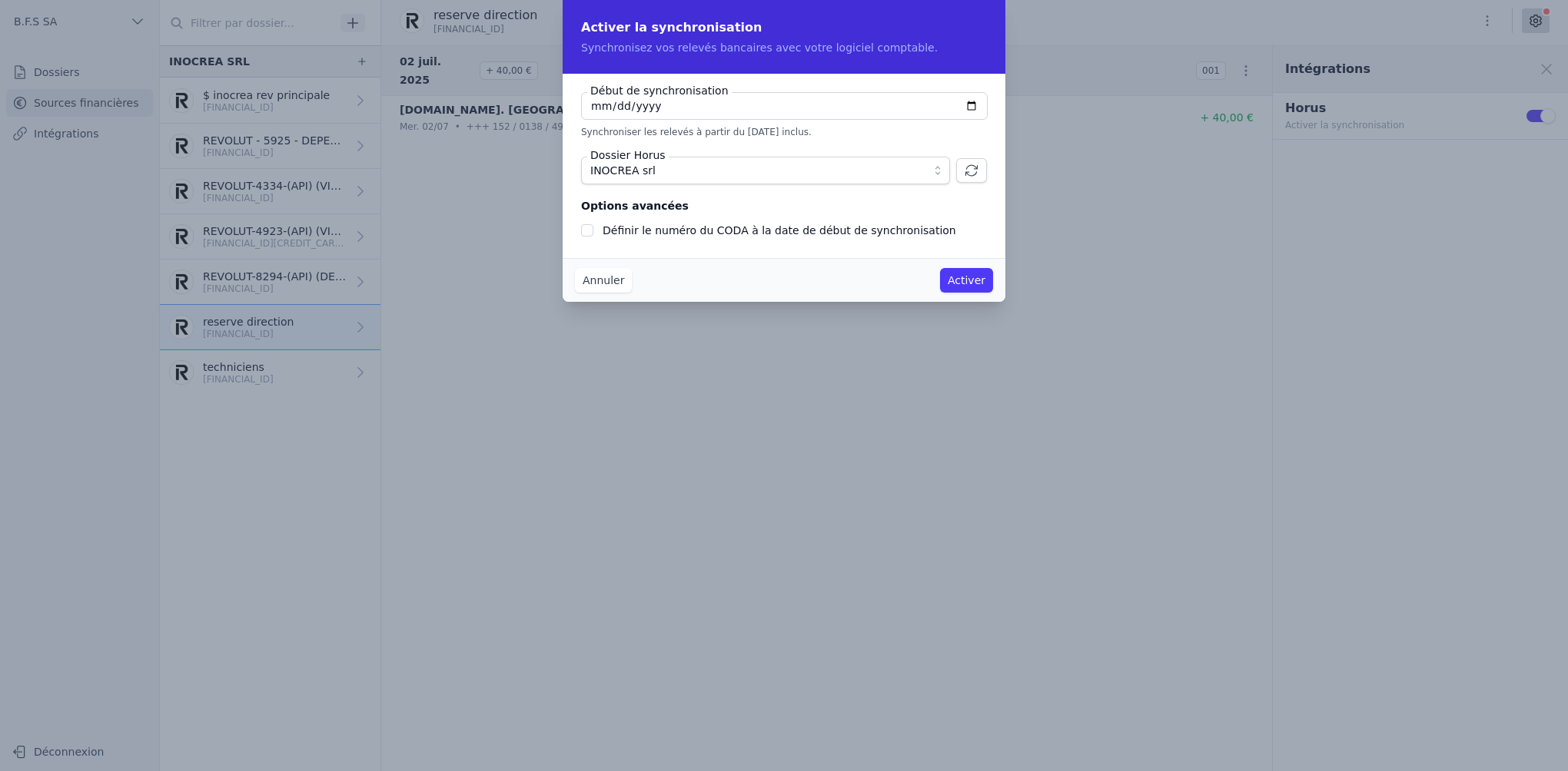
click at [965, 282] on button "Activer" at bounding box center [965, 281] width 53 height 24
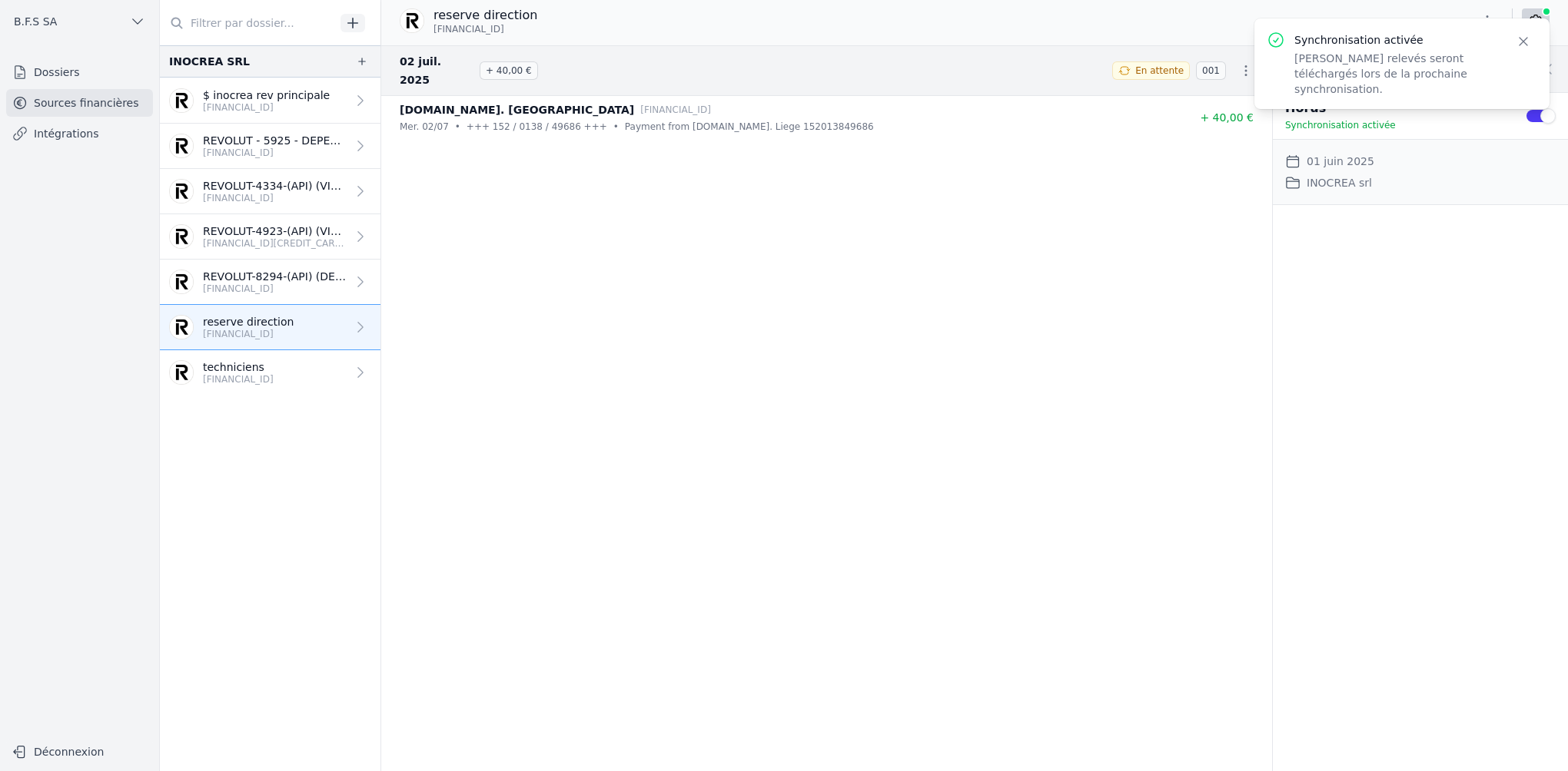
click at [273, 371] on p "techniciens" at bounding box center [238, 367] width 71 height 15
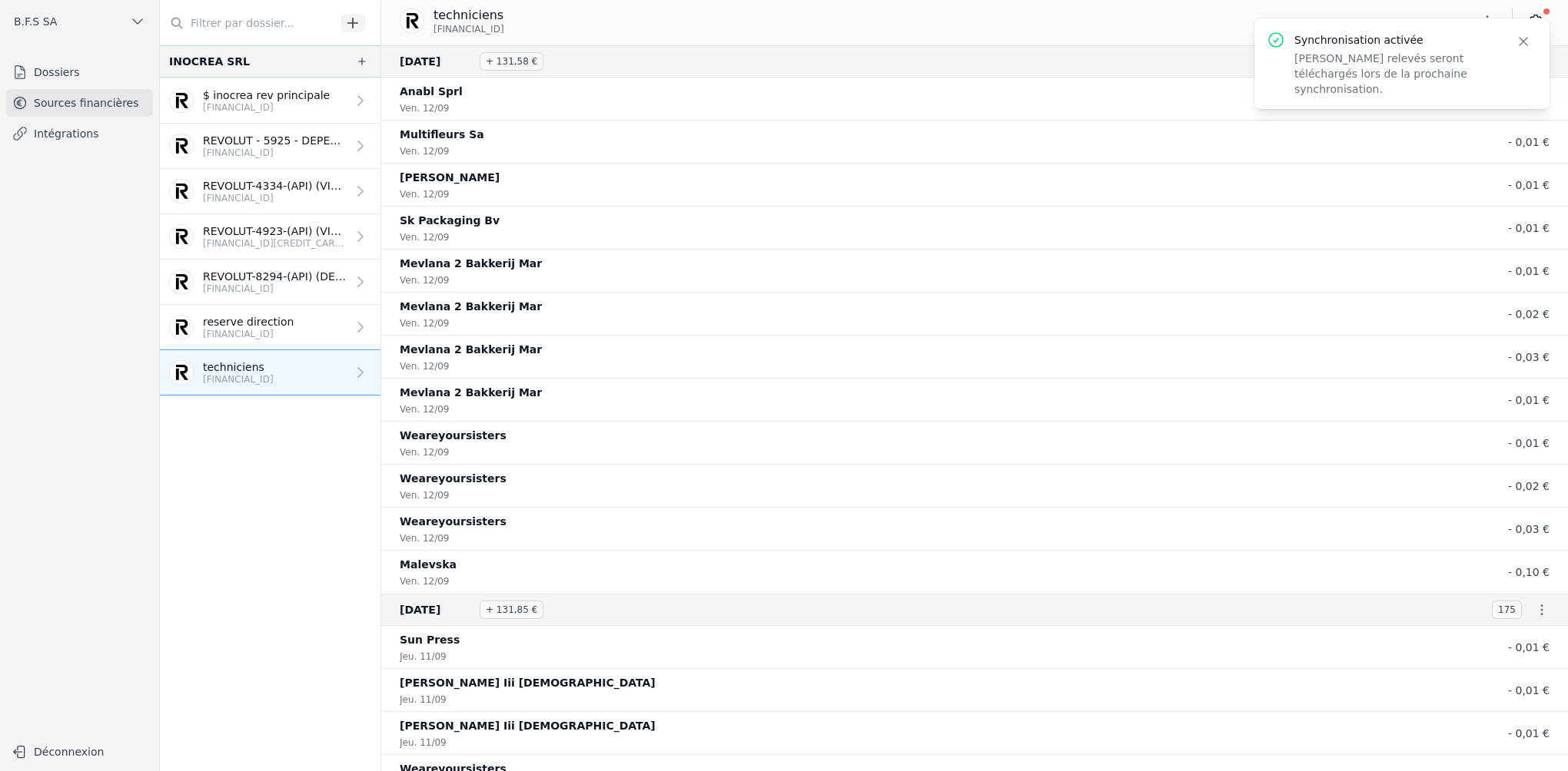
click at [1524, 41] on icon "button" at bounding box center [1523, 41] width 15 height 15
click at [1533, 23] on icon at bounding box center [1535, 21] width 15 height 15
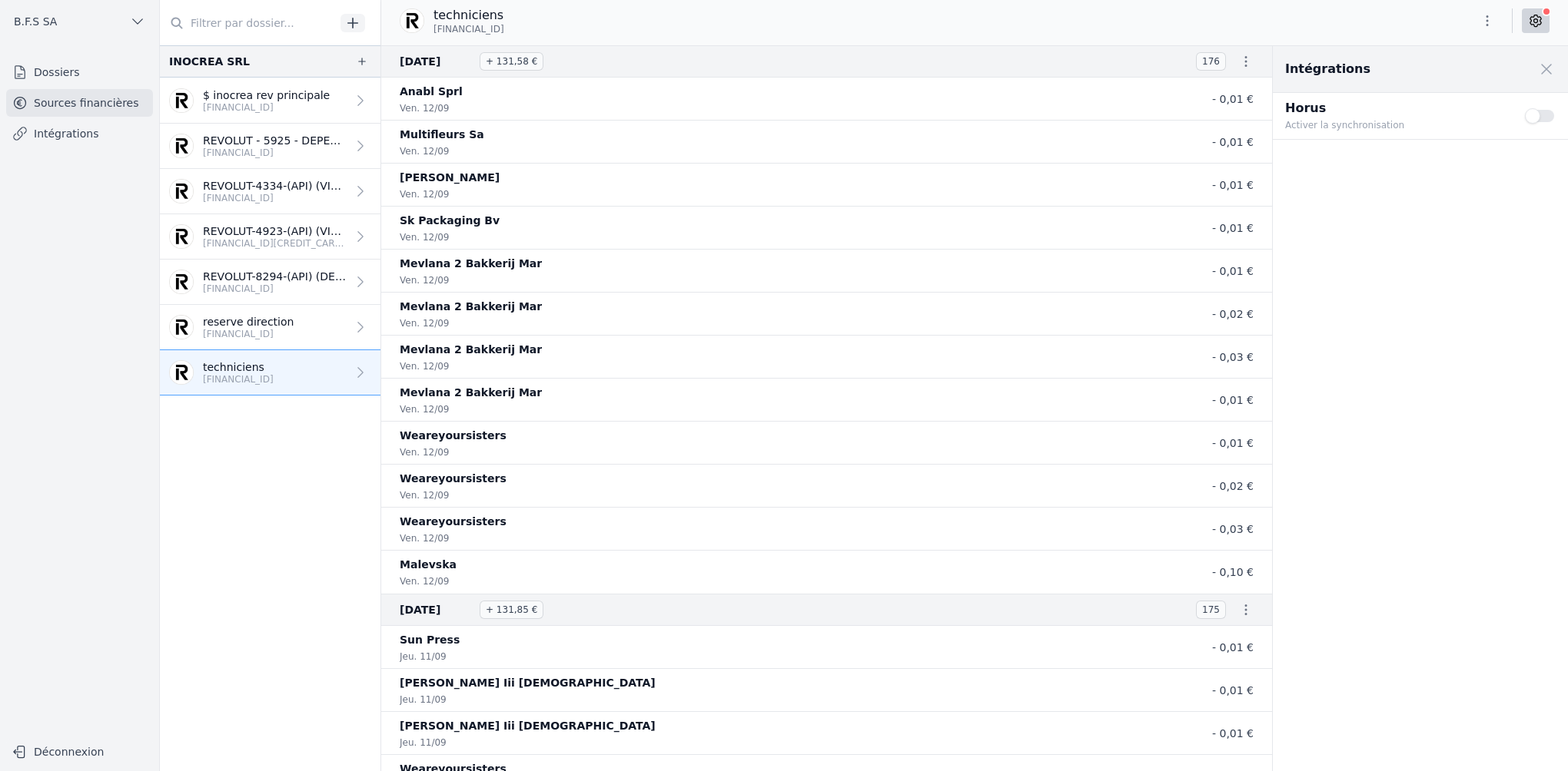
click at [1529, 116] on button "Use setting" at bounding box center [1539, 116] width 31 height 15
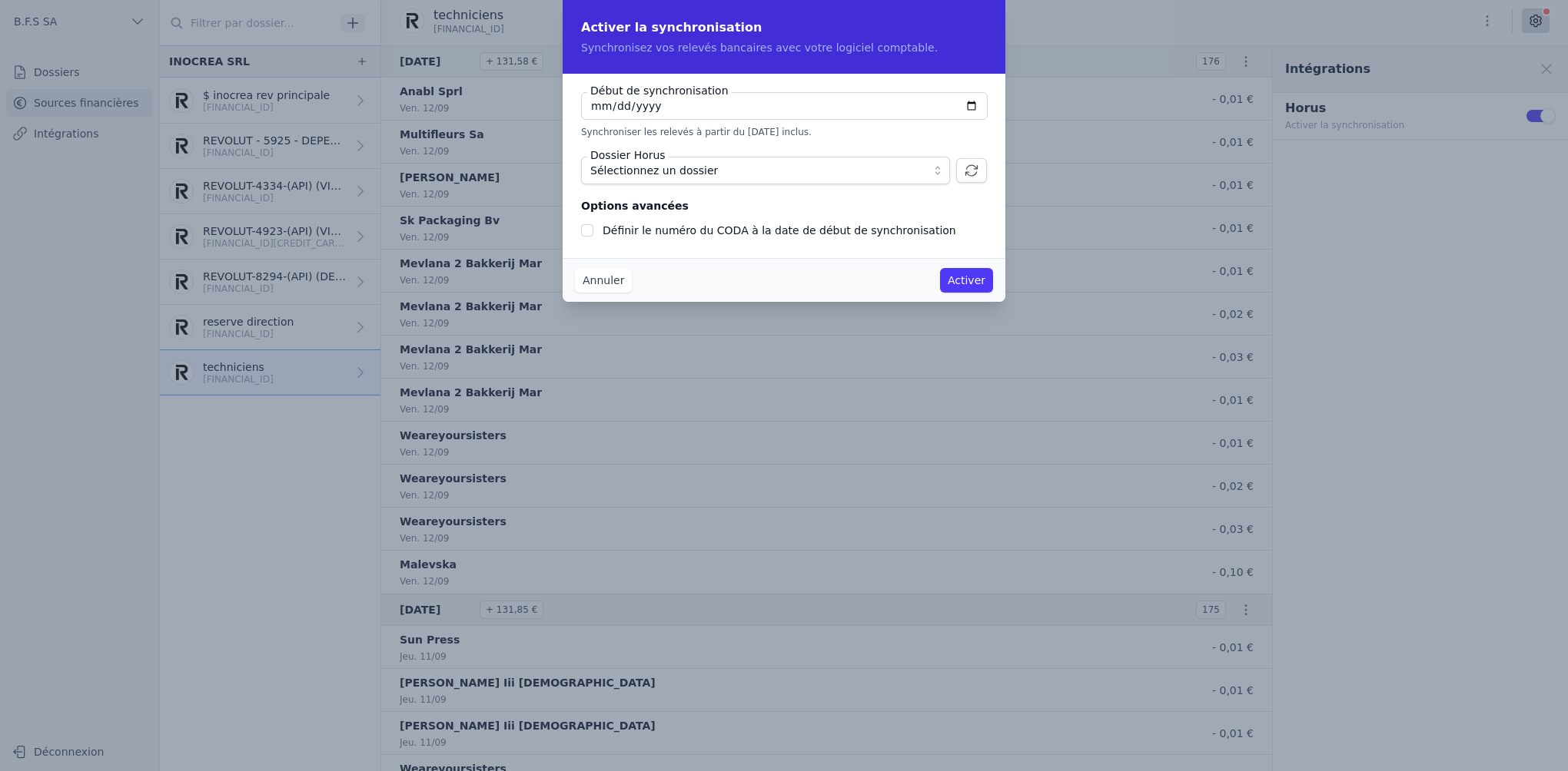
checkbox input "false"
type input "[DATE]"
click at [768, 162] on span "Sélectionnez un dossier" at bounding box center [755, 171] width 329 height 19
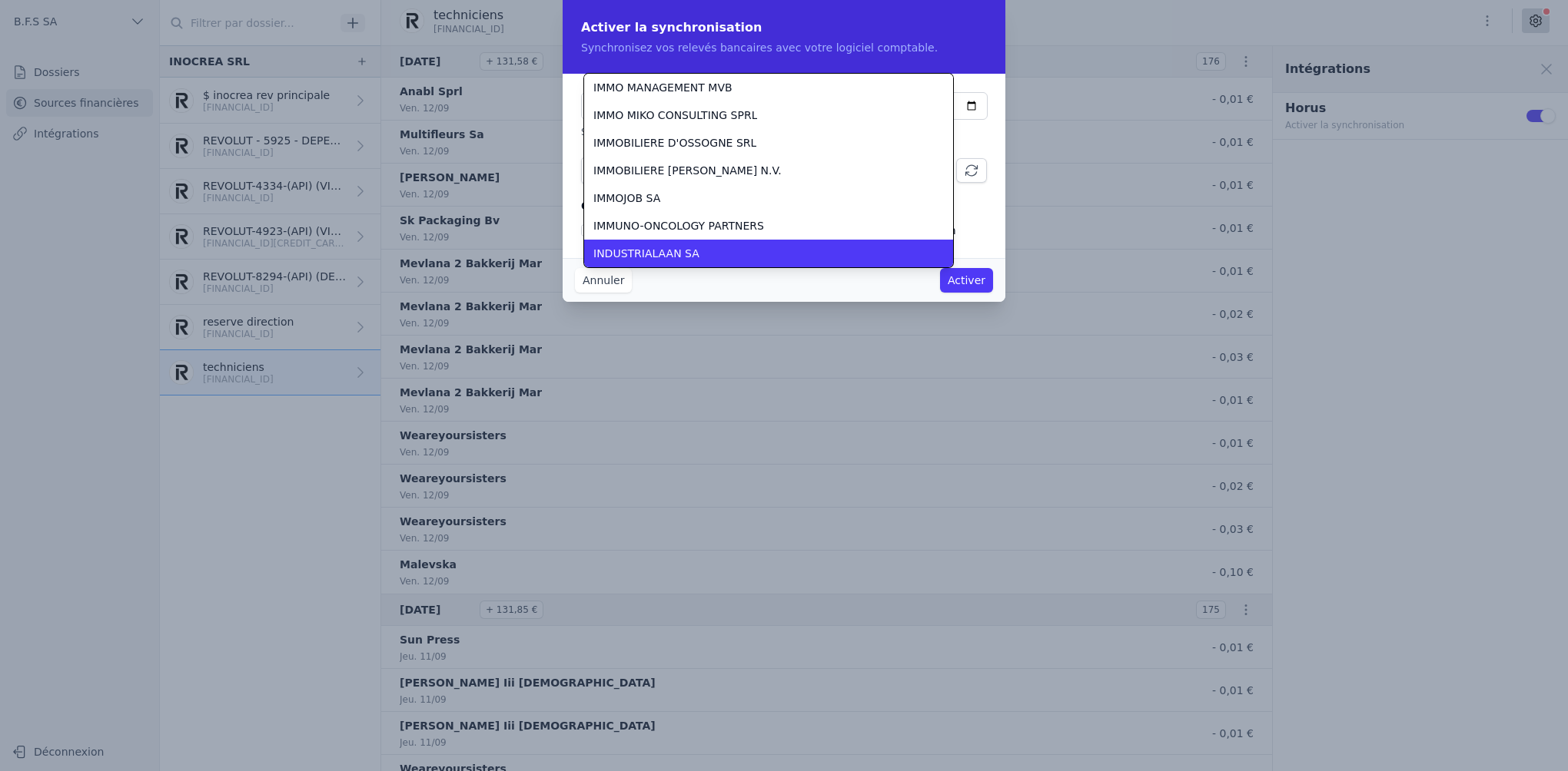
scroll to position [13686, 0]
click at [739, 254] on div "INOCREA srl" at bounding box center [759, 254] width 332 height 15
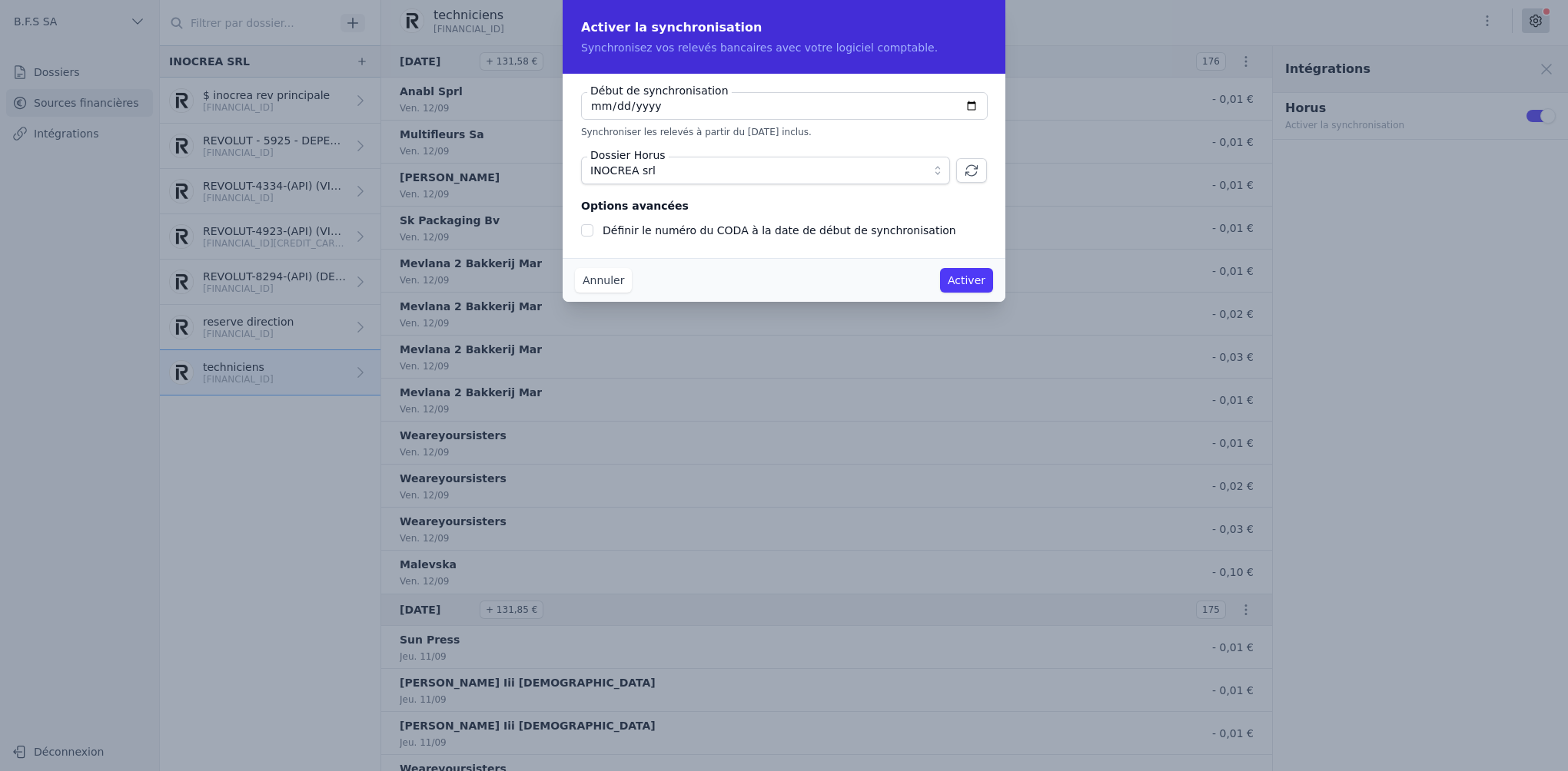
click at [966, 274] on button "Activer" at bounding box center [965, 281] width 53 height 24
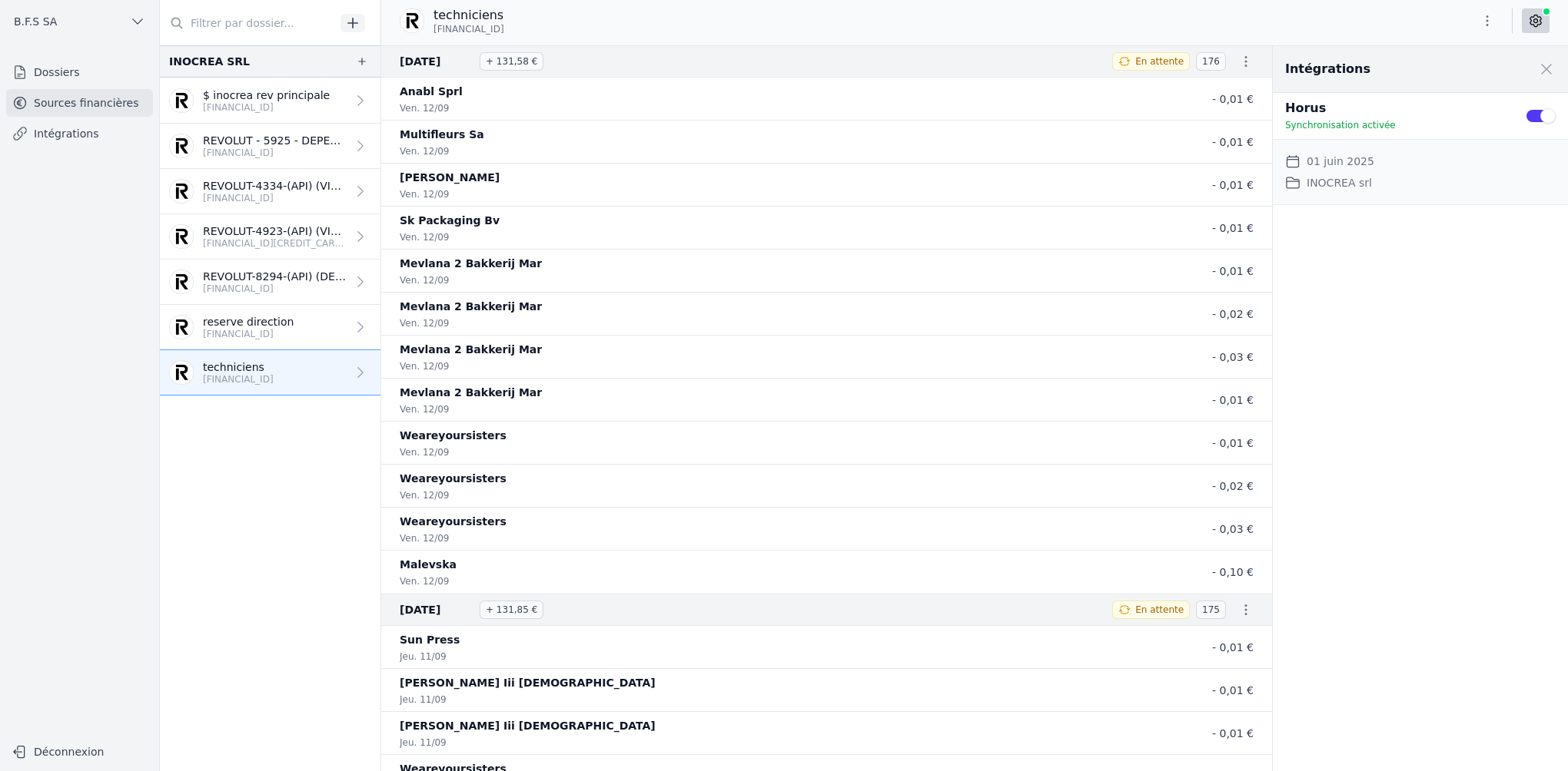
click at [83, 78] on link "Dossiers" at bounding box center [79, 73] width 146 height 28
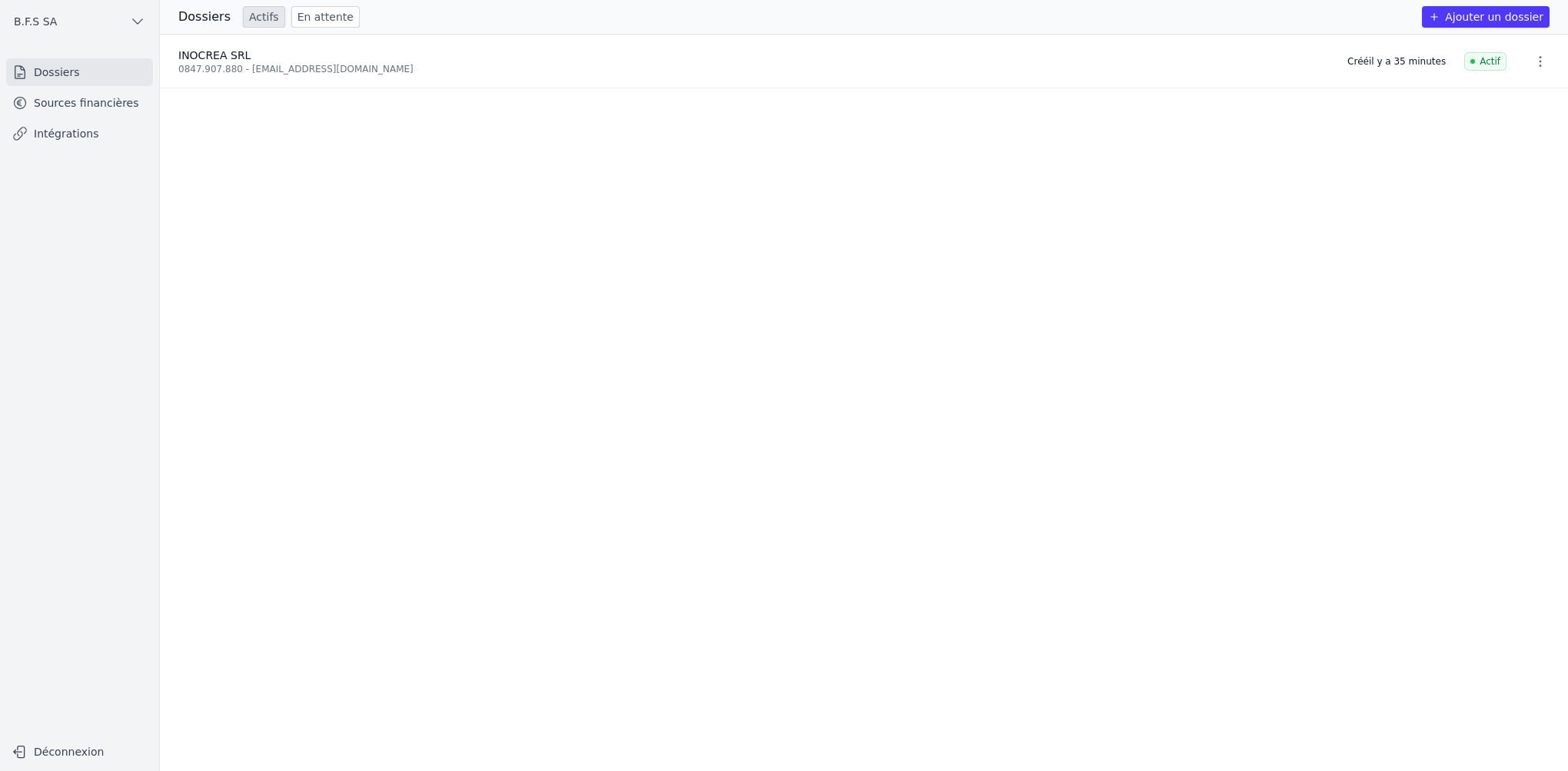
click at [61, 98] on link "Sources financières" at bounding box center [79, 103] width 146 height 28
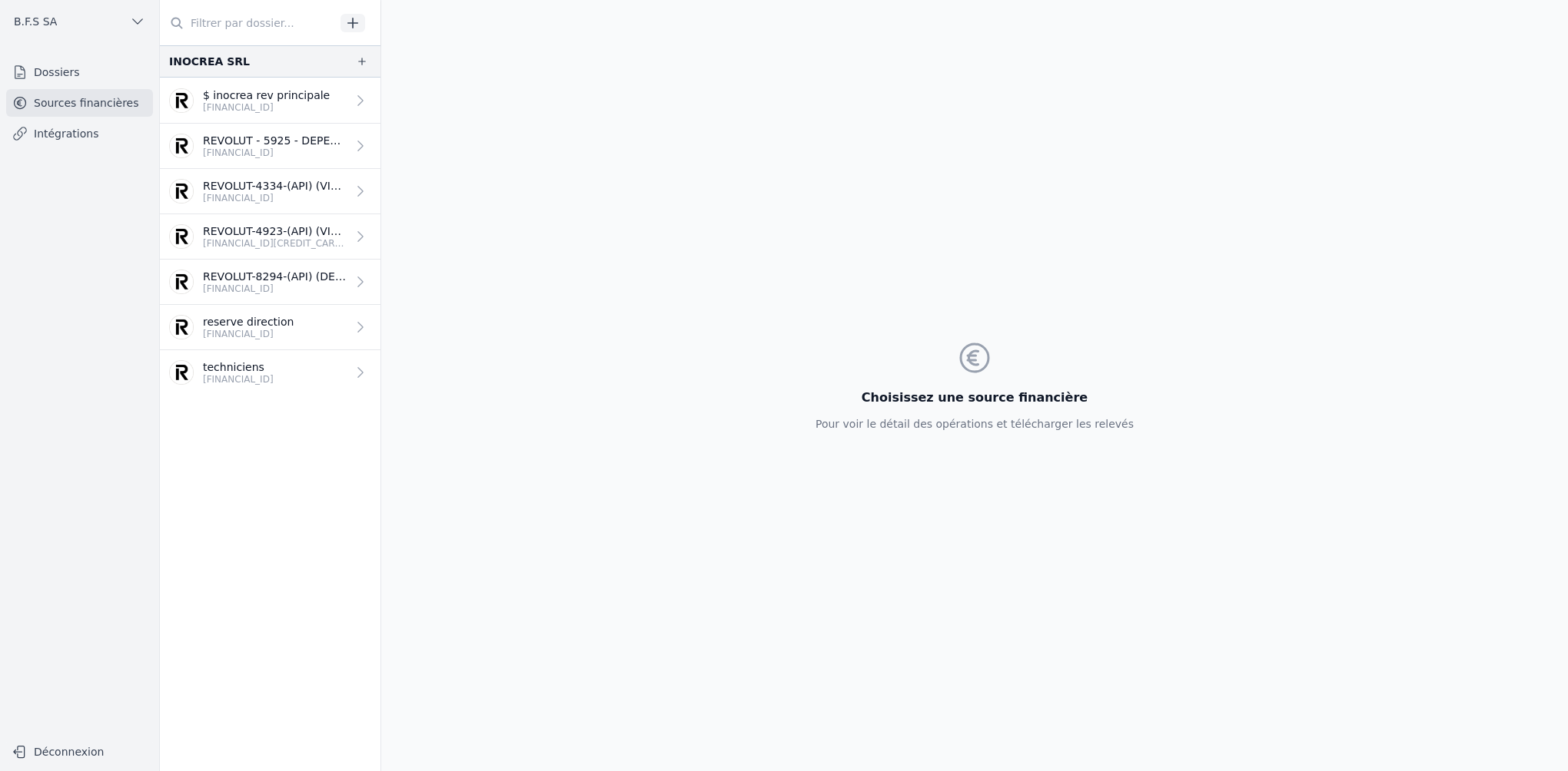
click at [259, 101] on p "$ inocrea rev principale" at bounding box center [266, 95] width 127 height 15
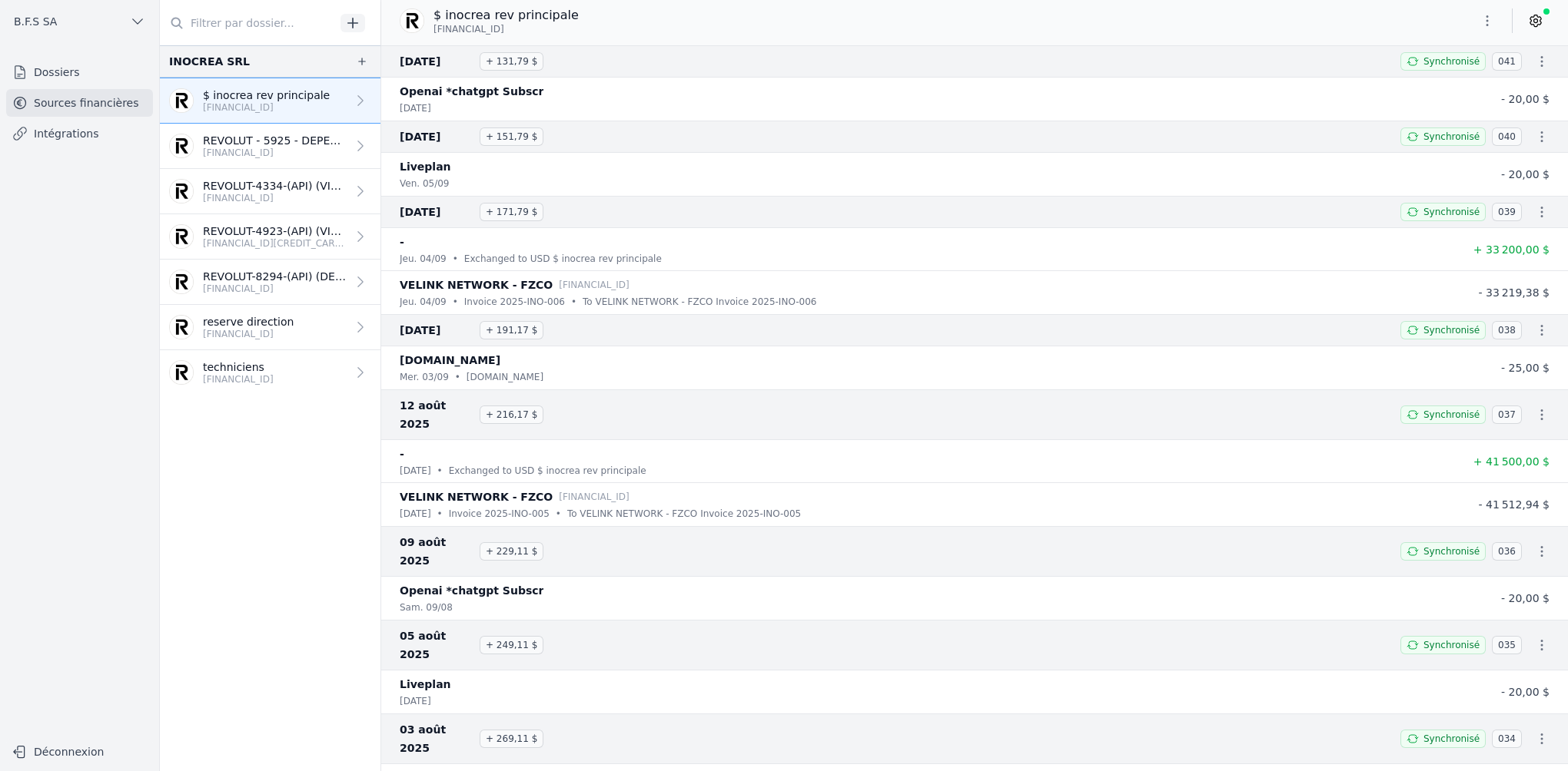
click at [74, 21] on button "B.F.S SA" at bounding box center [79, 21] width 146 height 24
click at [46, 72] on div at bounding box center [784, 385] width 1568 height 771
click at [46, 72] on link "Dossiers" at bounding box center [79, 73] width 146 height 28
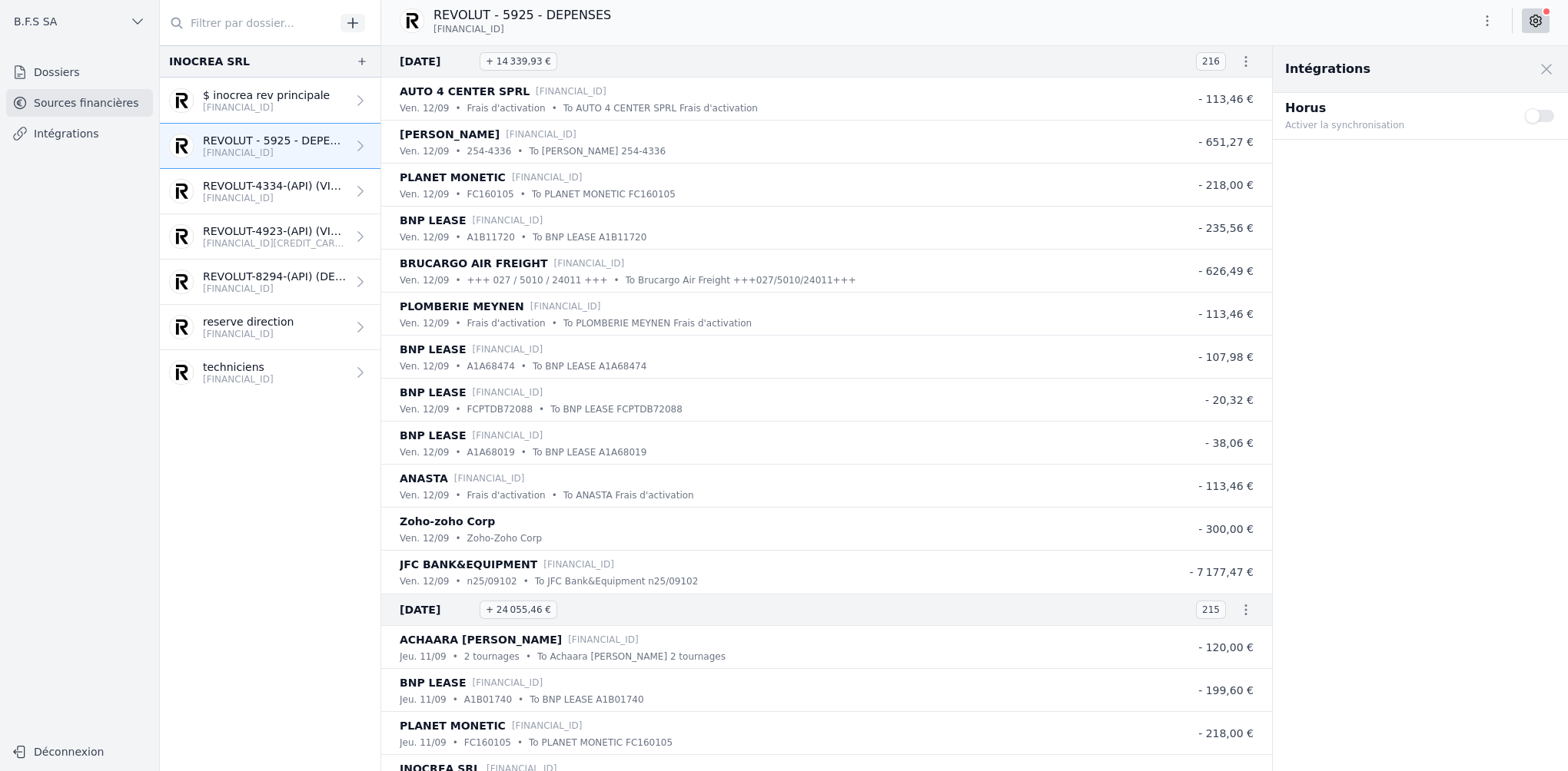
click at [1536, 116] on button "Use setting" at bounding box center [1539, 116] width 31 height 15
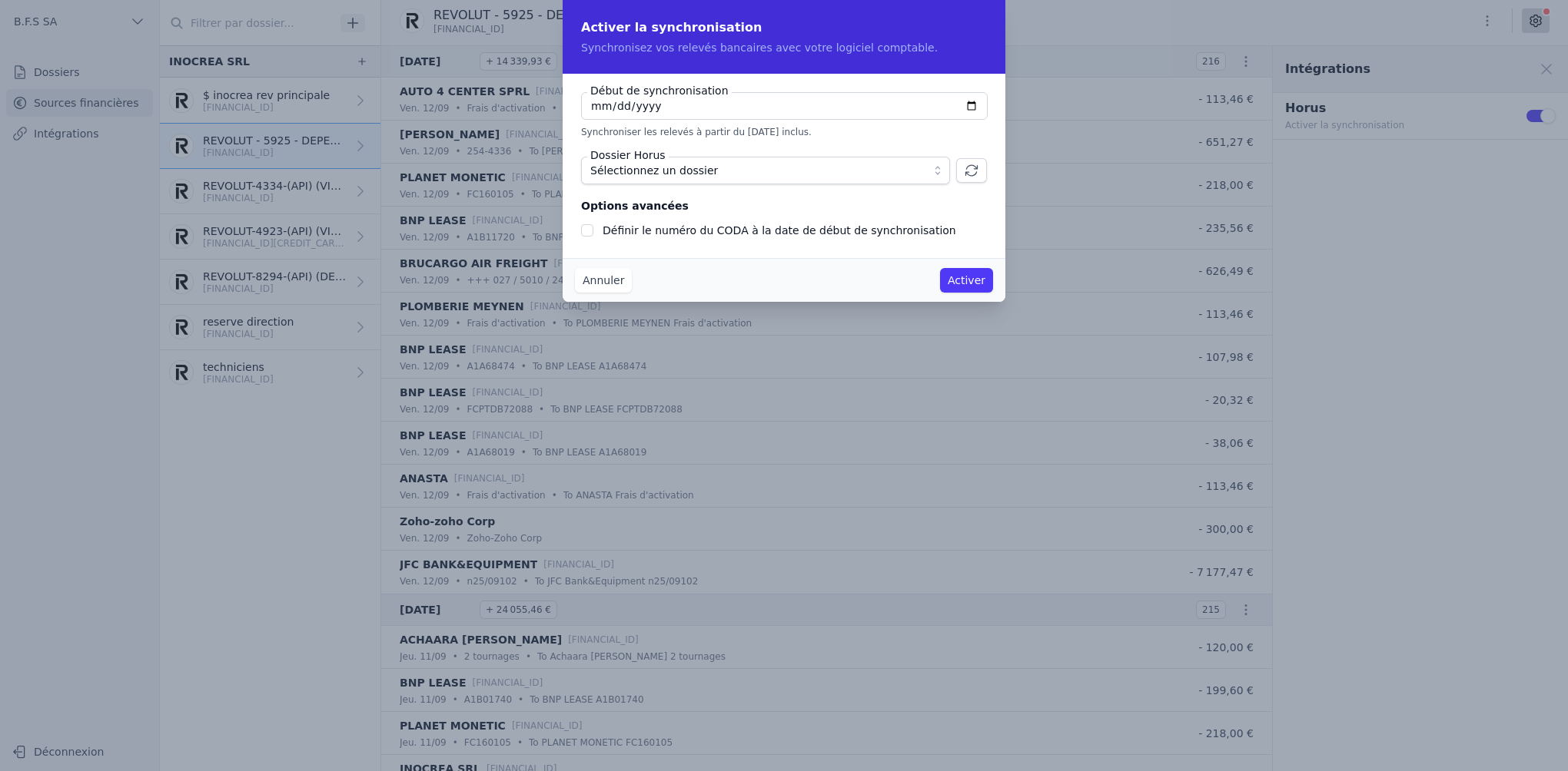
click at [935, 168] on button "Sélectionnez un dossier" at bounding box center [765, 171] width 368 height 28
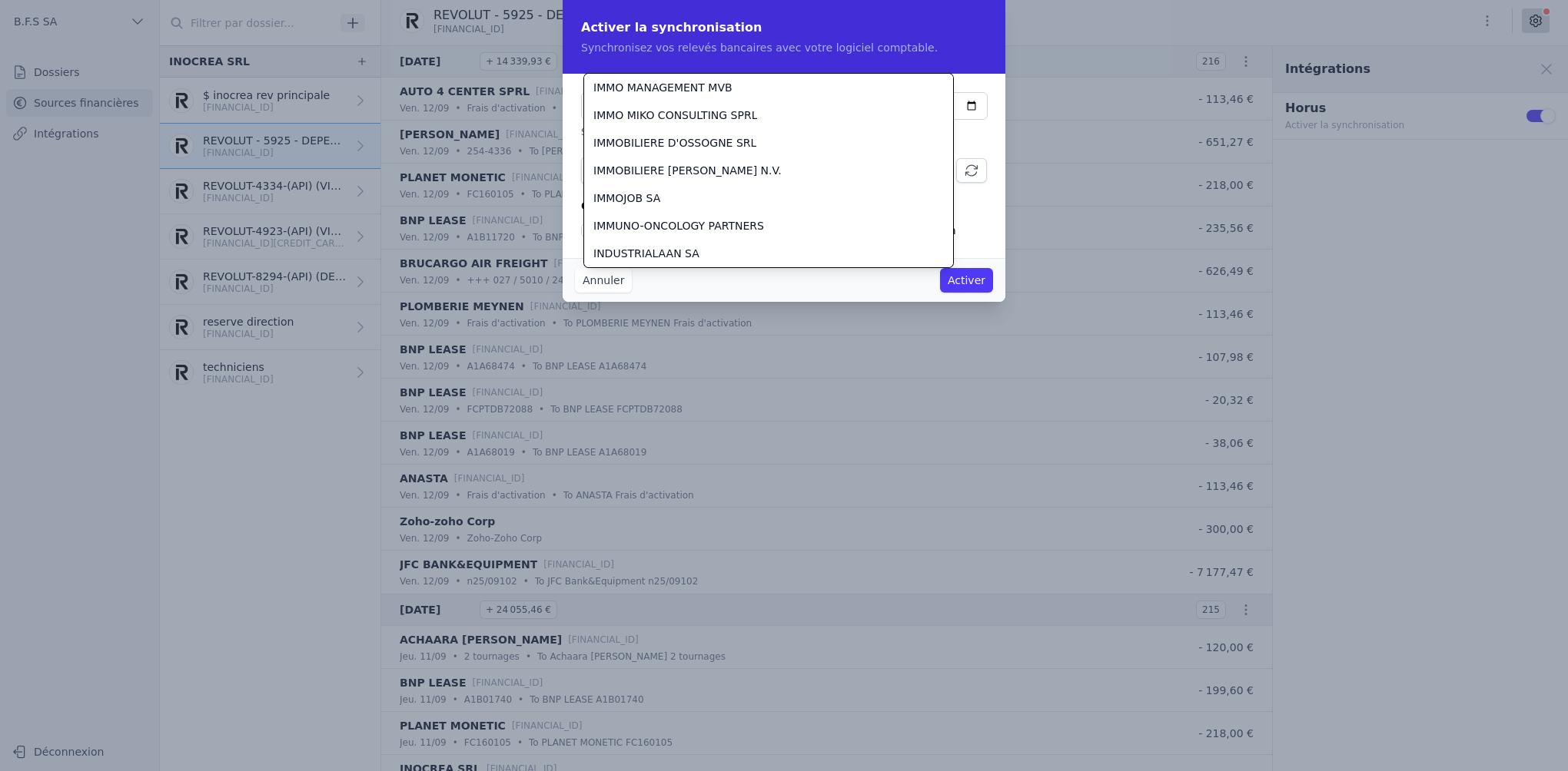
scroll to position [13686, 0]
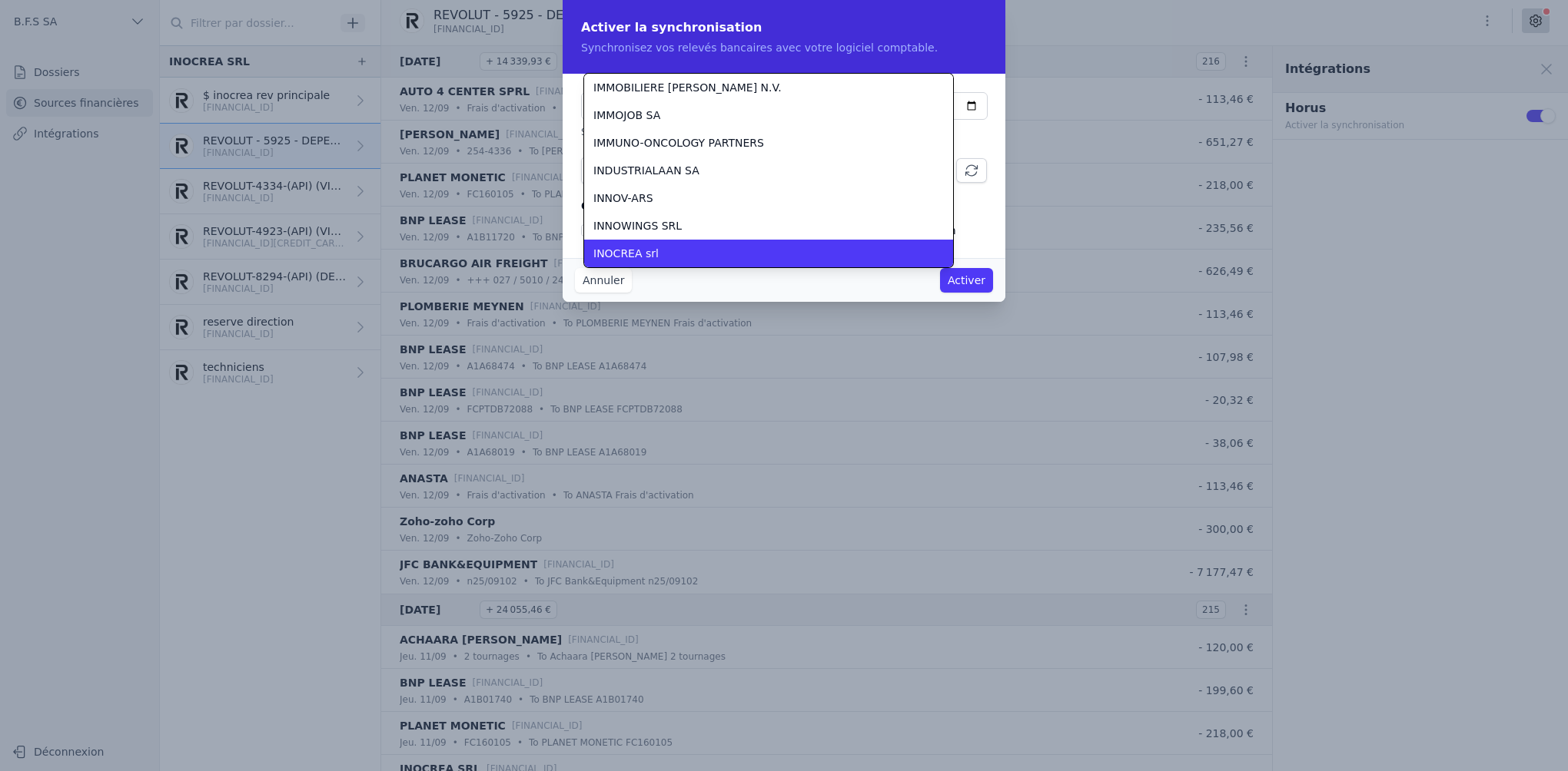
click at [817, 244] on li "INOCREA srl" at bounding box center [768, 254] width 368 height 28
checkbox input "false"
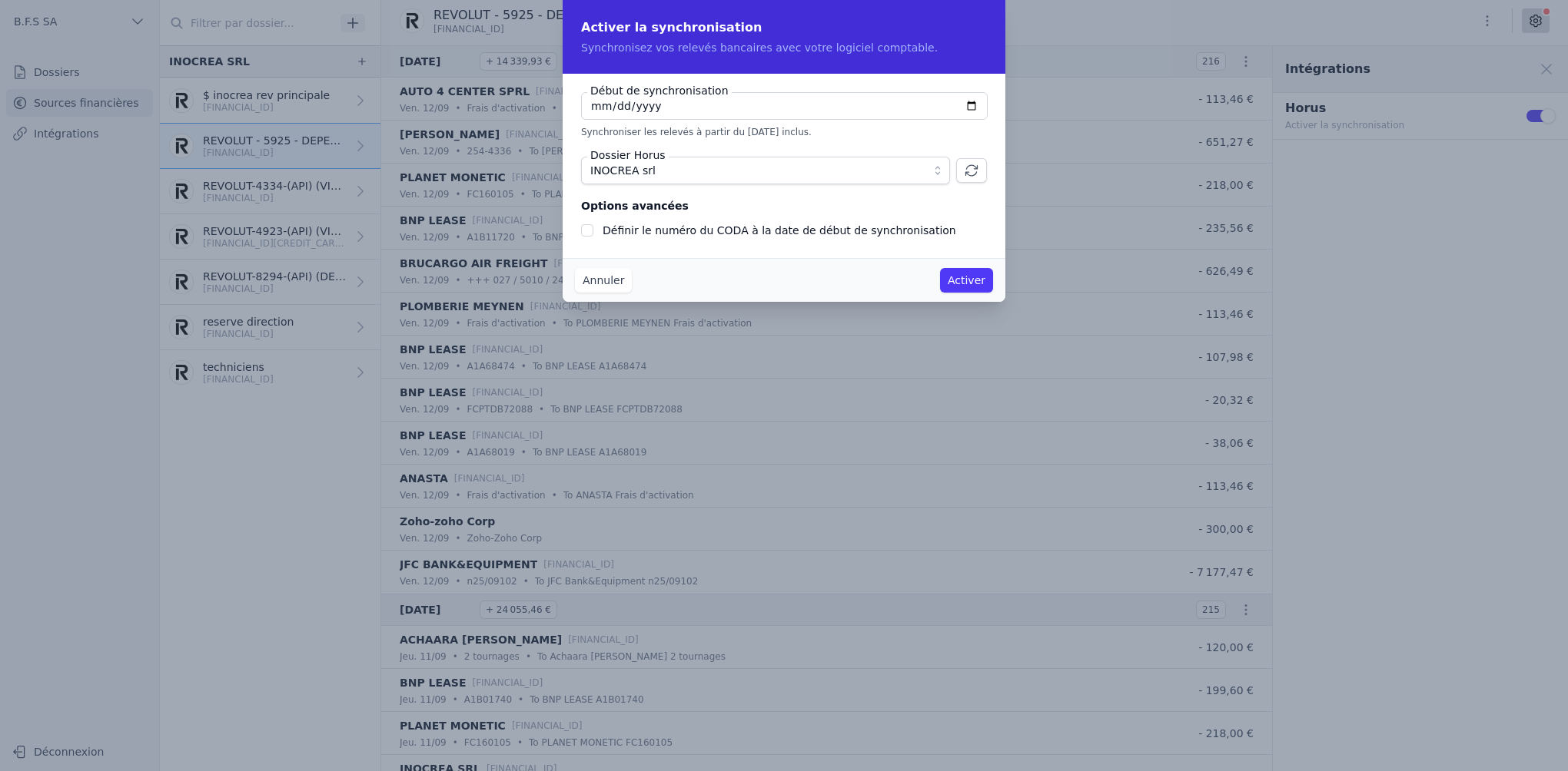
click at [598, 284] on button "Annuler" at bounding box center [603, 281] width 57 height 24
